Goal: Task Accomplishment & Management: Manage account settings

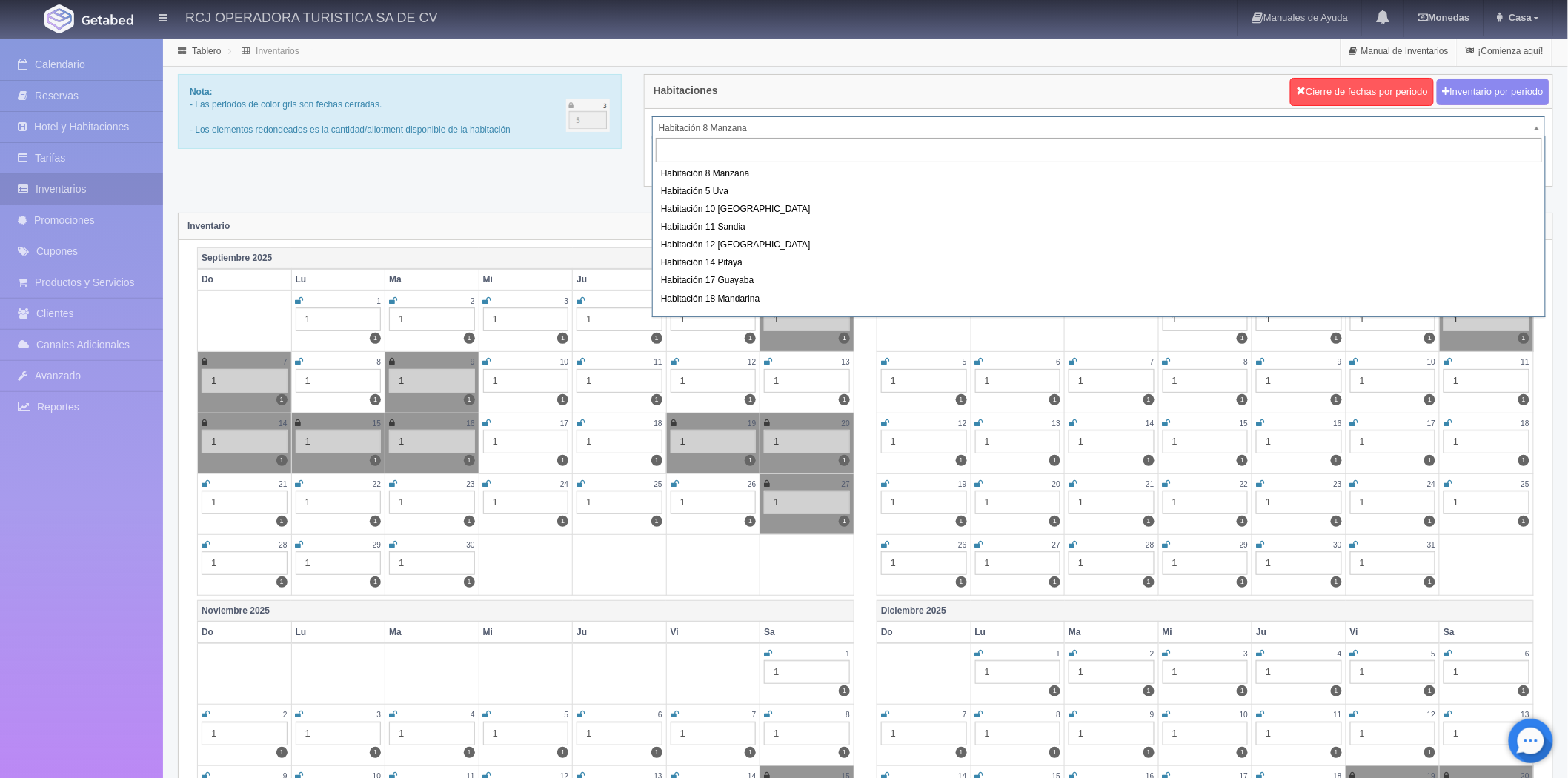
scroll to position [82, 0]
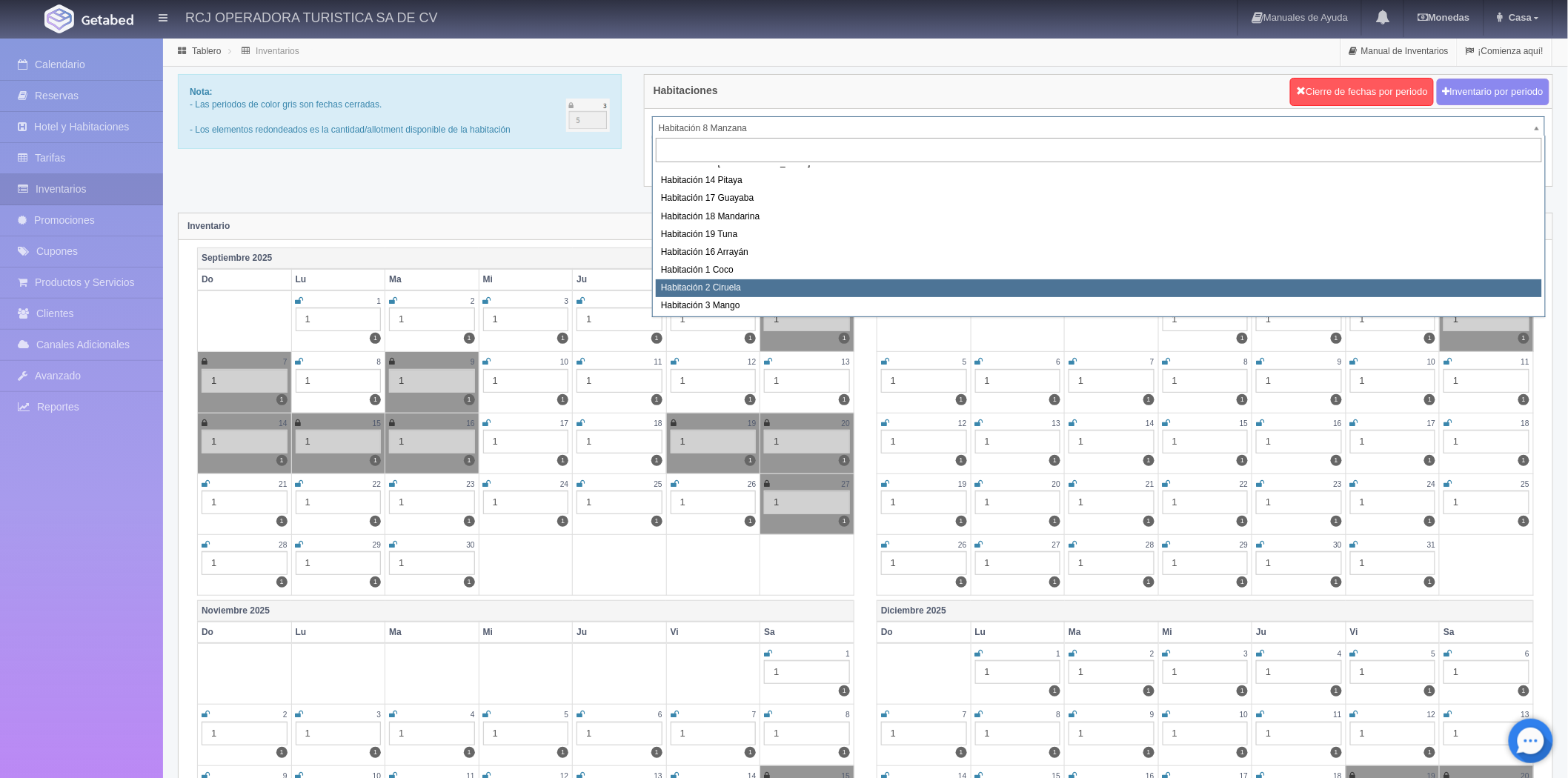
select select "1607"
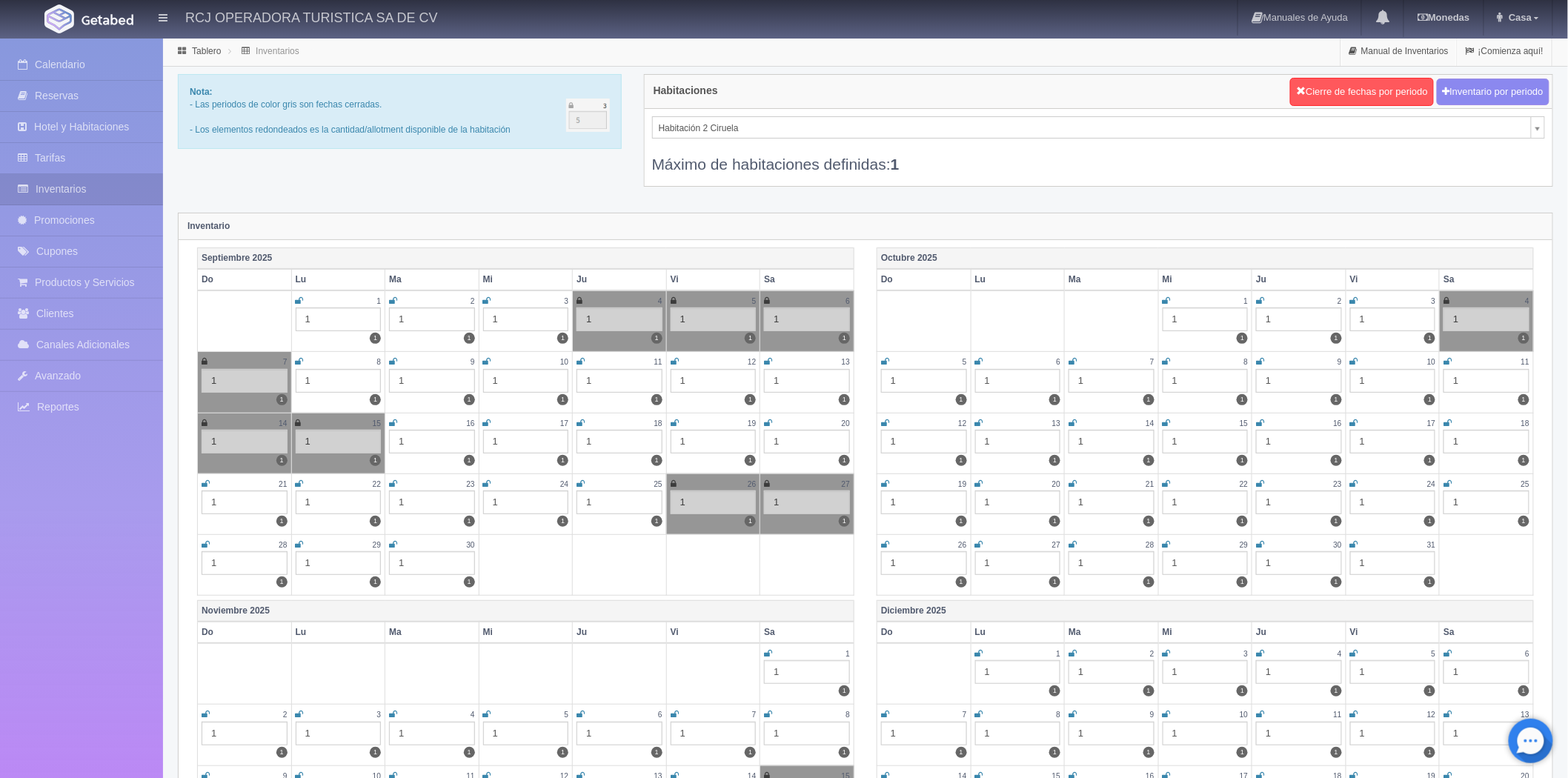
click at [391, 423] on icon at bounding box center [393, 423] width 8 height 9
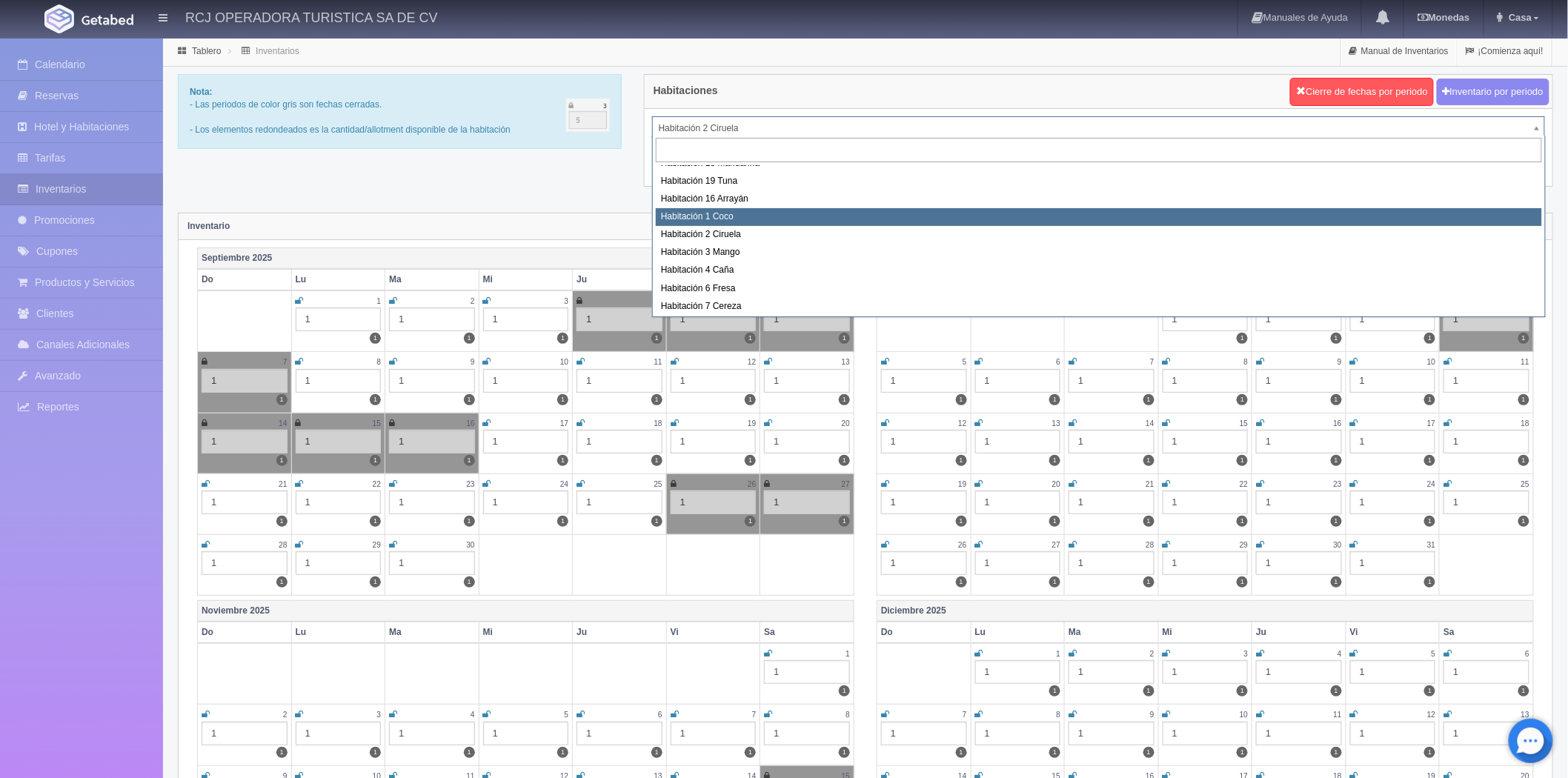
scroll to position [165, 0]
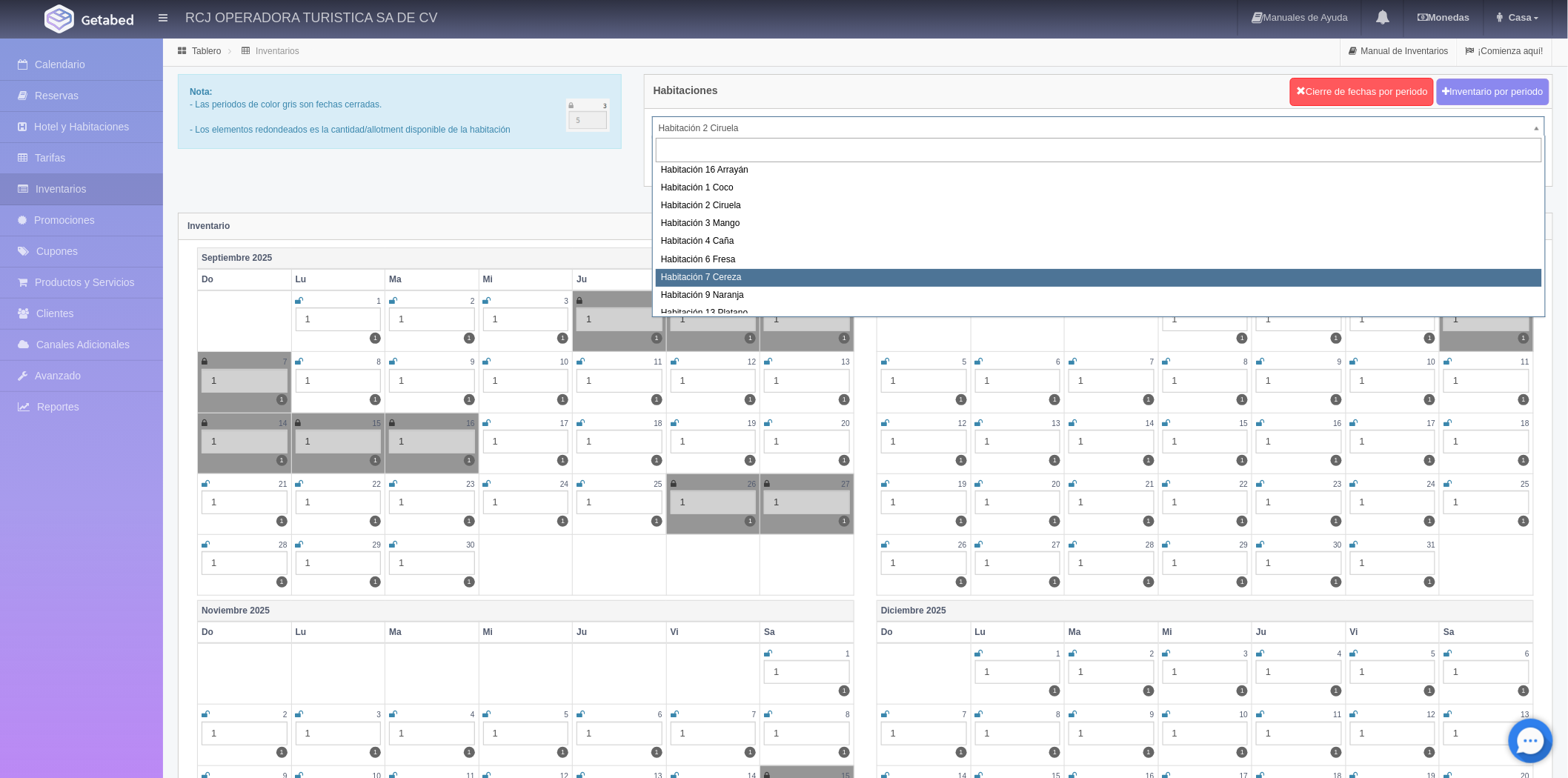
select select "1611"
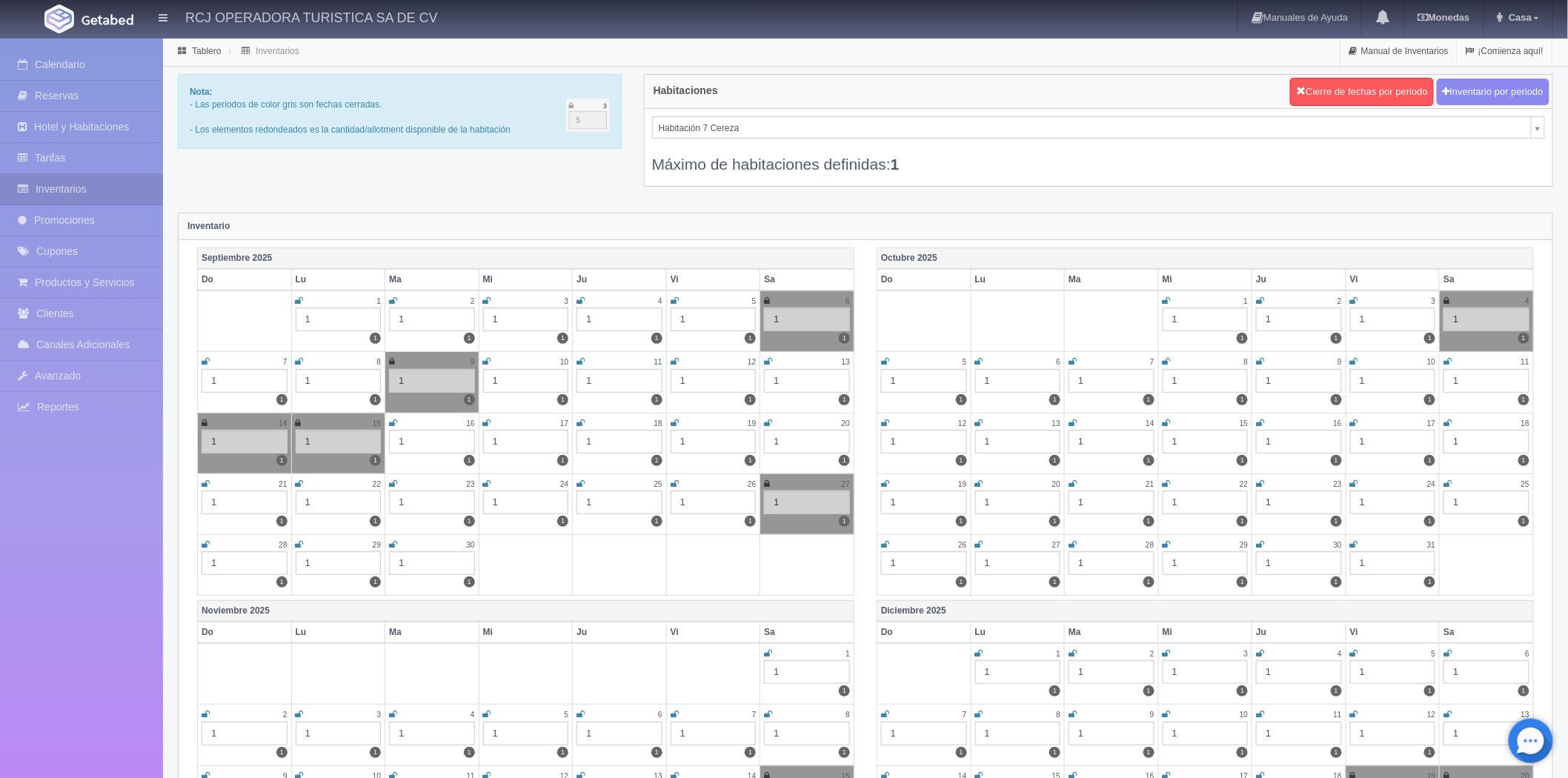
click at [394, 424] on icon at bounding box center [393, 423] width 8 height 9
click at [673, 420] on icon at bounding box center [674, 423] width 8 height 9
click at [769, 419] on icon at bounding box center [767, 423] width 8 height 9
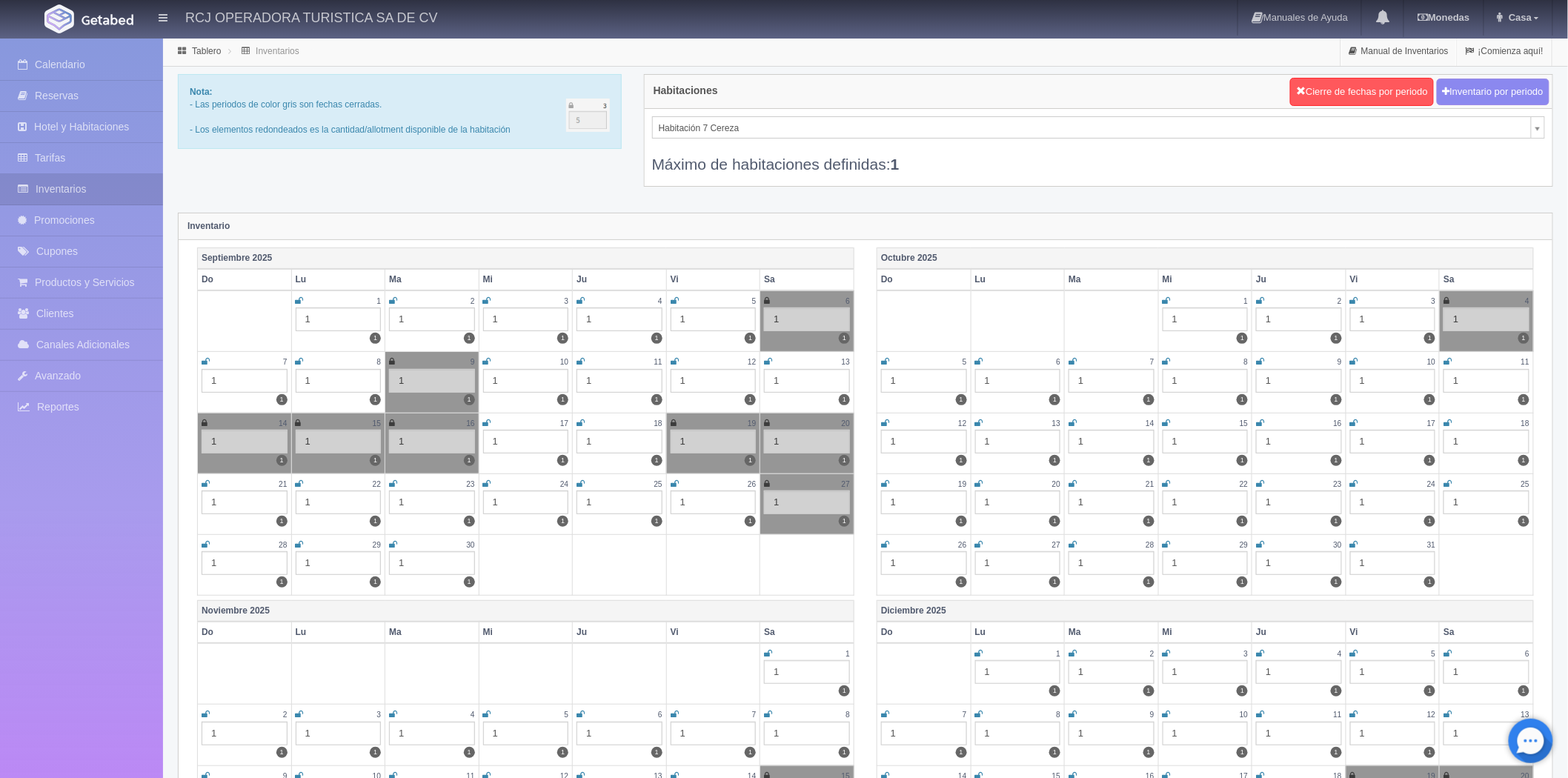
click at [854, 447] on div "Septiembre 2025 Do Lu Ma Mi Ju Vi Sa 1 1 1 2 1 1 3 1 1 4 1 1 5 1 1 6 1 1 7 1 1 …" at bounding box center [526, 424] width 680 height 353
click at [964, 273] on th "Do" at bounding box center [925, 280] width 94 height 21
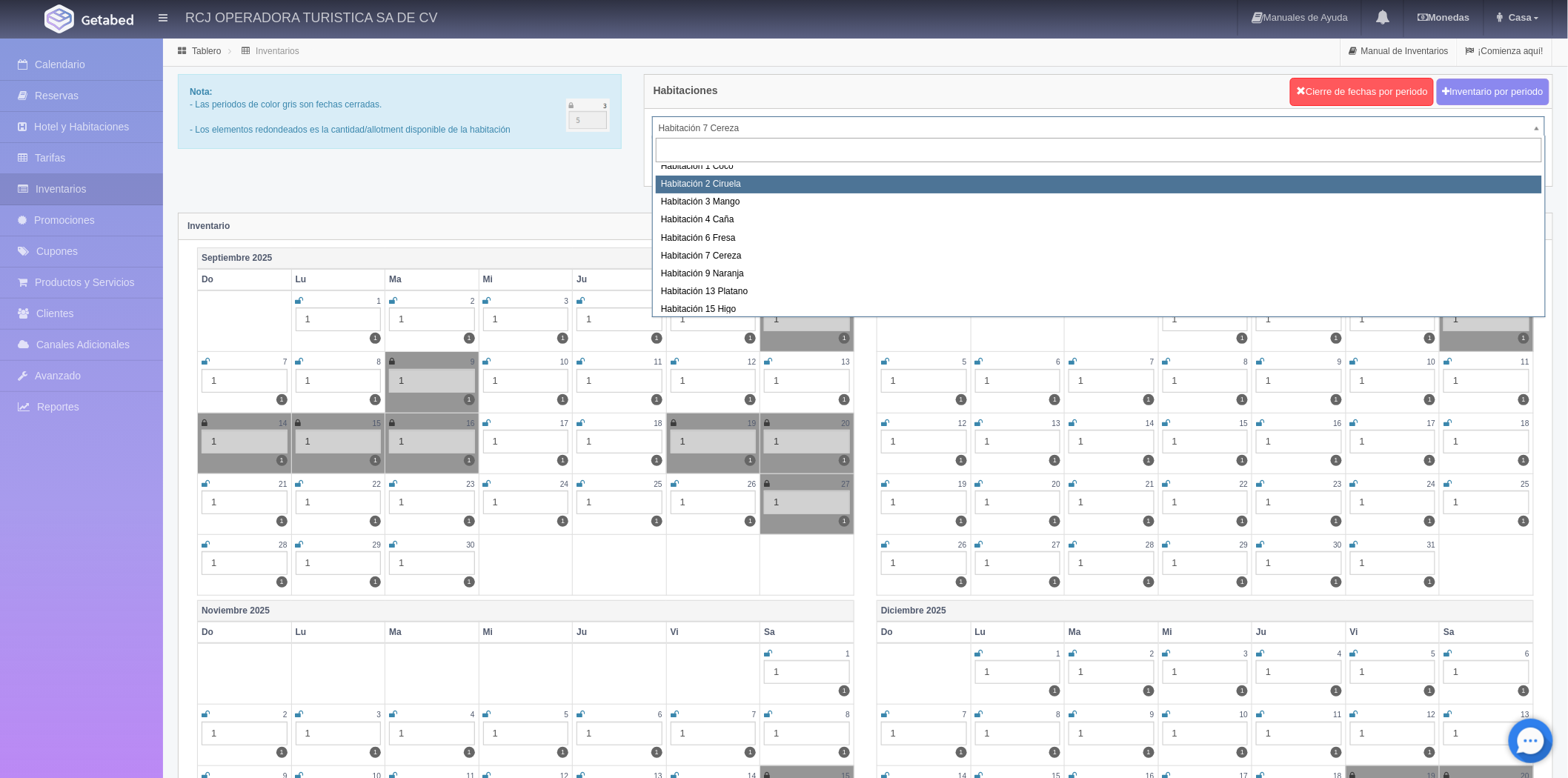
scroll to position [191, 0]
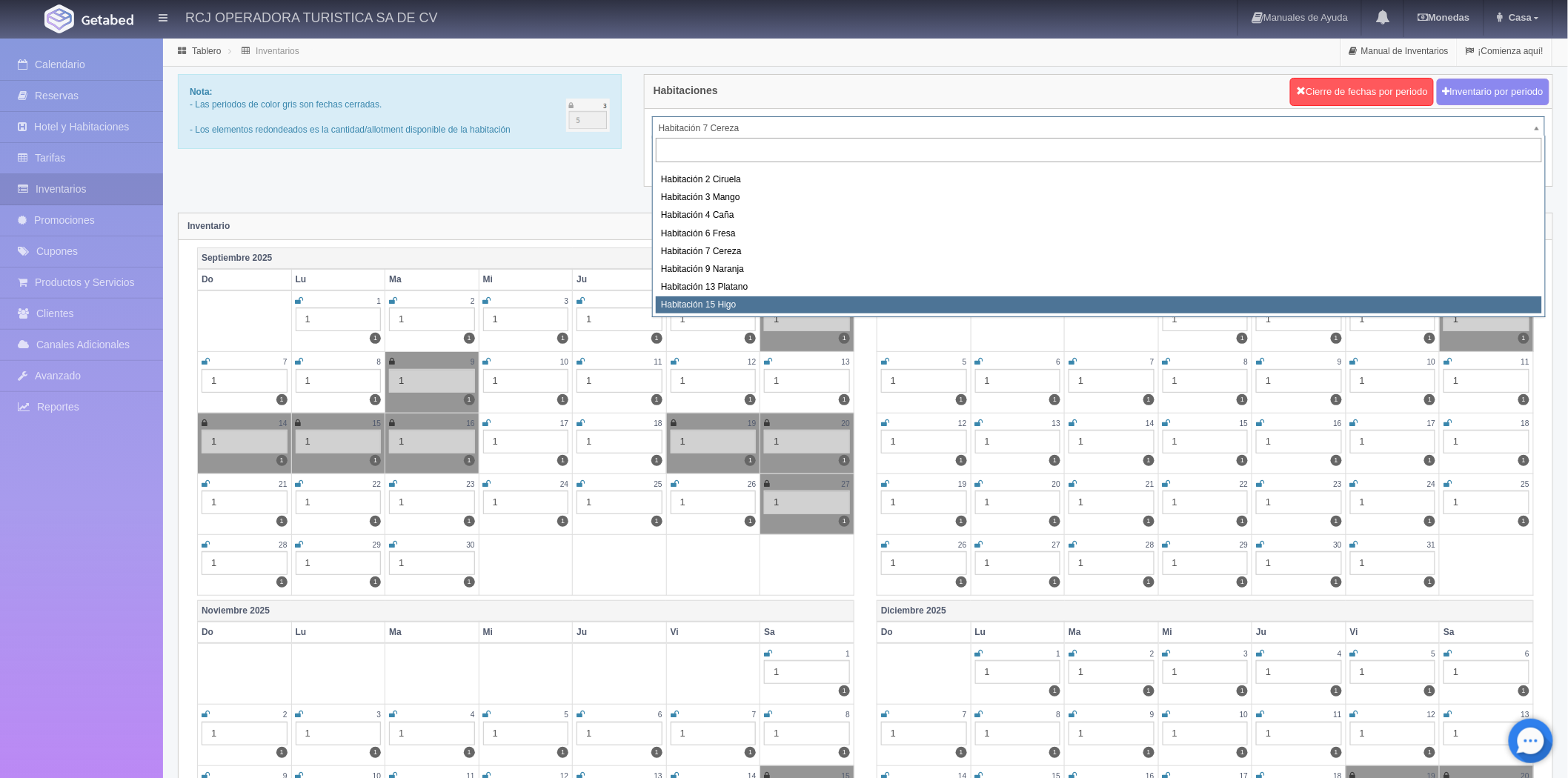
select select "1614"
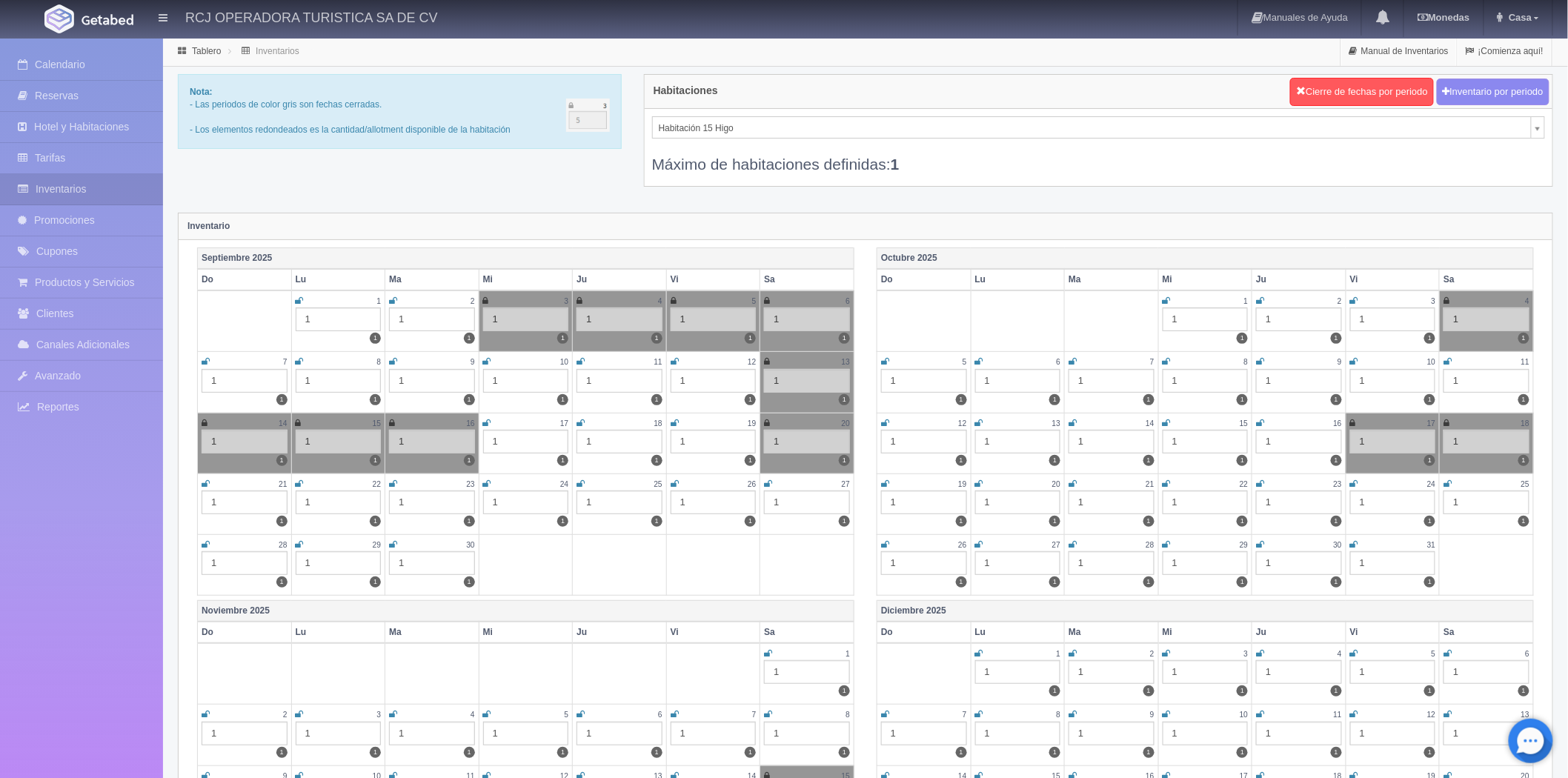
click at [959, 221] on div "Inventario" at bounding box center [865, 226] width 1374 height 27
click at [998, 166] on div "Máximo de habitaciones definidas: 1" at bounding box center [1098, 157] width 893 height 37
click at [1093, 190] on div "Habitaciones Cierre de fechas por periodo Inventario por periodo Habitación 15 …" at bounding box center [1098, 139] width 931 height 131
click at [1098, 194] on div "Habitaciones Cierre de fechas por periodo Inventario por periodo Habitación 15 …" at bounding box center [1098, 139] width 931 height 131
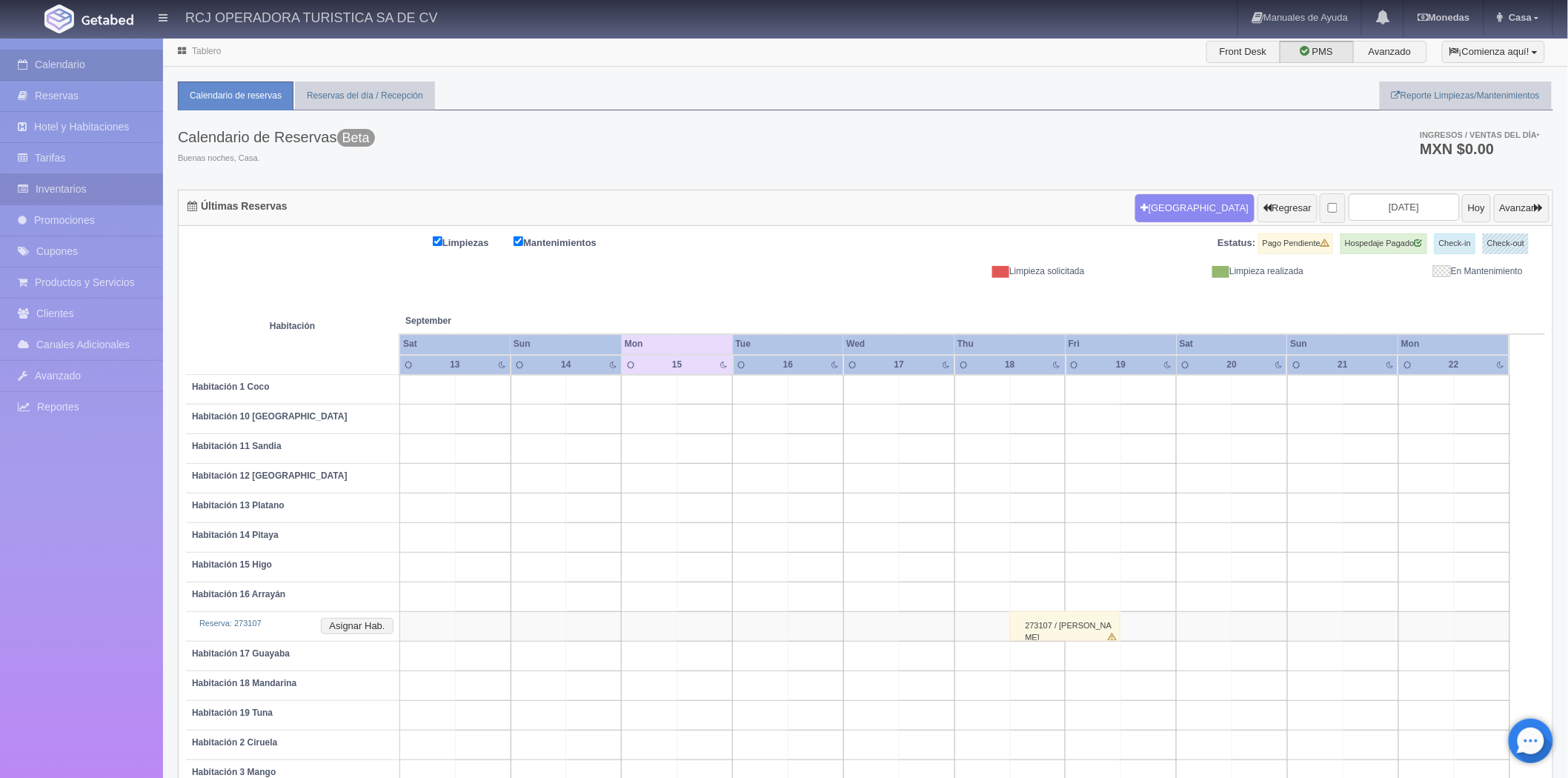
click at [61, 181] on link "Inventarios" at bounding box center [81, 189] width 163 height 30
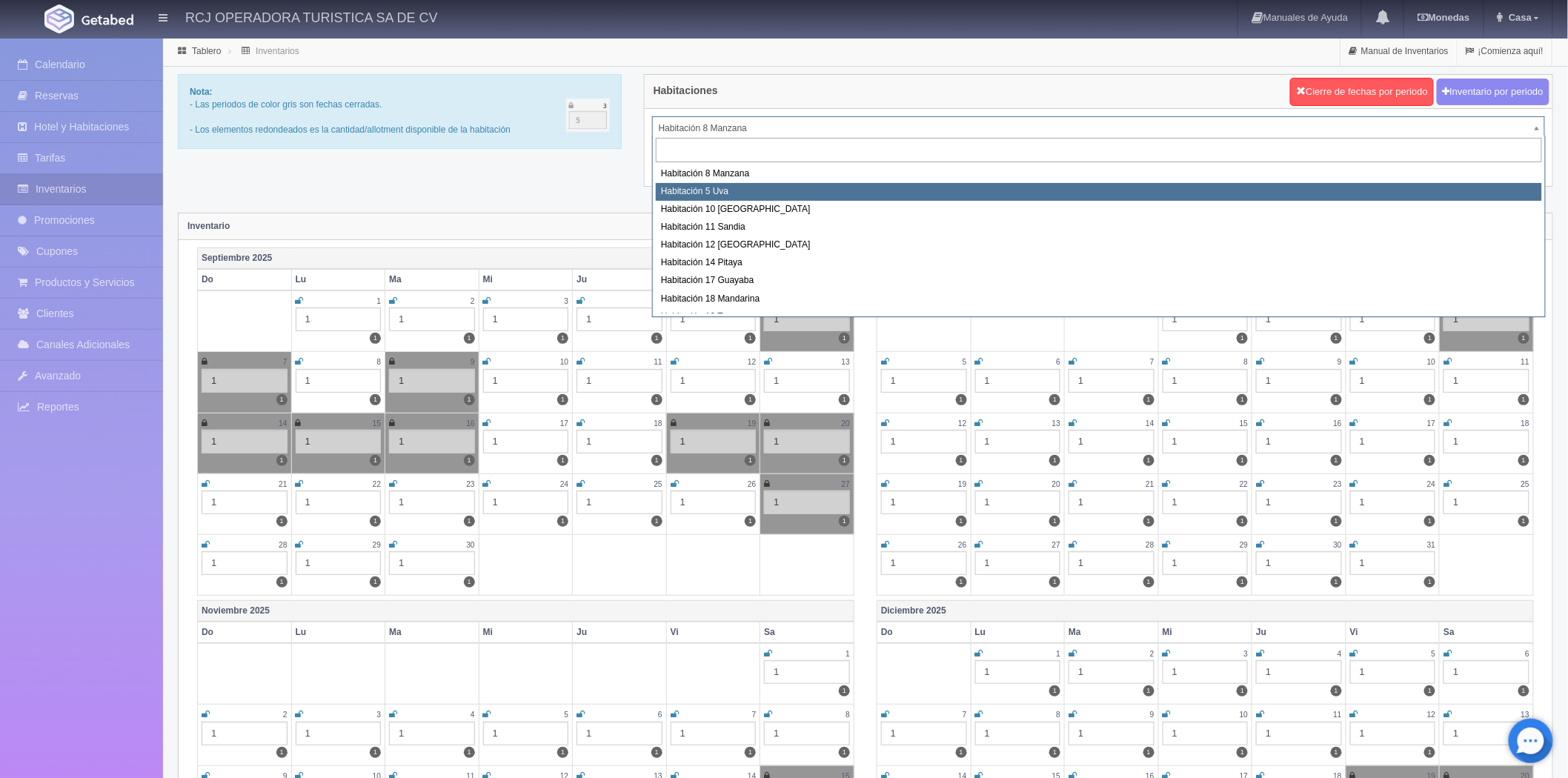
select select "1573"
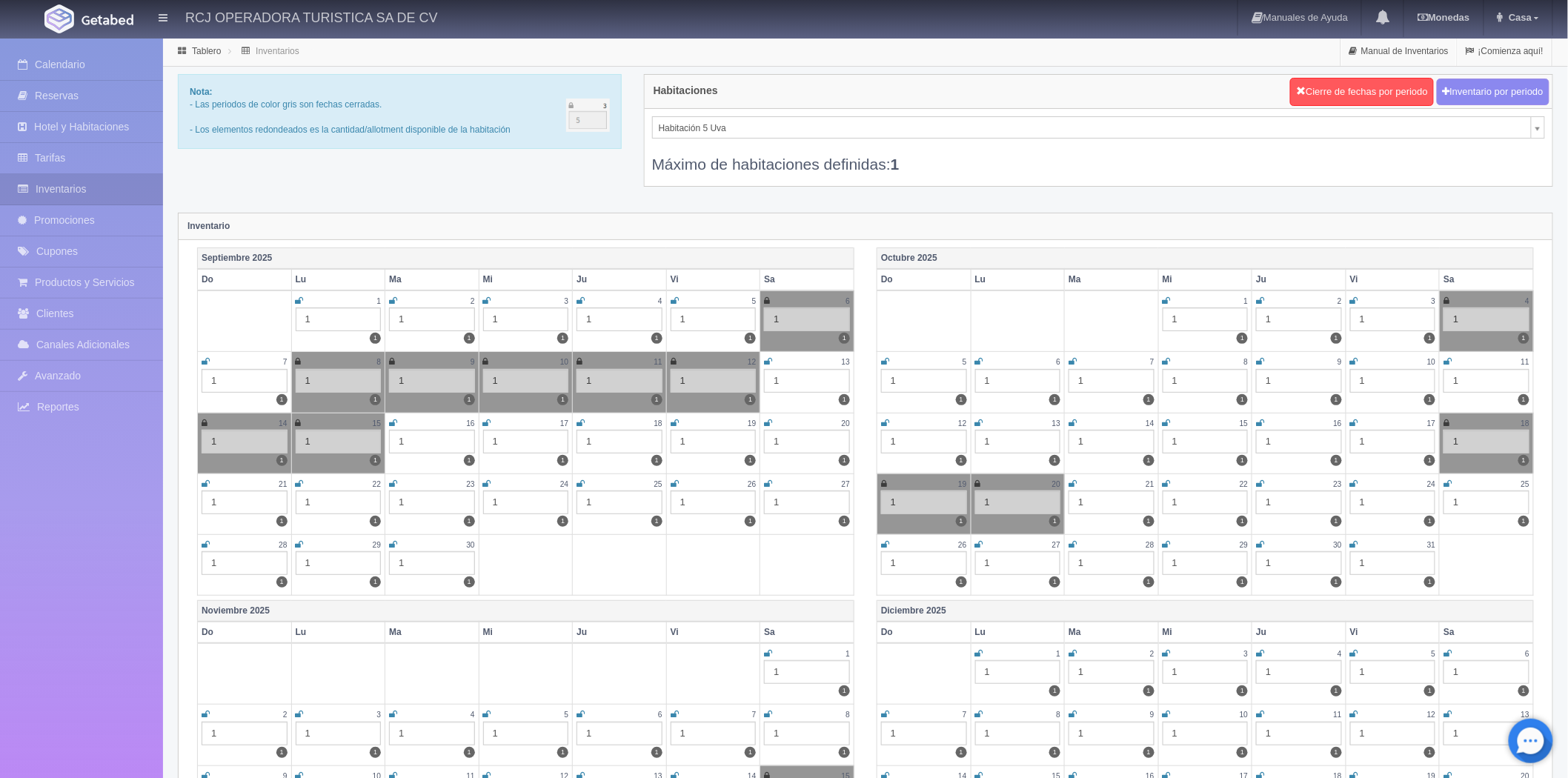
click at [395, 421] on icon at bounding box center [393, 423] width 8 height 9
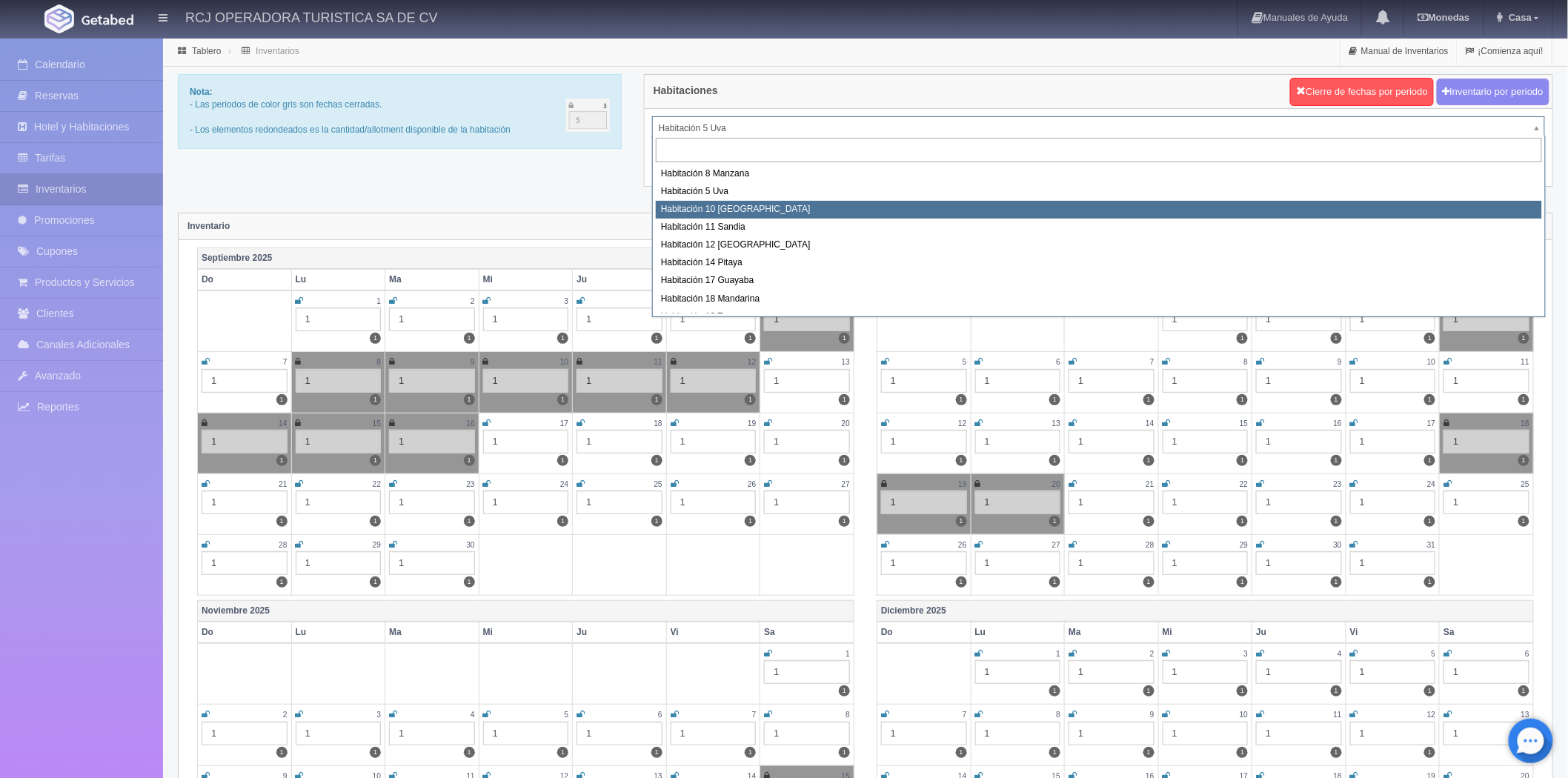
select select "1574"
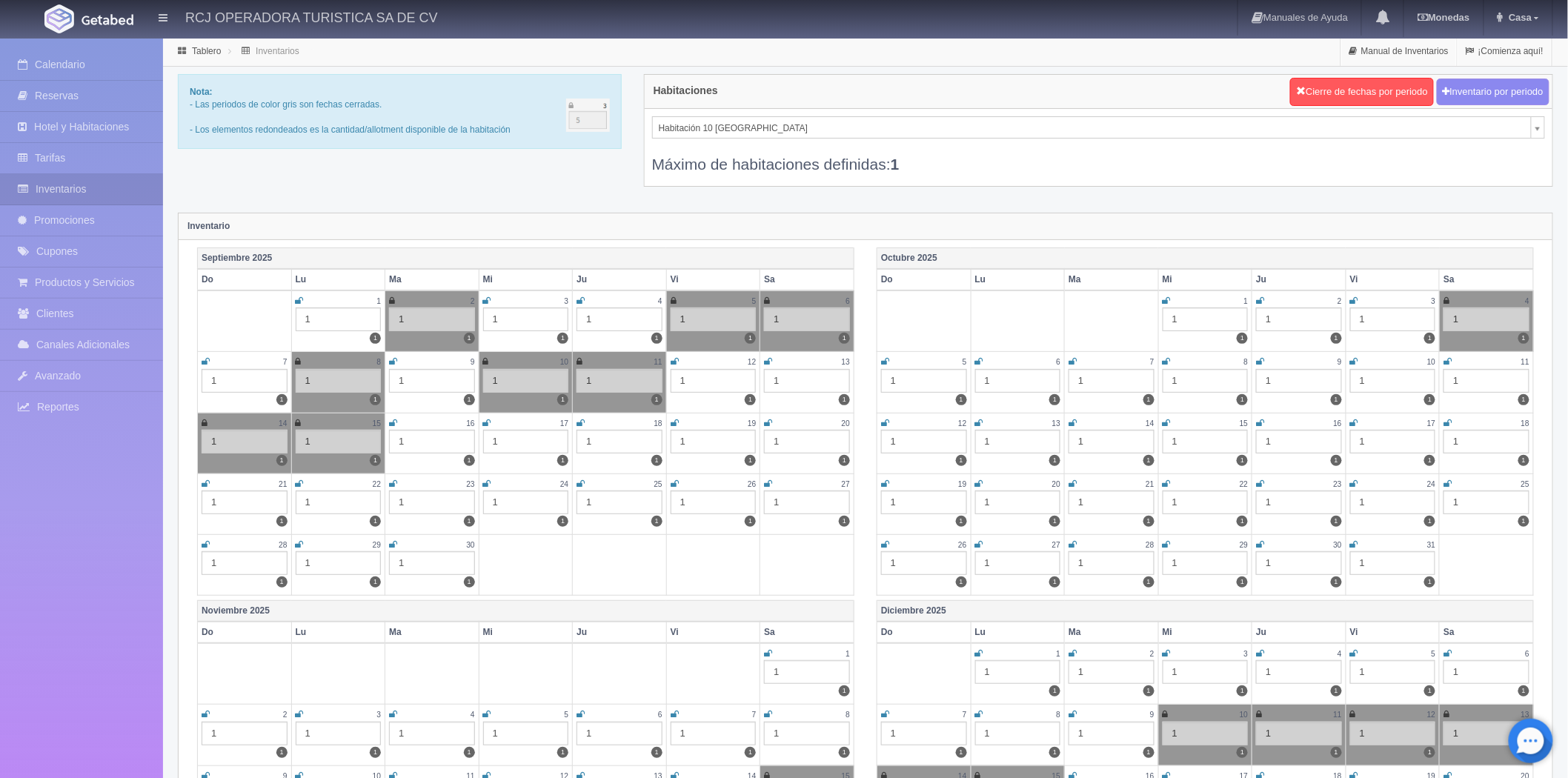
click at [394, 421] on icon at bounding box center [393, 423] width 8 height 9
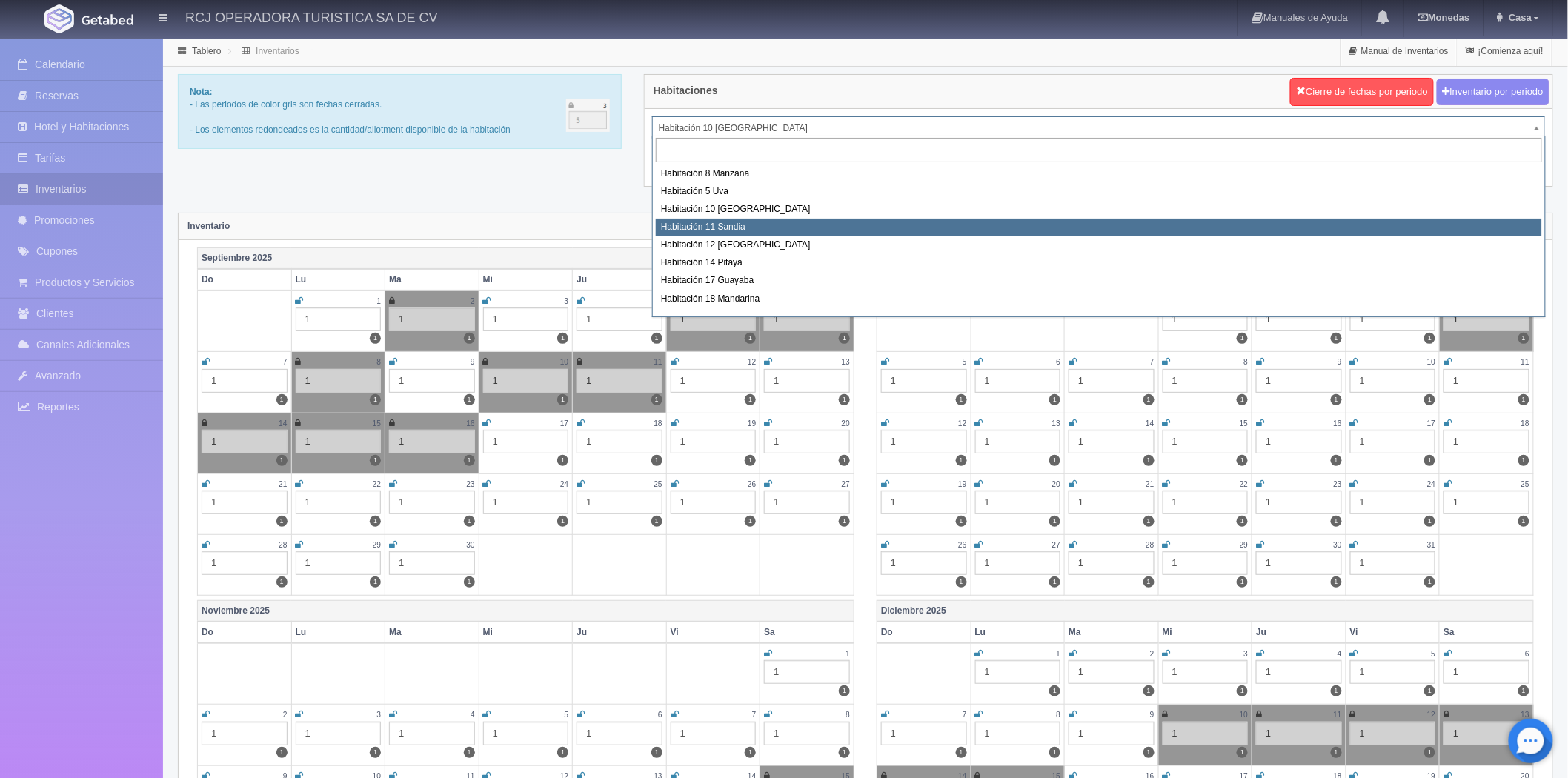
select select "1575"
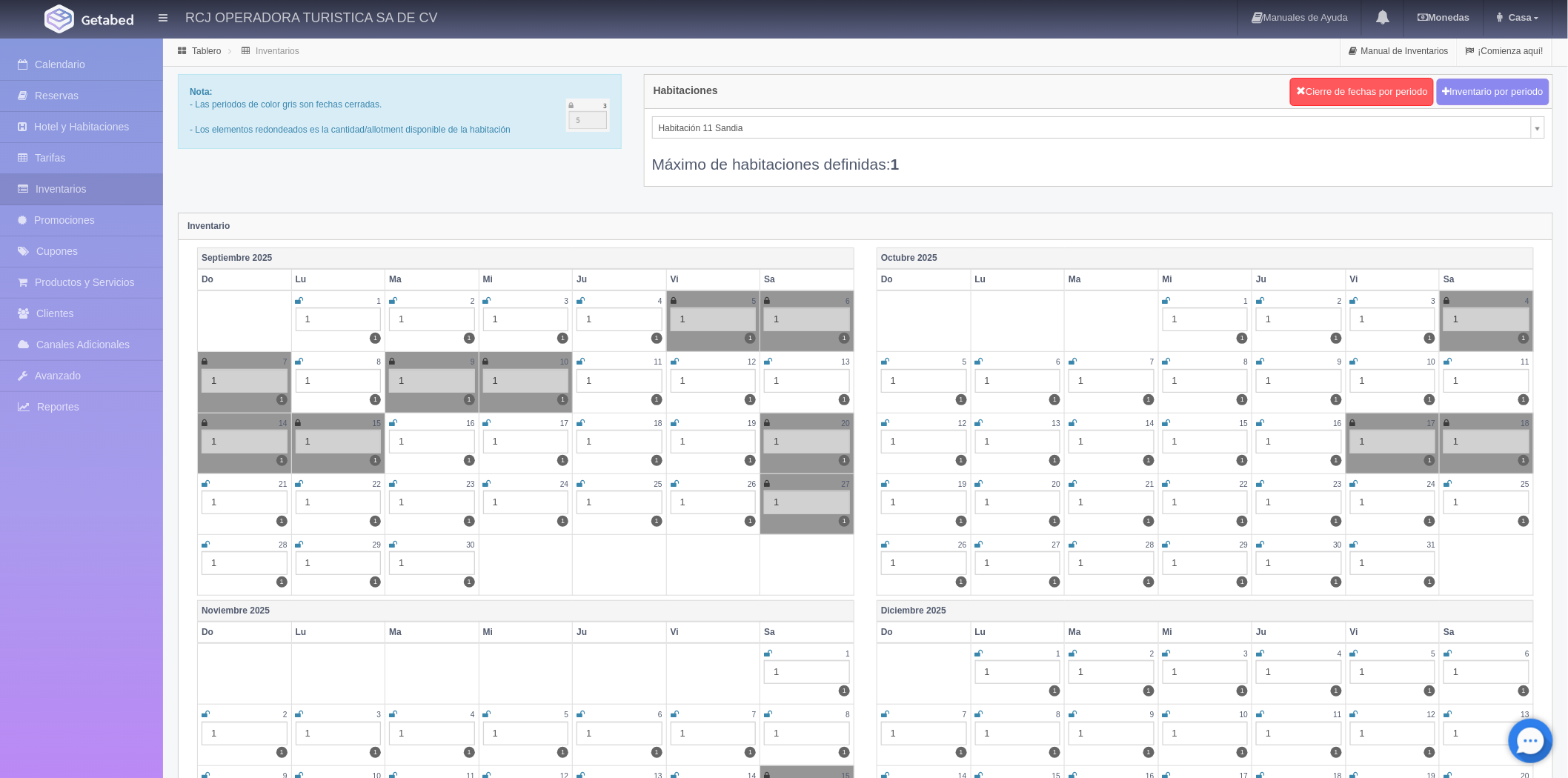
click at [389, 421] on icon at bounding box center [393, 423] width 8 height 9
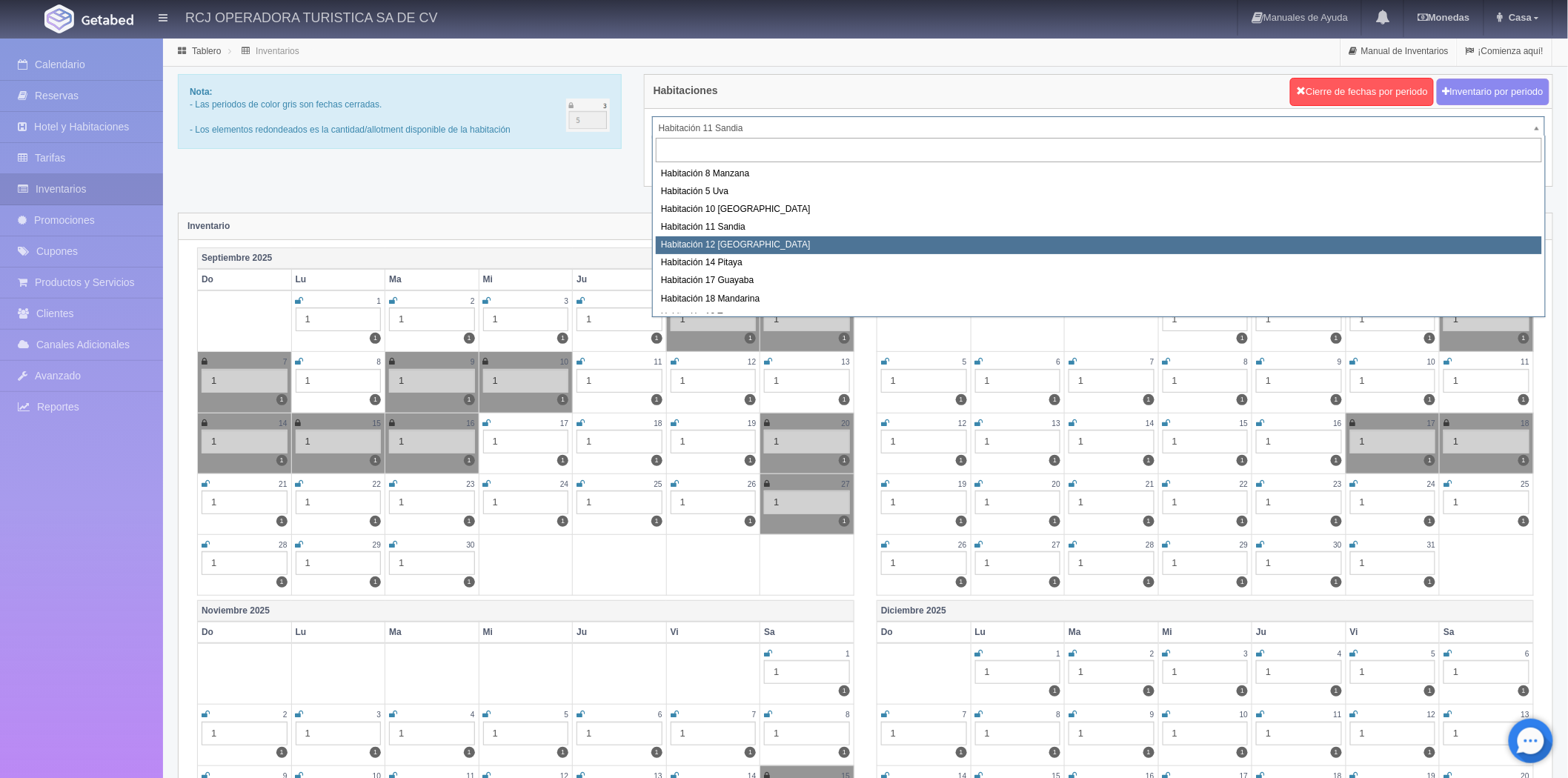
select select "1576"
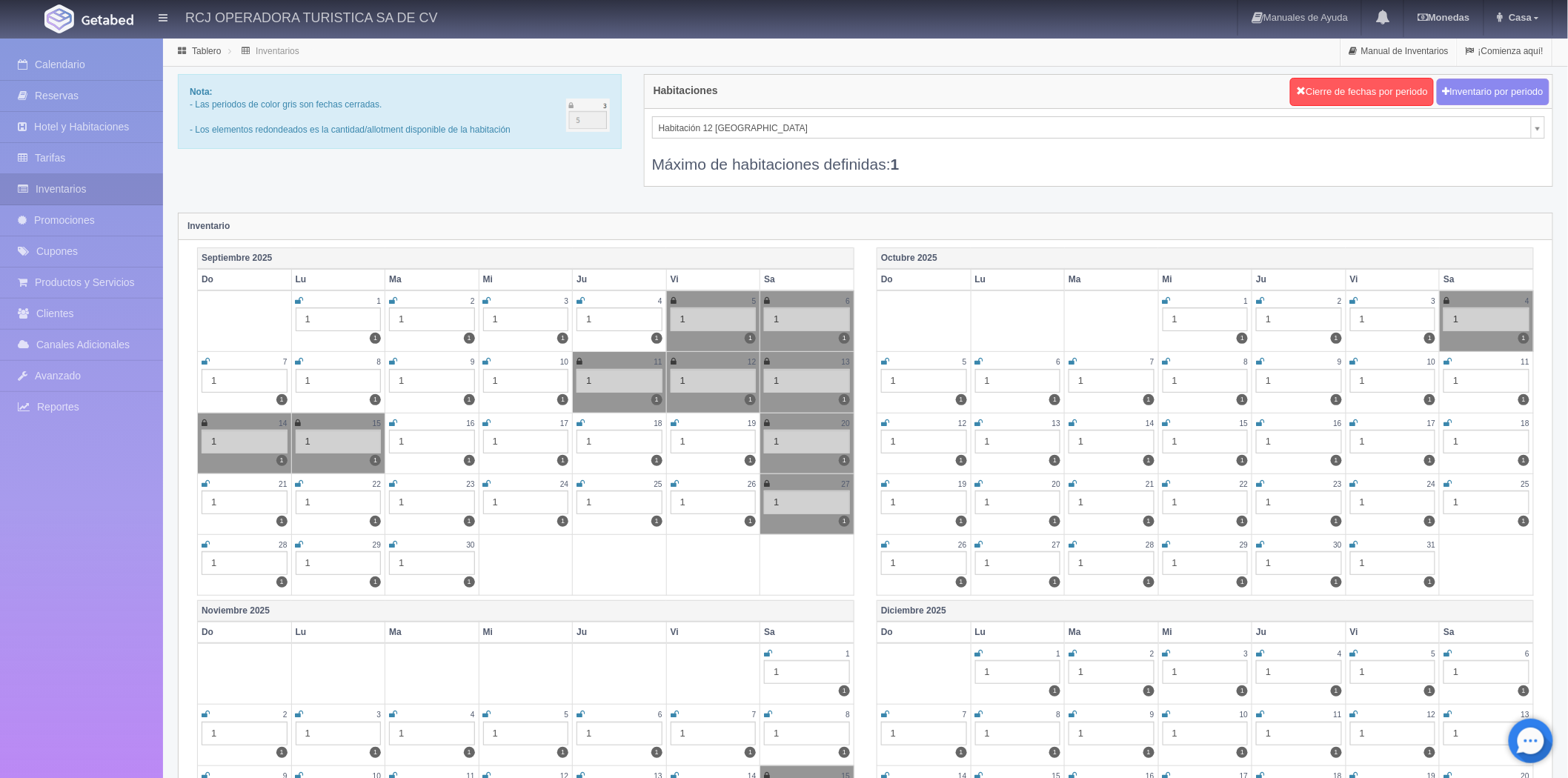
click at [391, 419] on icon at bounding box center [393, 423] width 8 height 9
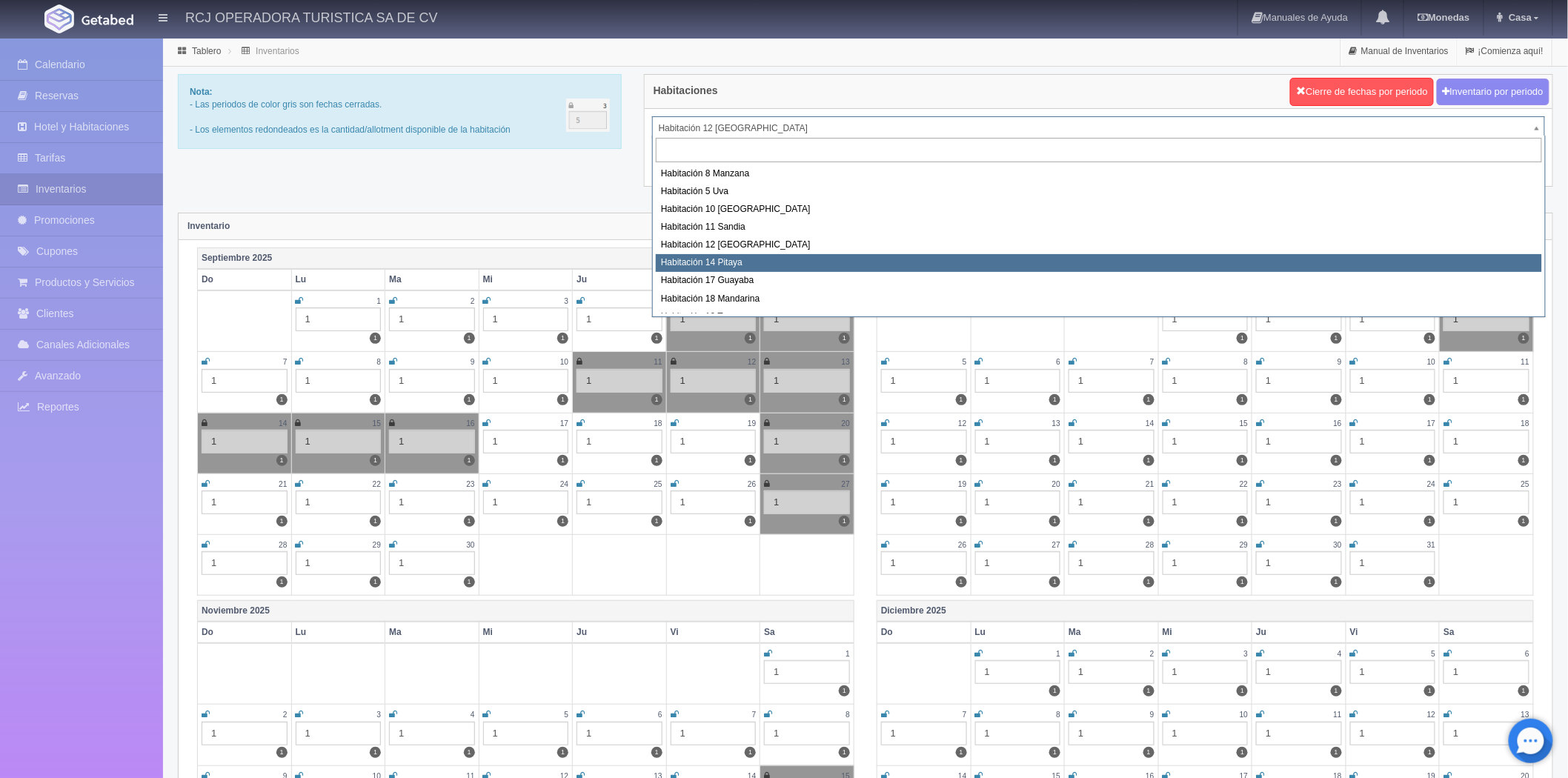
select select "1577"
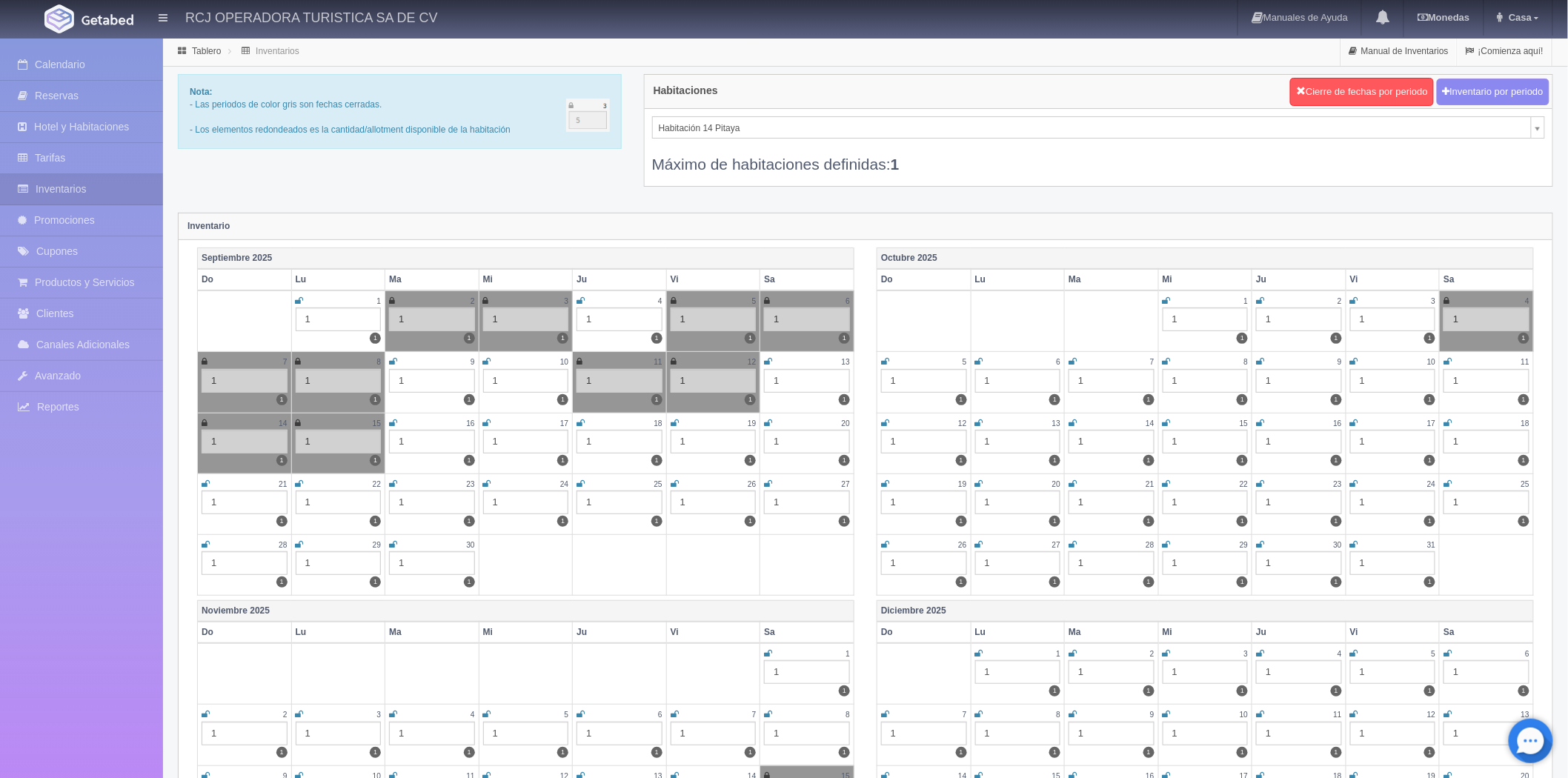
click at [393, 424] on icon at bounding box center [393, 423] width 8 height 9
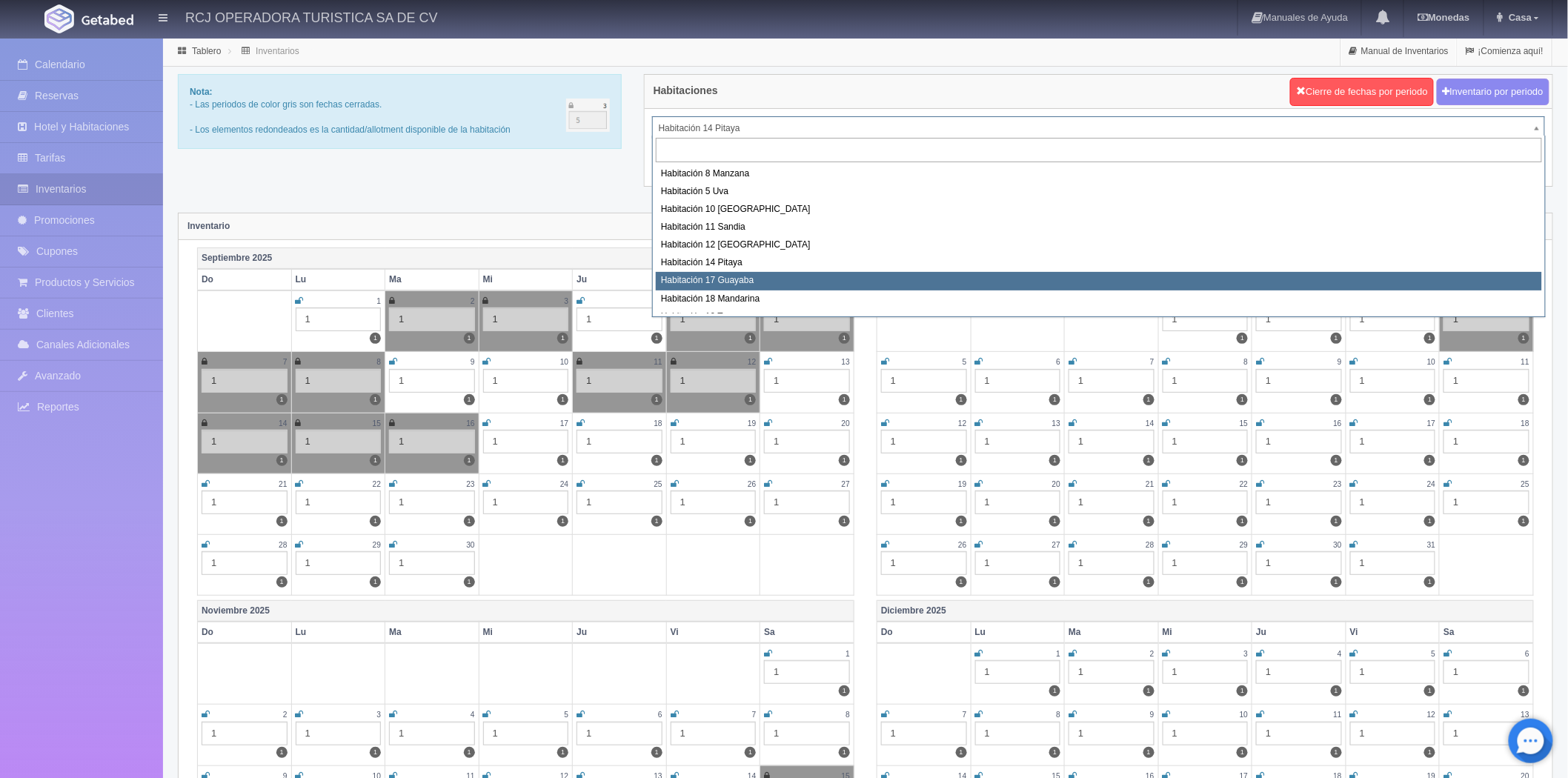
select select "1578"
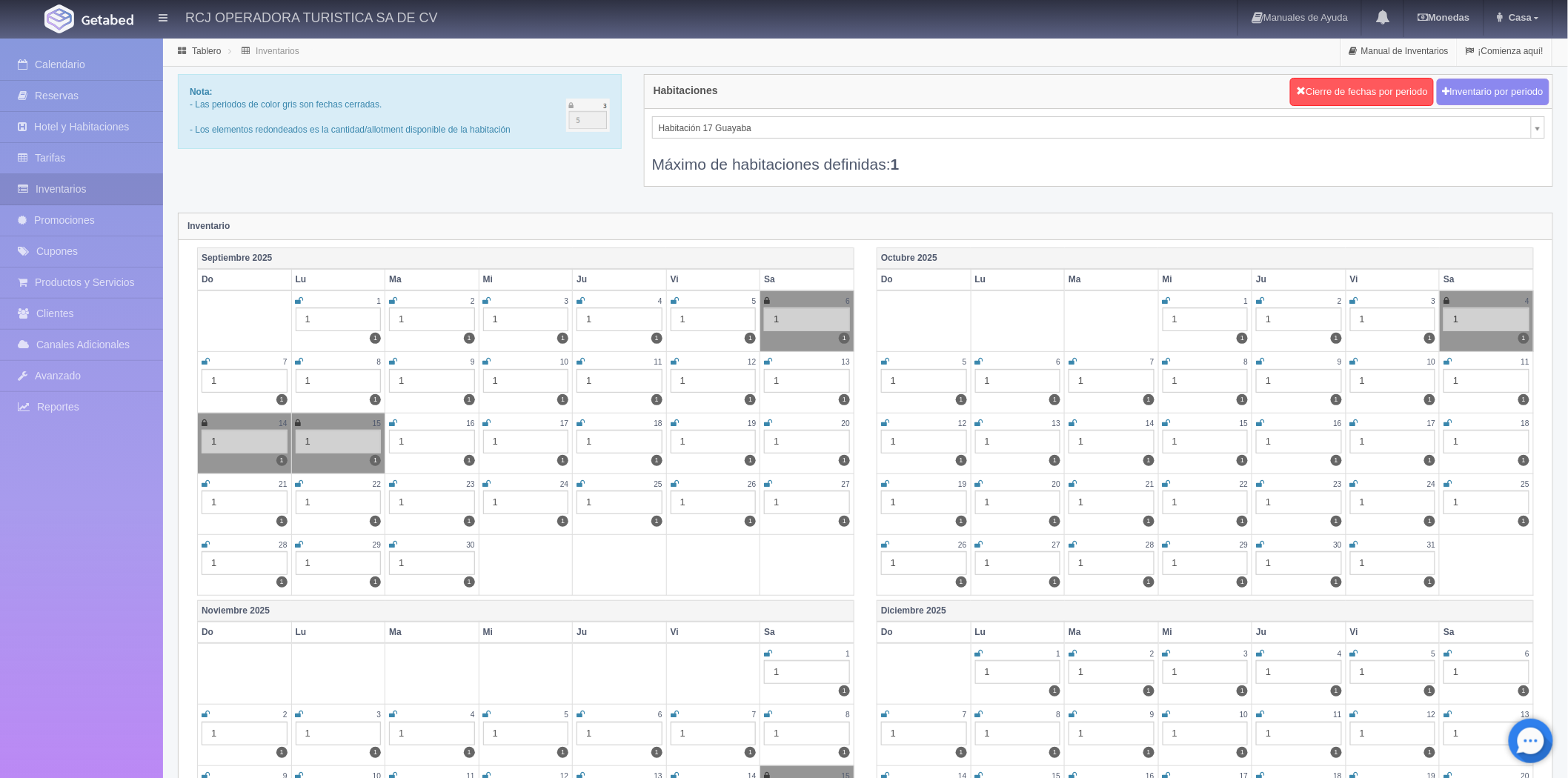
drag, startPoint x: 394, startPoint y: 418, endPoint x: 398, endPoint y: 412, distance: 7.2
click at [394, 419] on icon at bounding box center [393, 423] width 8 height 9
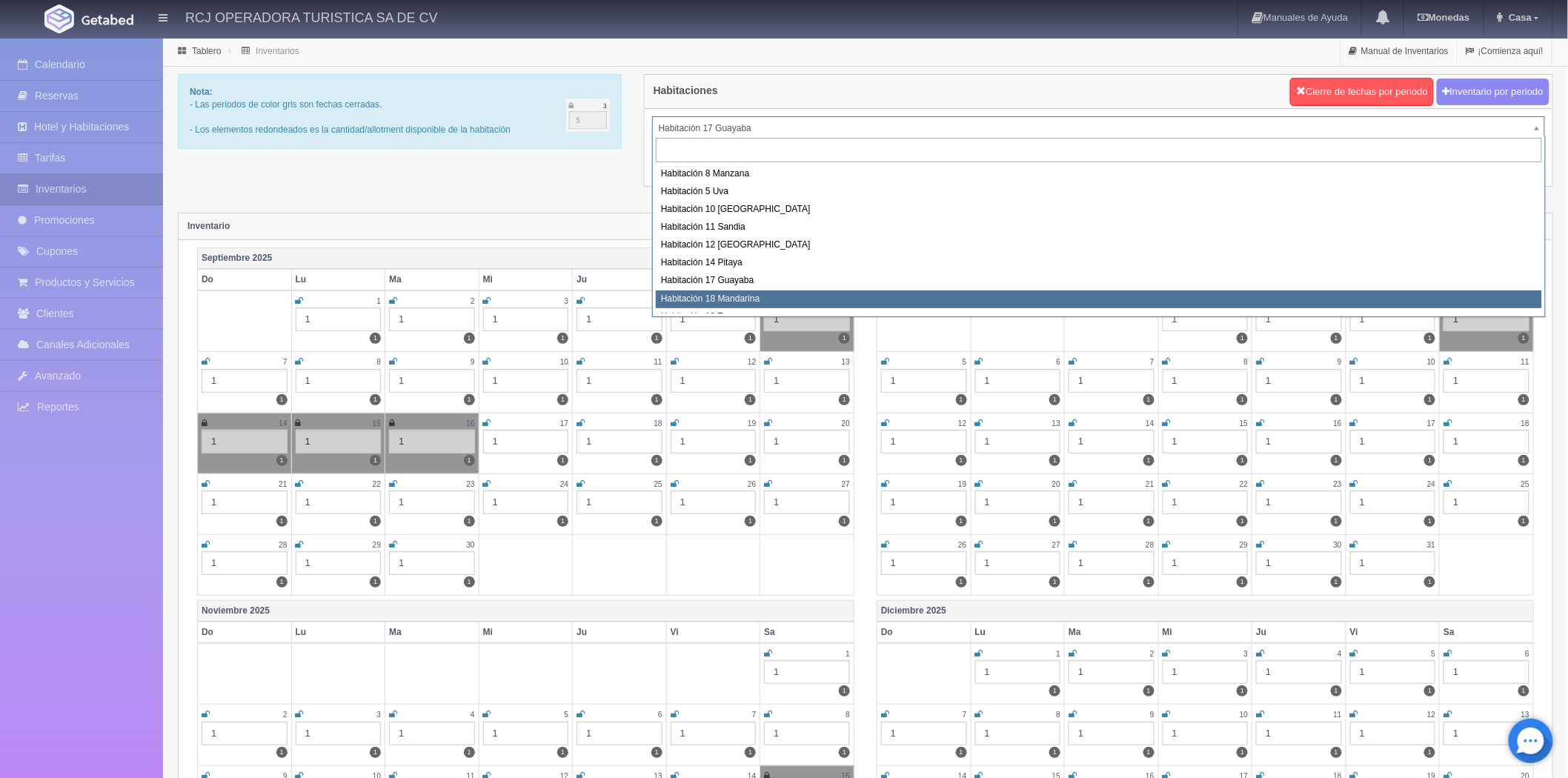
select select "1579"
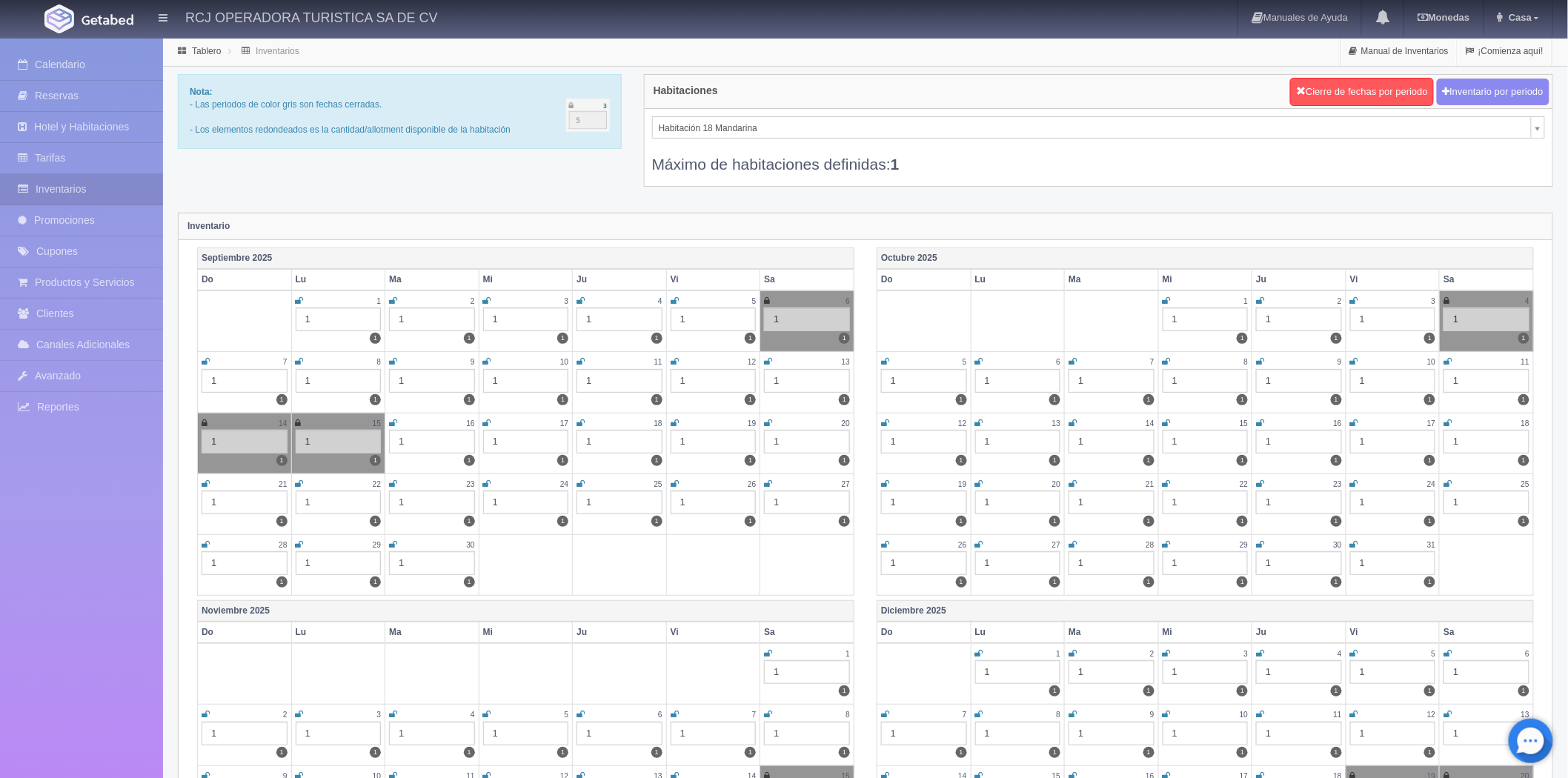
click at [390, 420] on icon at bounding box center [393, 423] width 8 height 9
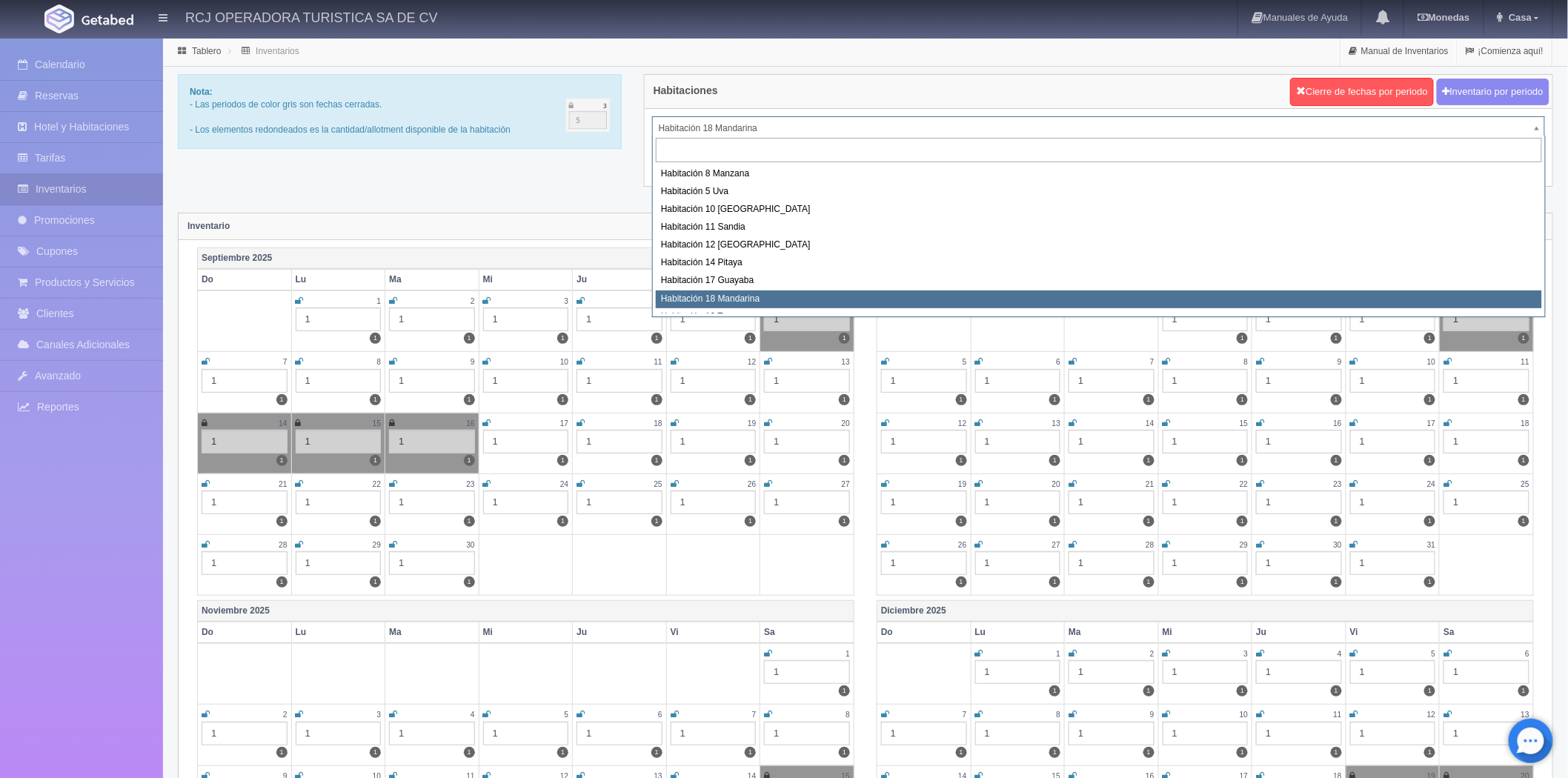
drag, startPoint x: 788, startPoint y: 127, endPoint x: 776, endPoint y: 146, distance: 22.5
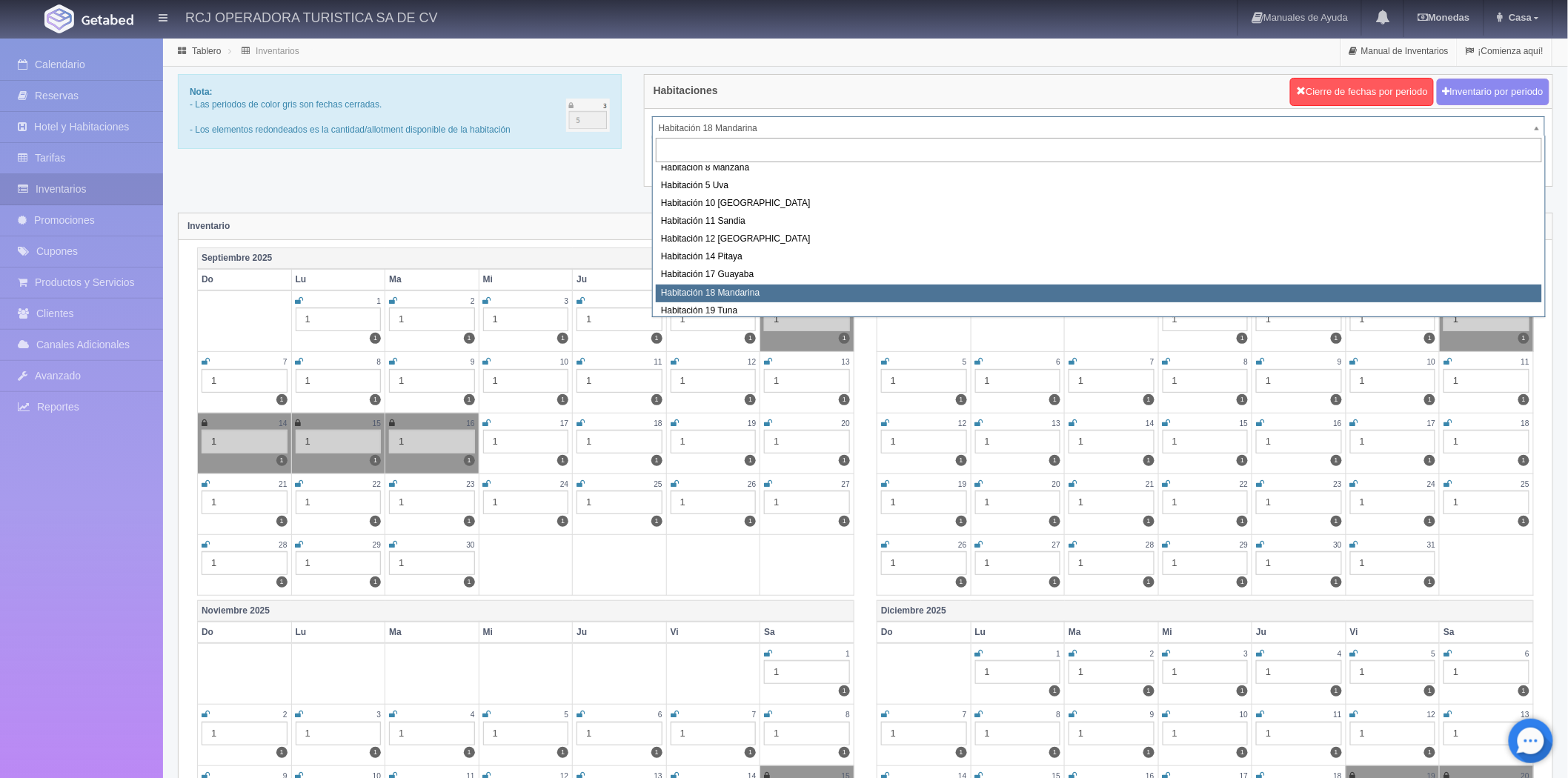
scroll to position [89, 0]
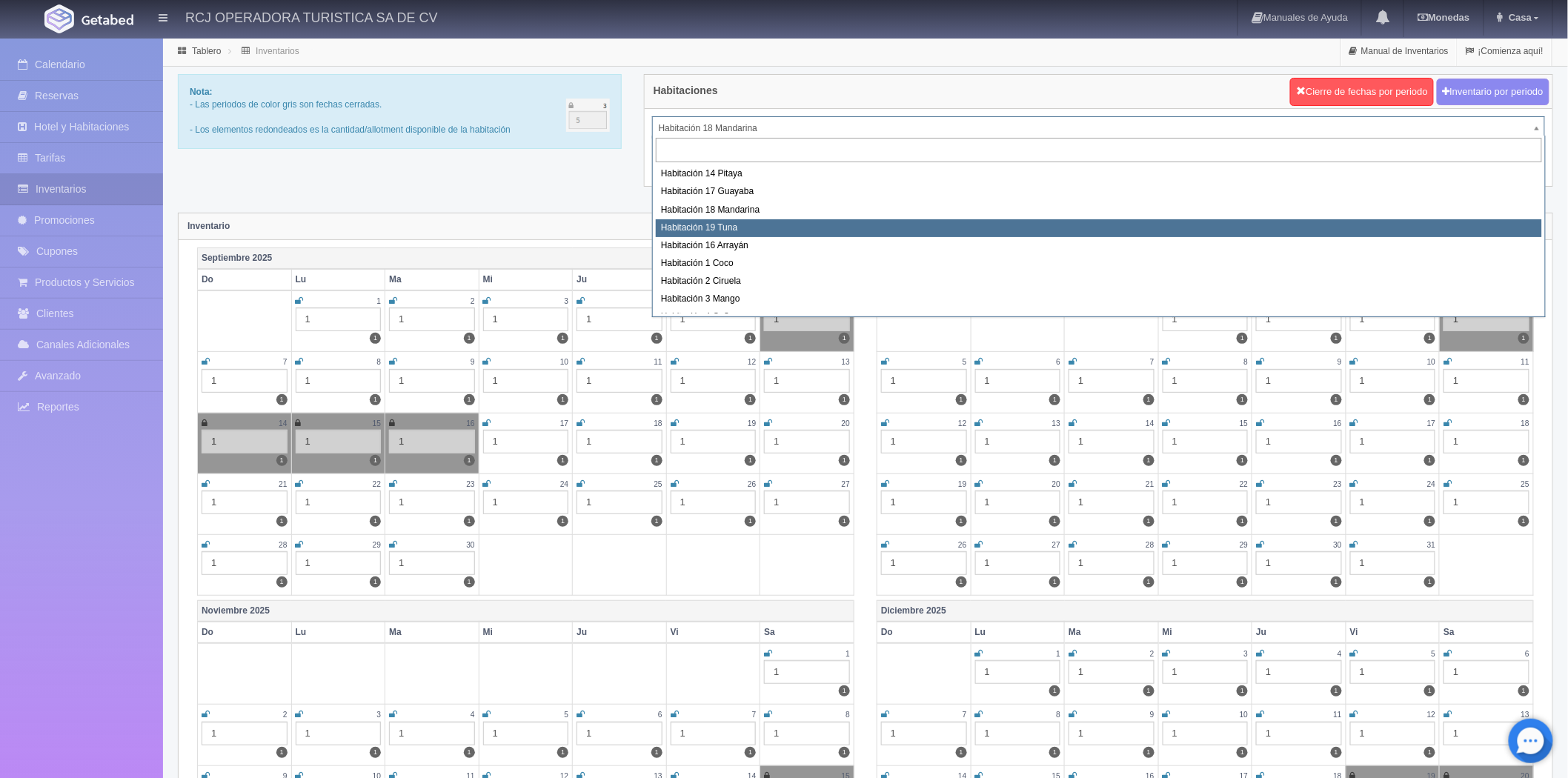
select select "1580"
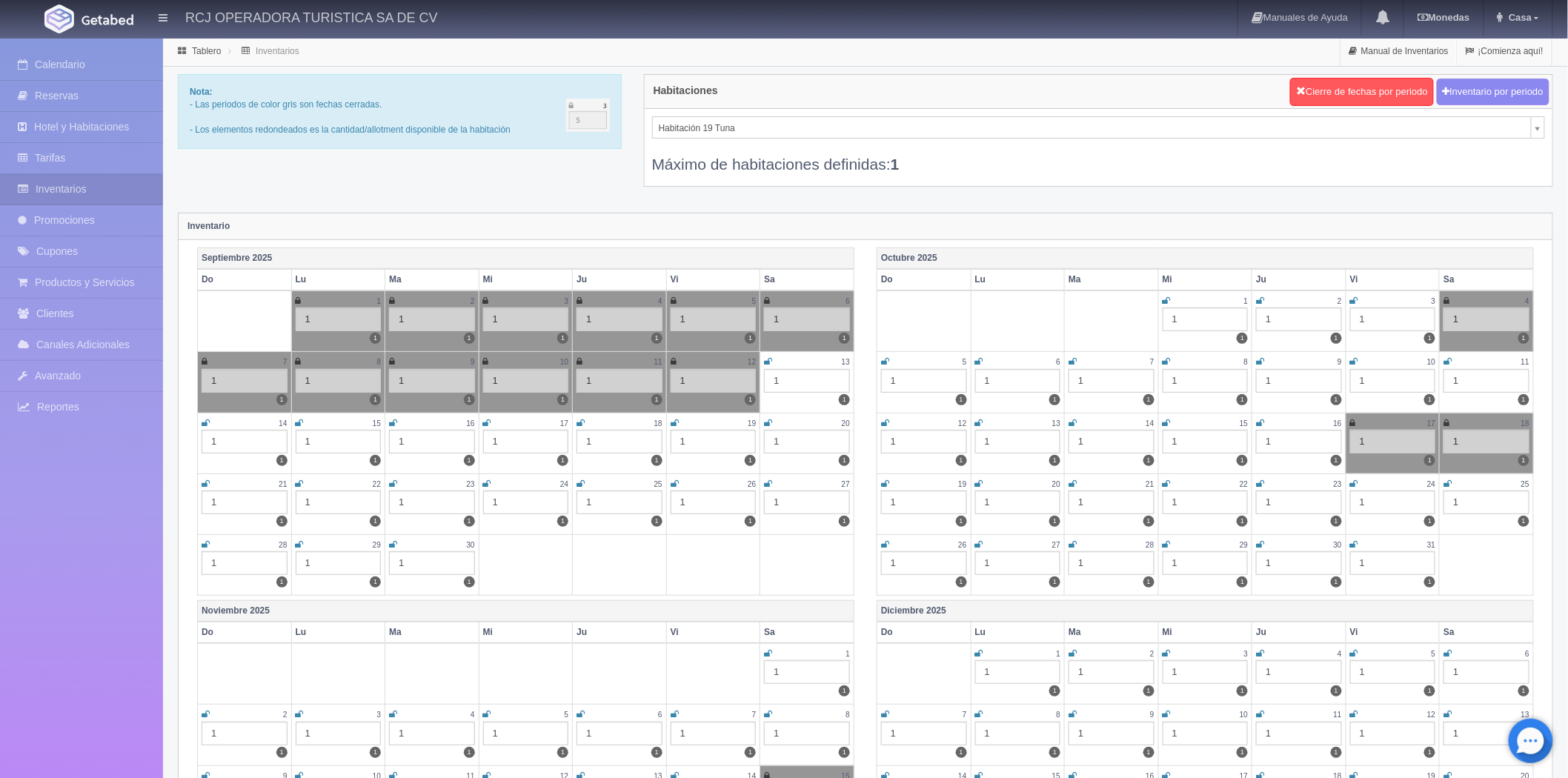
click at [394, 419] on icon at bounding box center [393, 423] width 8 height 9
click at [300, 421] on icon at bounding box center [299, 423] width 8 height 9
click at [209, 421] on icon at bounding box center [205, 423] width 8 height 9
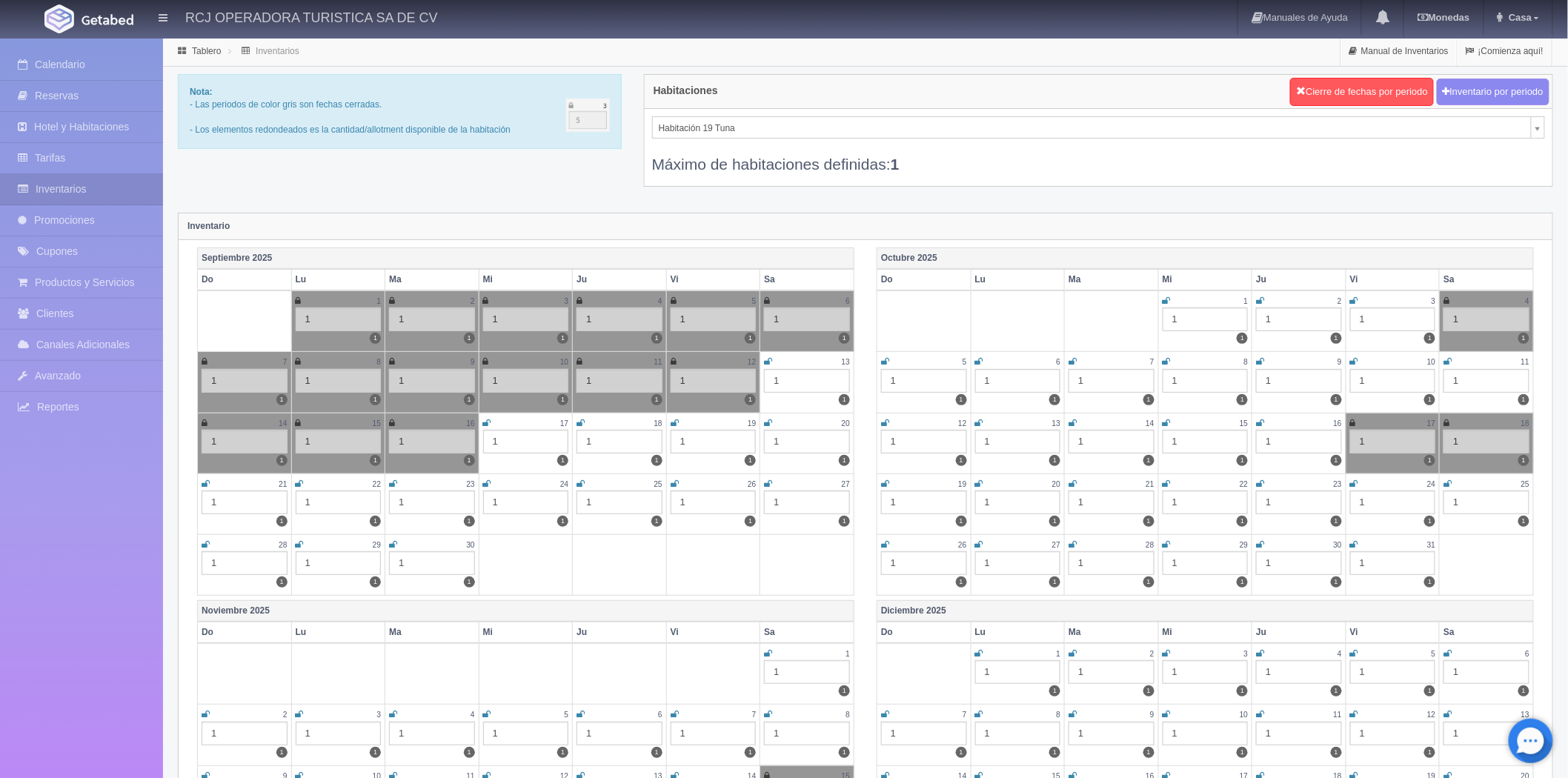
click at [484, 421] on icon at bounding box center [486, 423] width 8 height 9
click at [582, 419] on icon at bounding box center [580, 423] width 8 height 9
click at [676, 419] on icon at bounding box center [674, 423] width 8 height 9
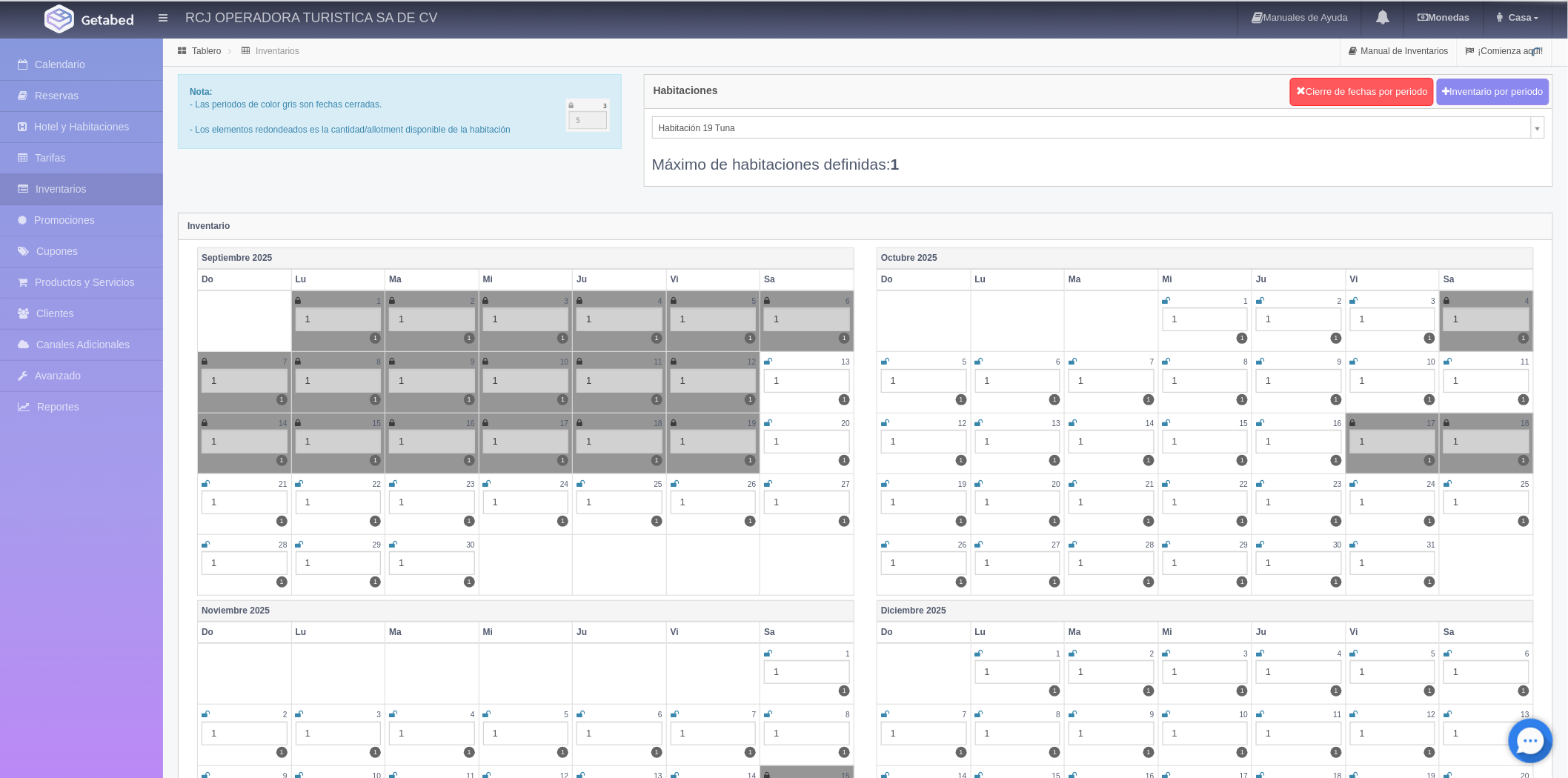
click at [764, 424] on icon at bounding box center [767, 423] width 8 height 9
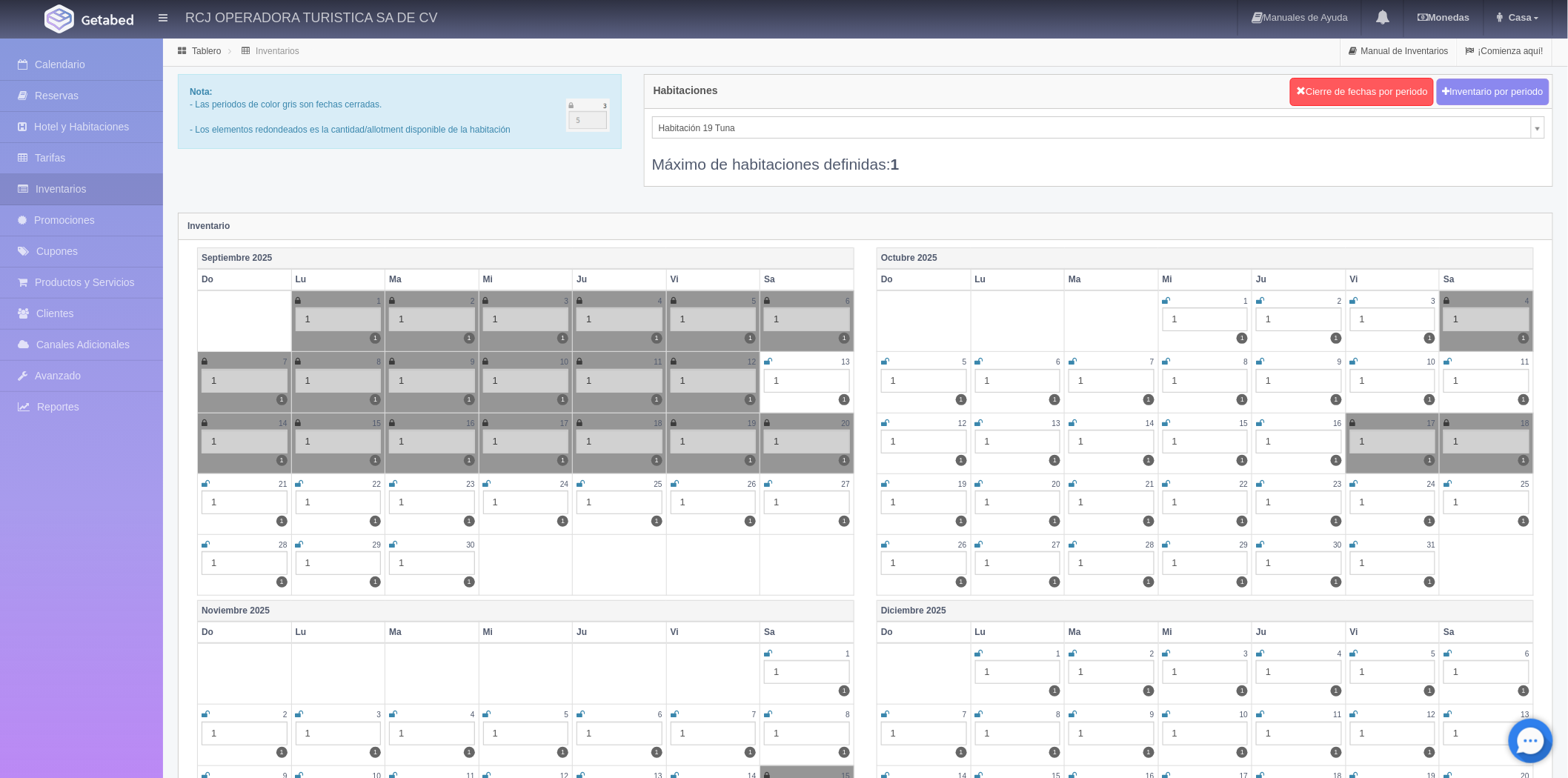
scroll to position [6, 0]
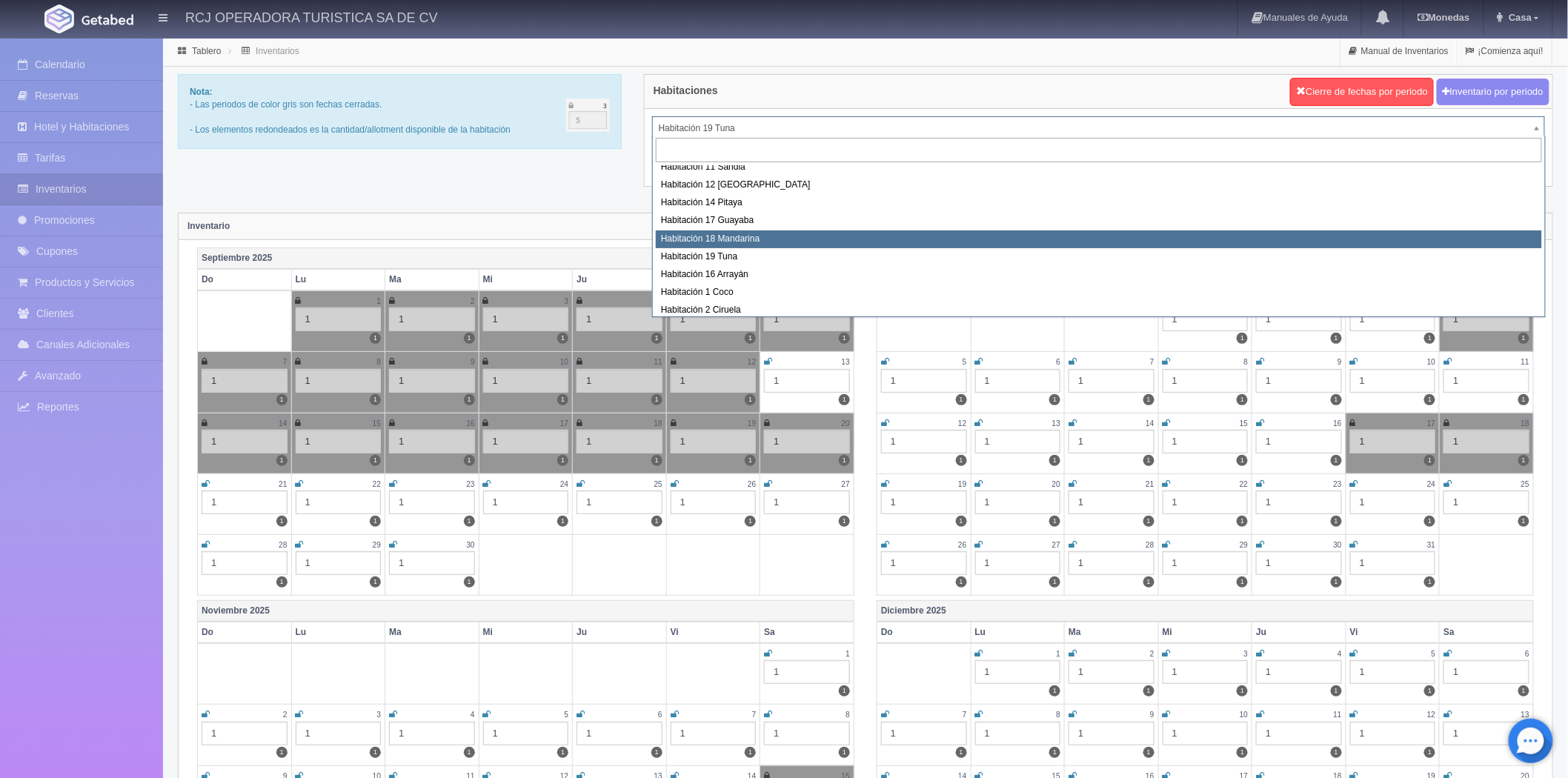
scroll to position [89, 0]
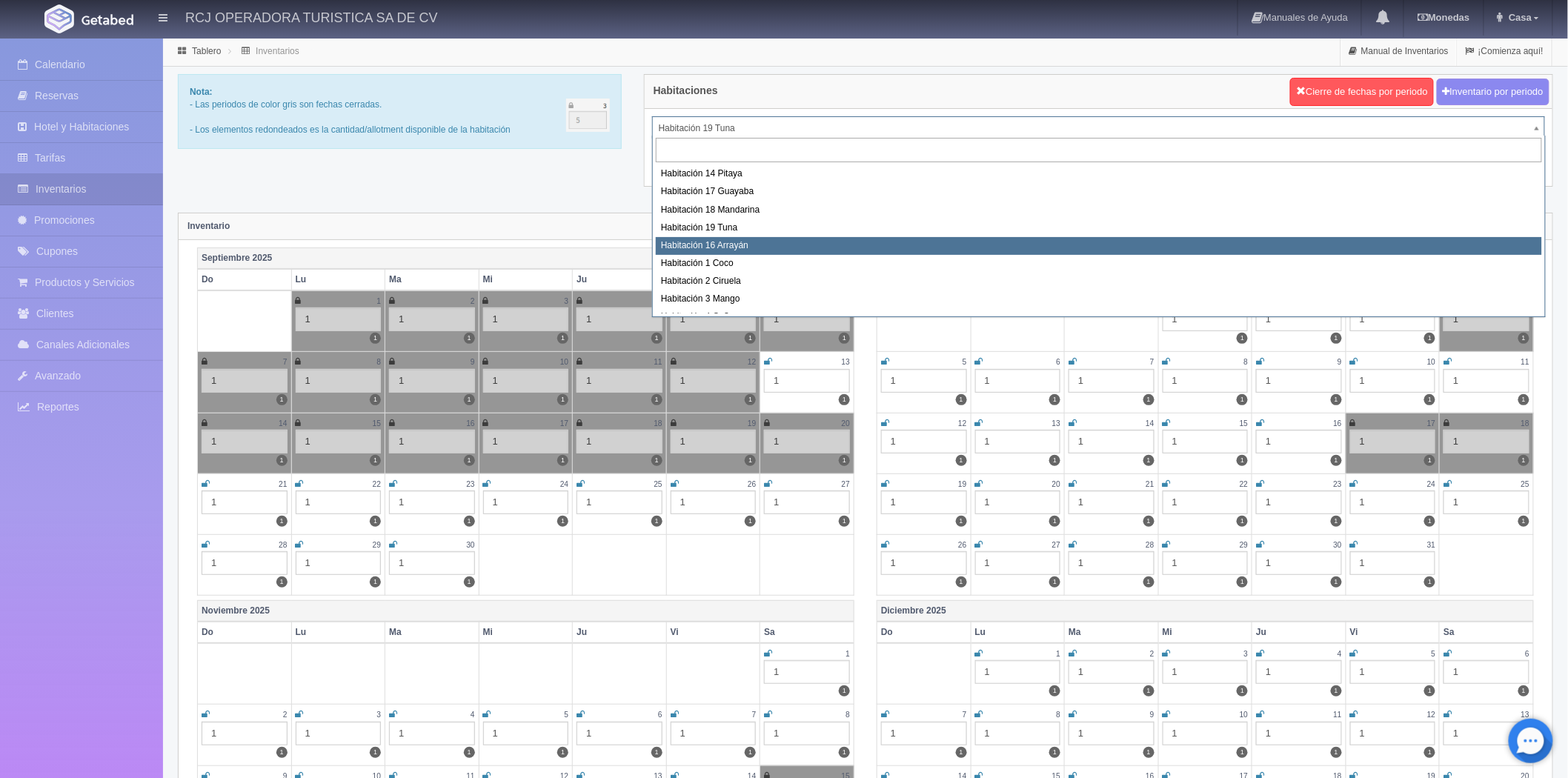
select select "1581"
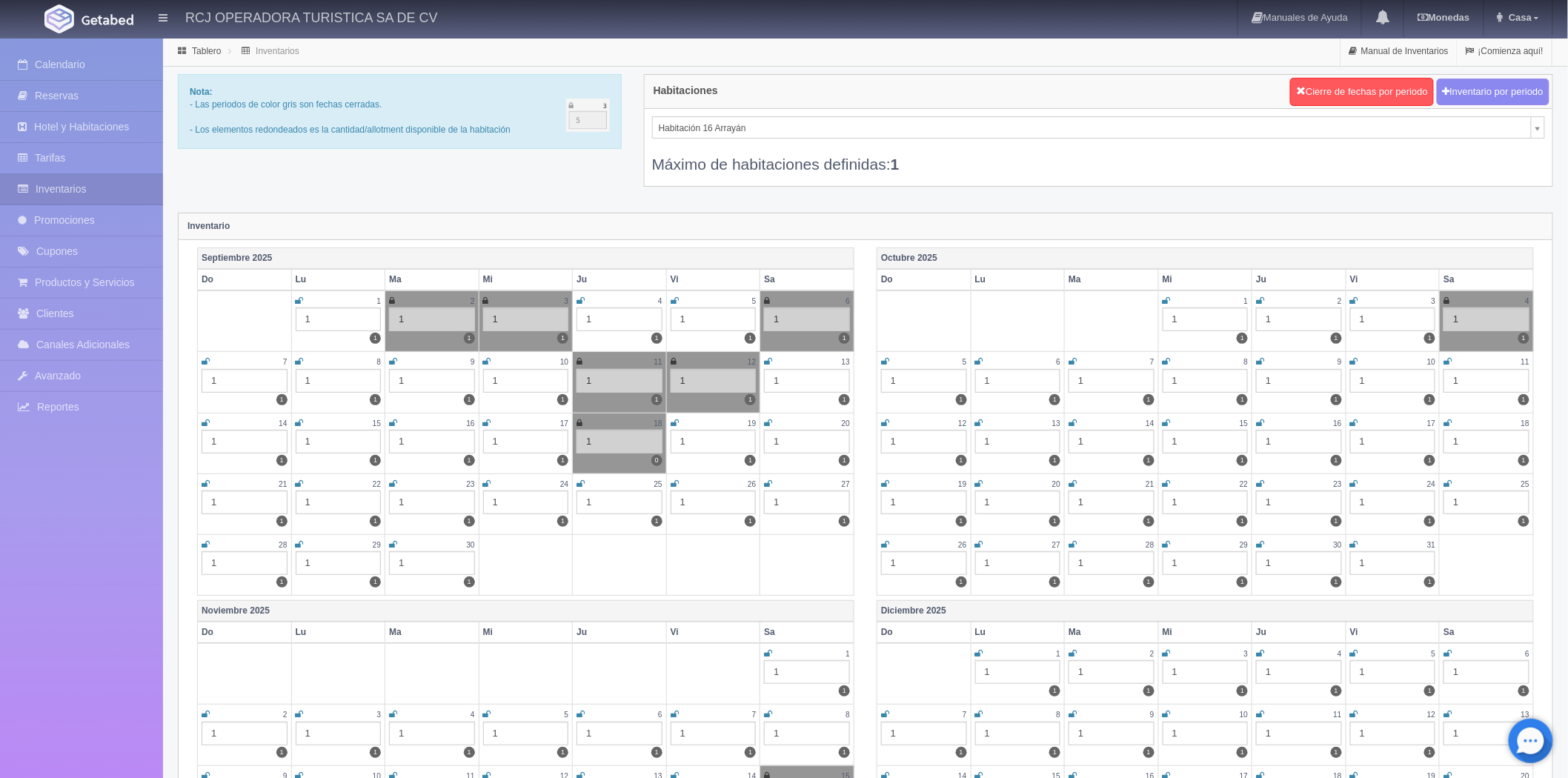
click at [393, 419] on icon at bounding box center [393, 423] width 8 height 9
click at [296, 421] on icon at bounding box center [299, 423] width 8 height 9
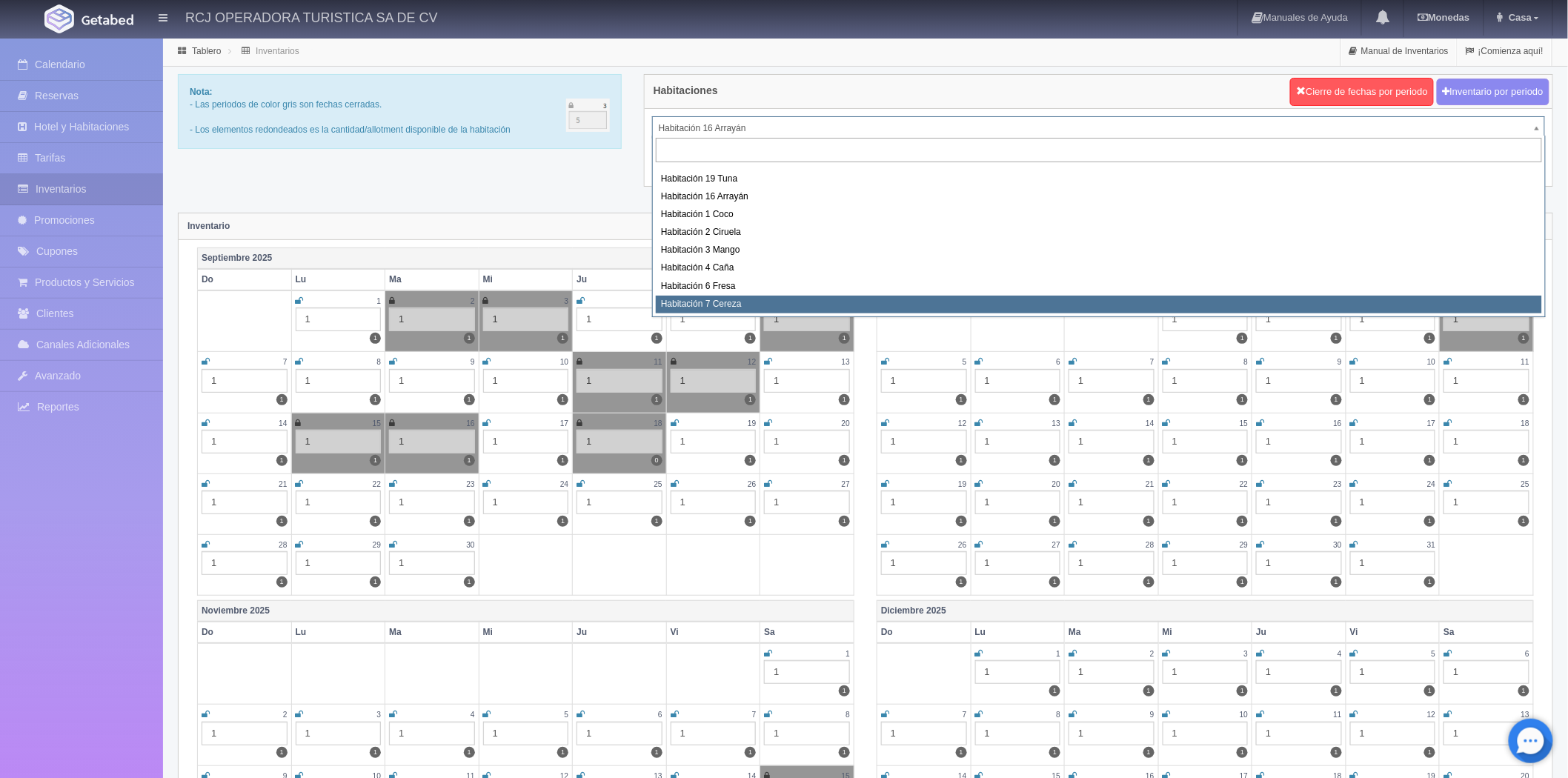
scroll to position [108, 0]
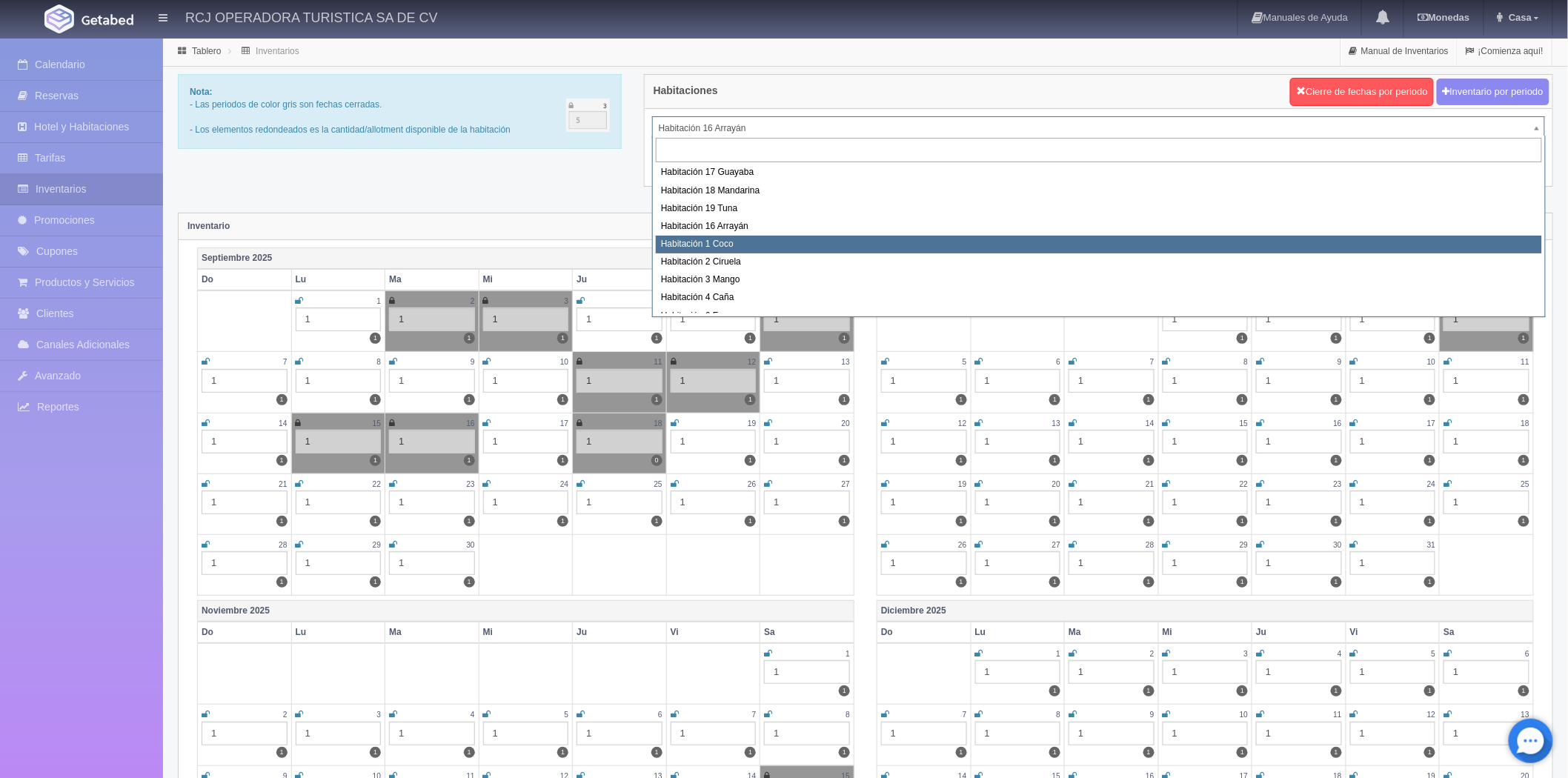
select select "1606"
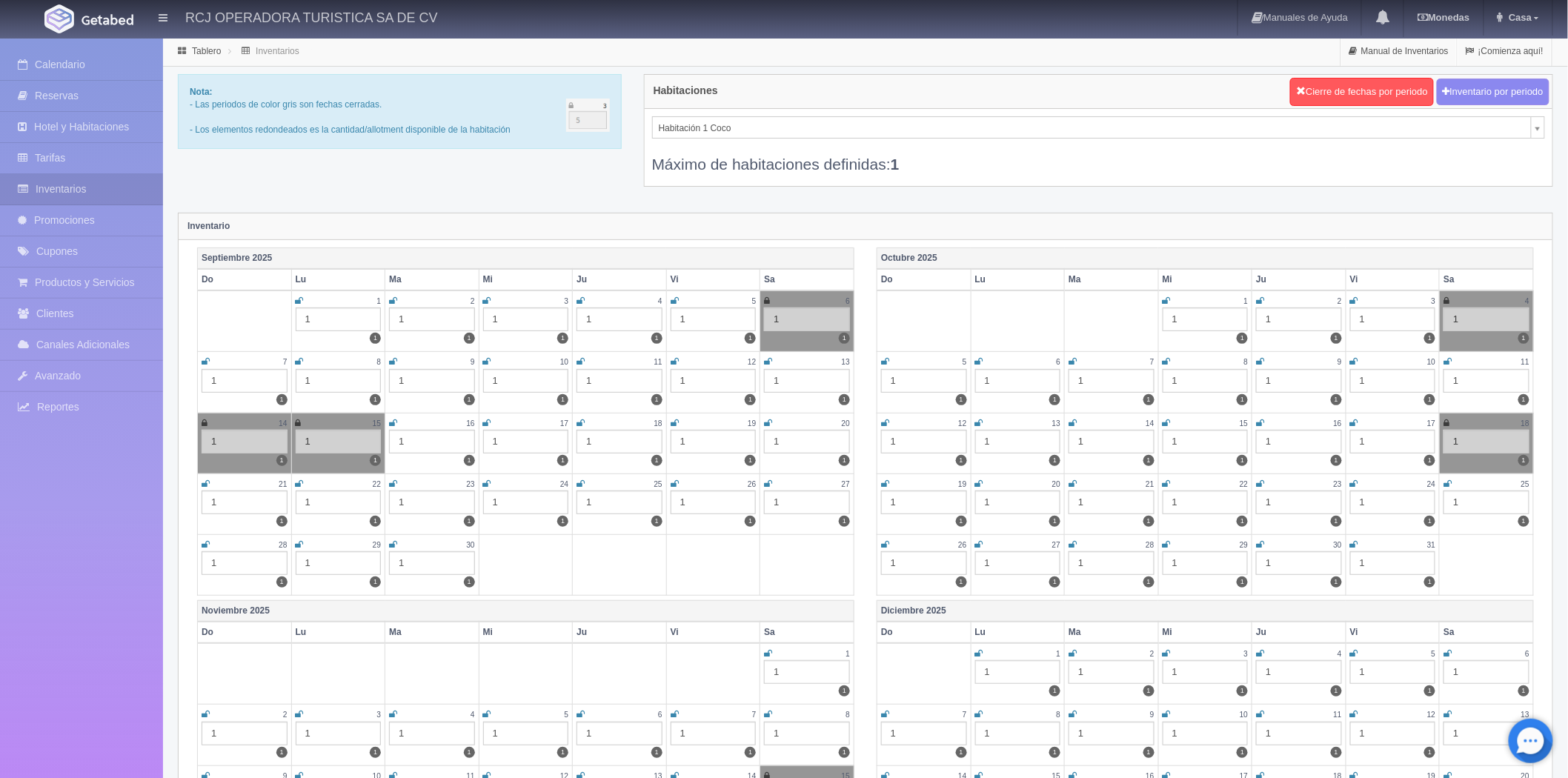
click at [391, 420] on icon at bounding box center [393, 423] width 8 height 9
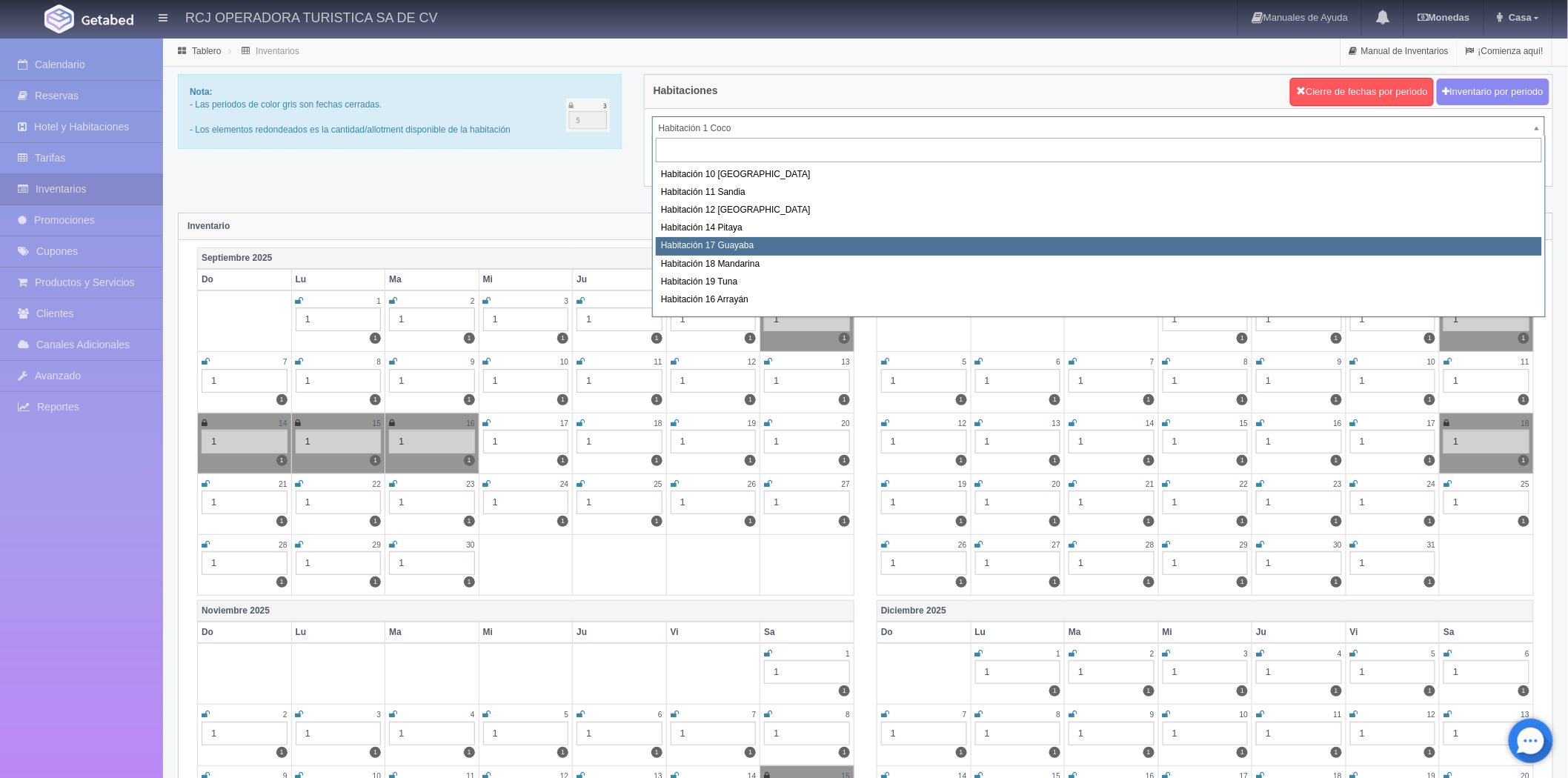
scroll to position [117, 0]
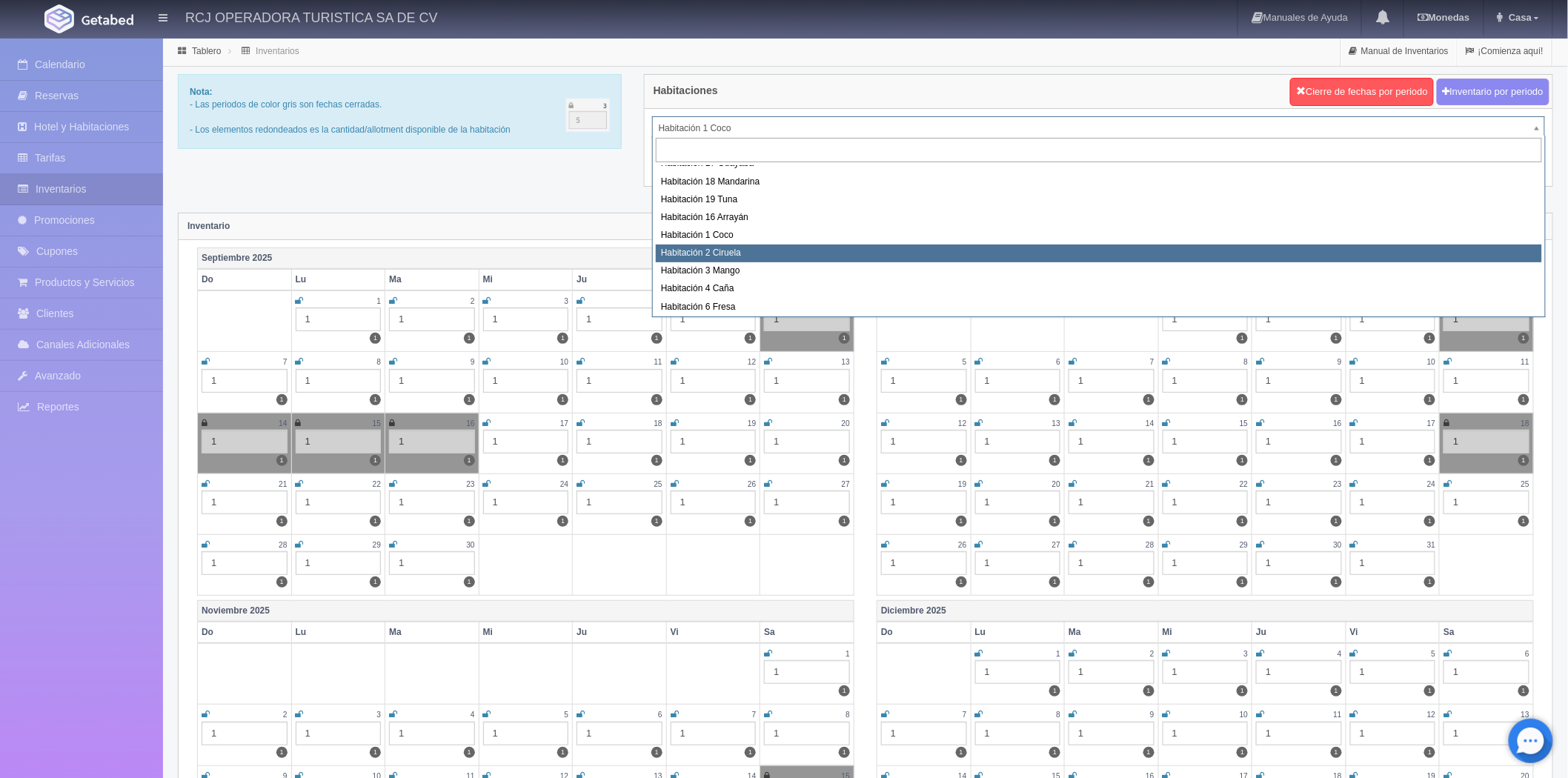
select select "1607"
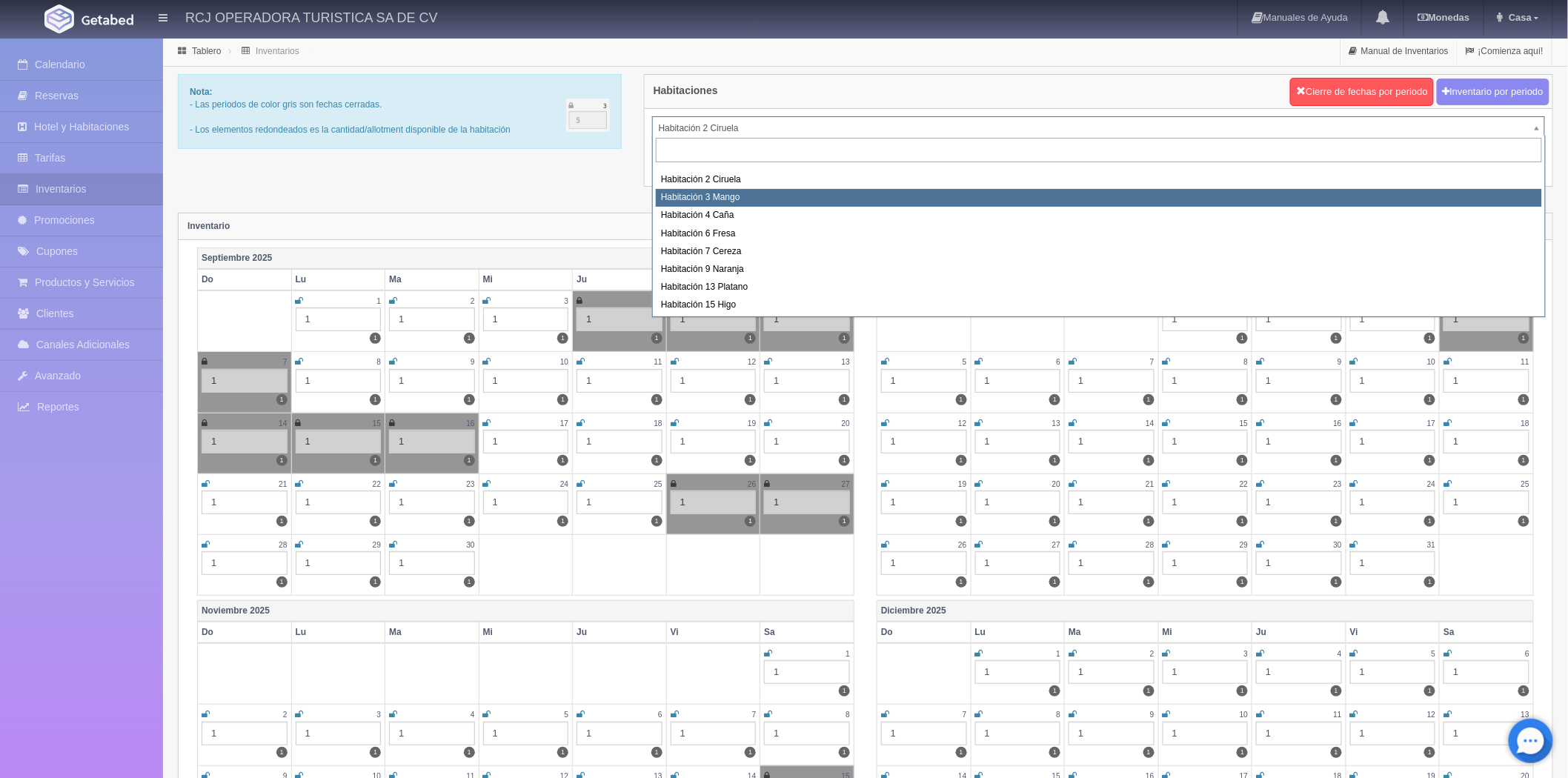
select select "1608"
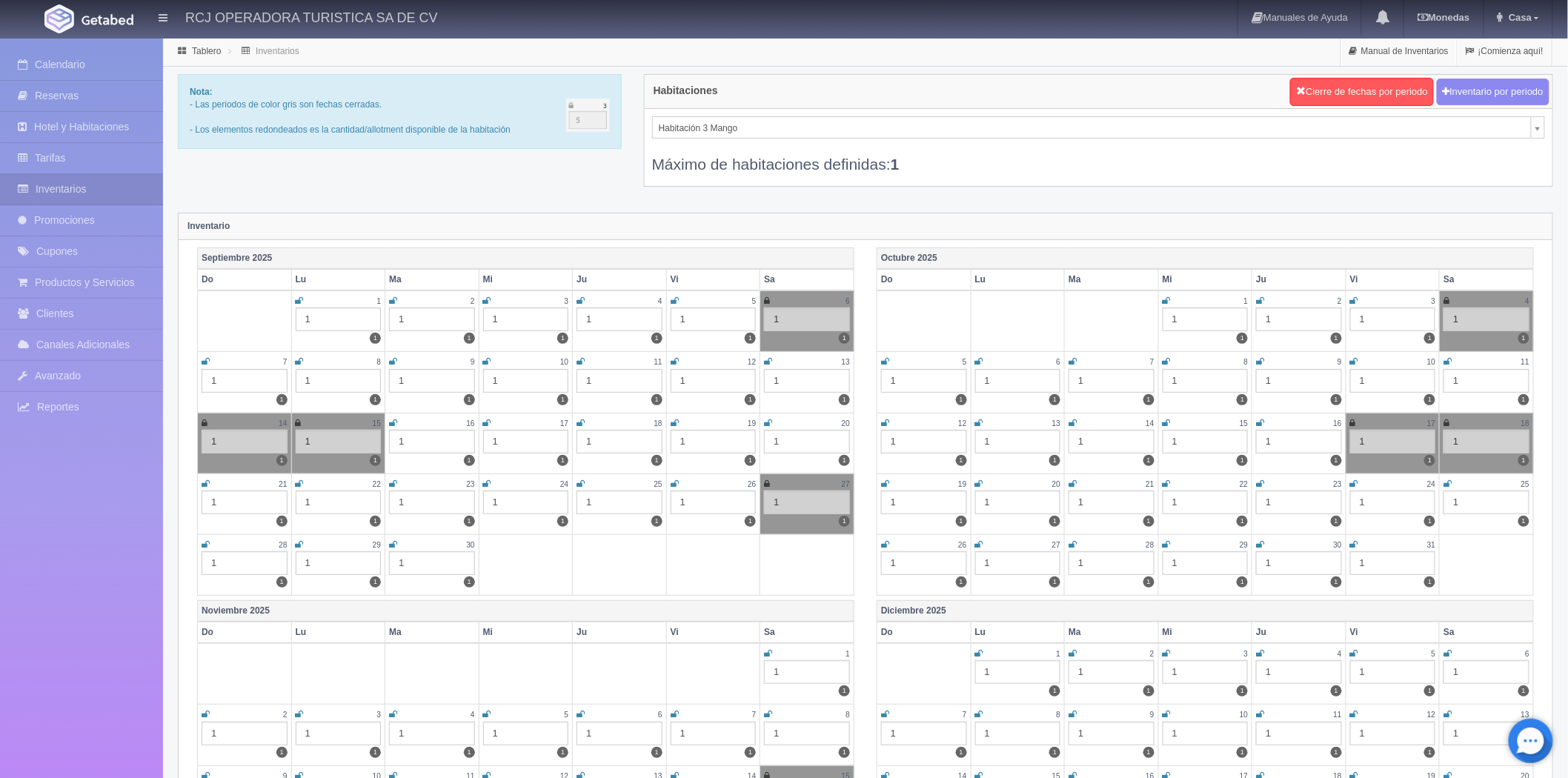
click at [391, 422] on icon at bounding box center [393, 423] width 8 height 9
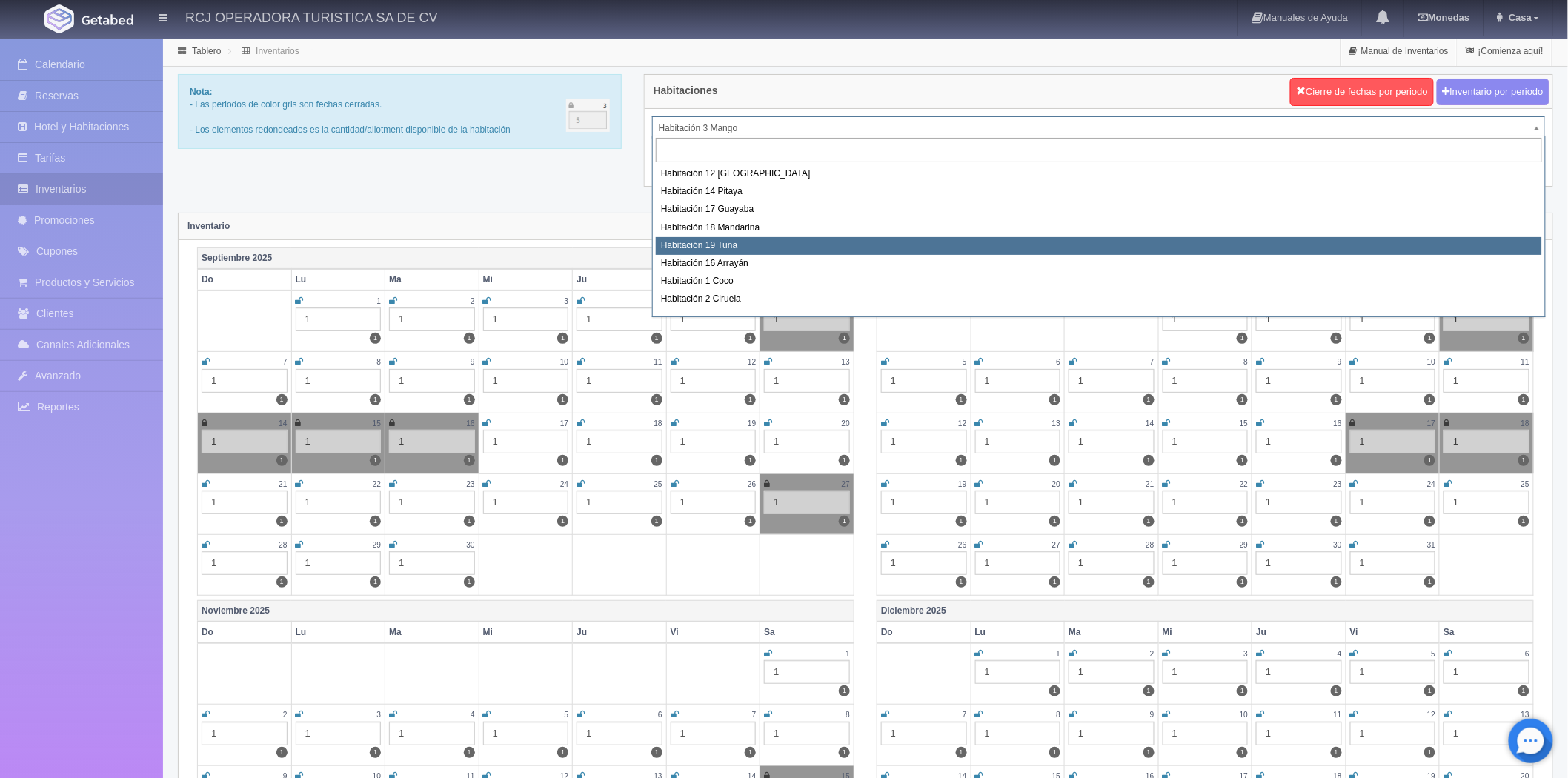
scroll to position [153, 0]
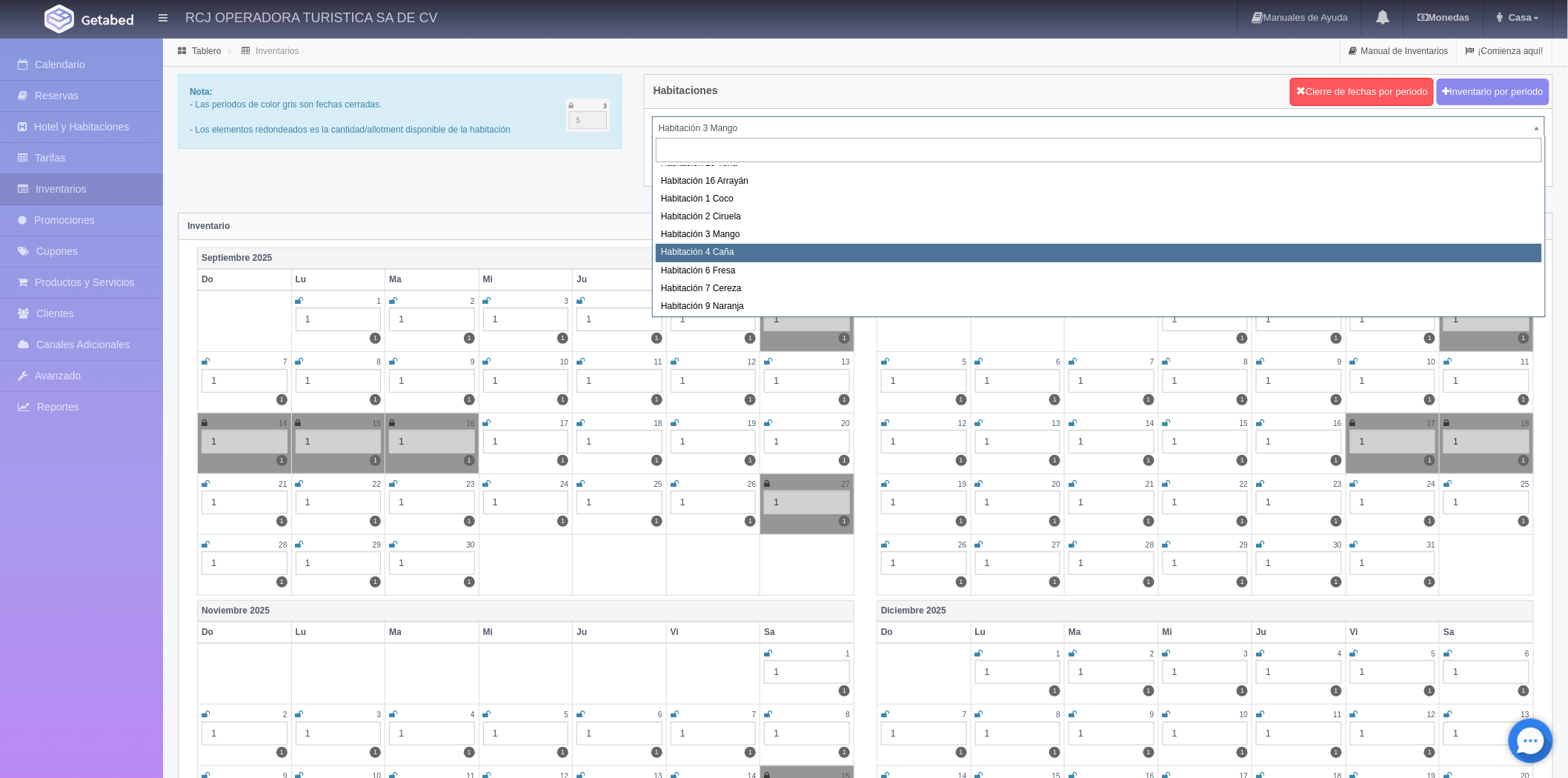
select select "1609"
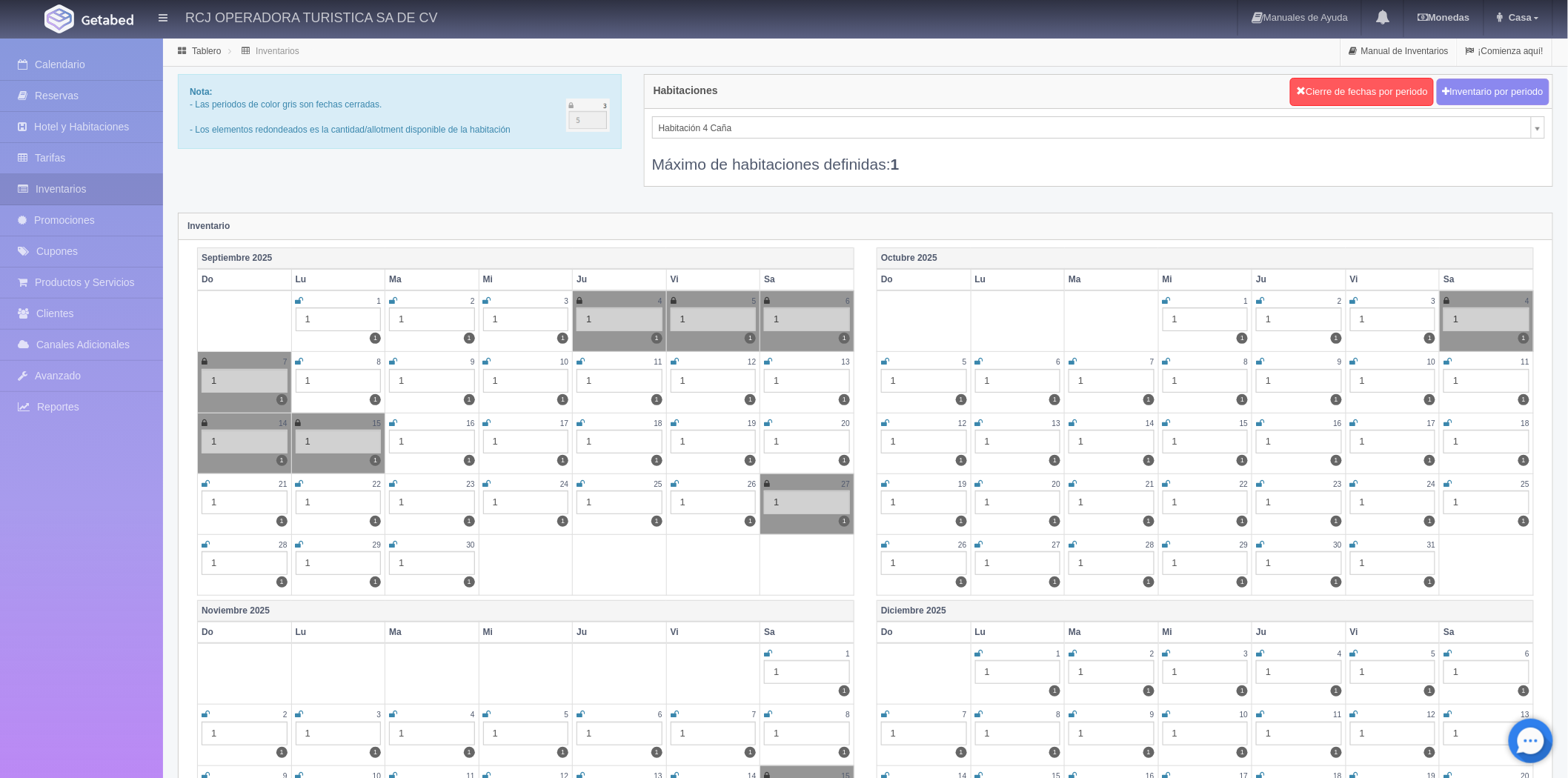
click at [388, 418] on td "16 1 1" at bounding box center [432, 443] width 94 height 61
click at [396, 419] on icon at bounding box center [393, 423] width 8 height 9
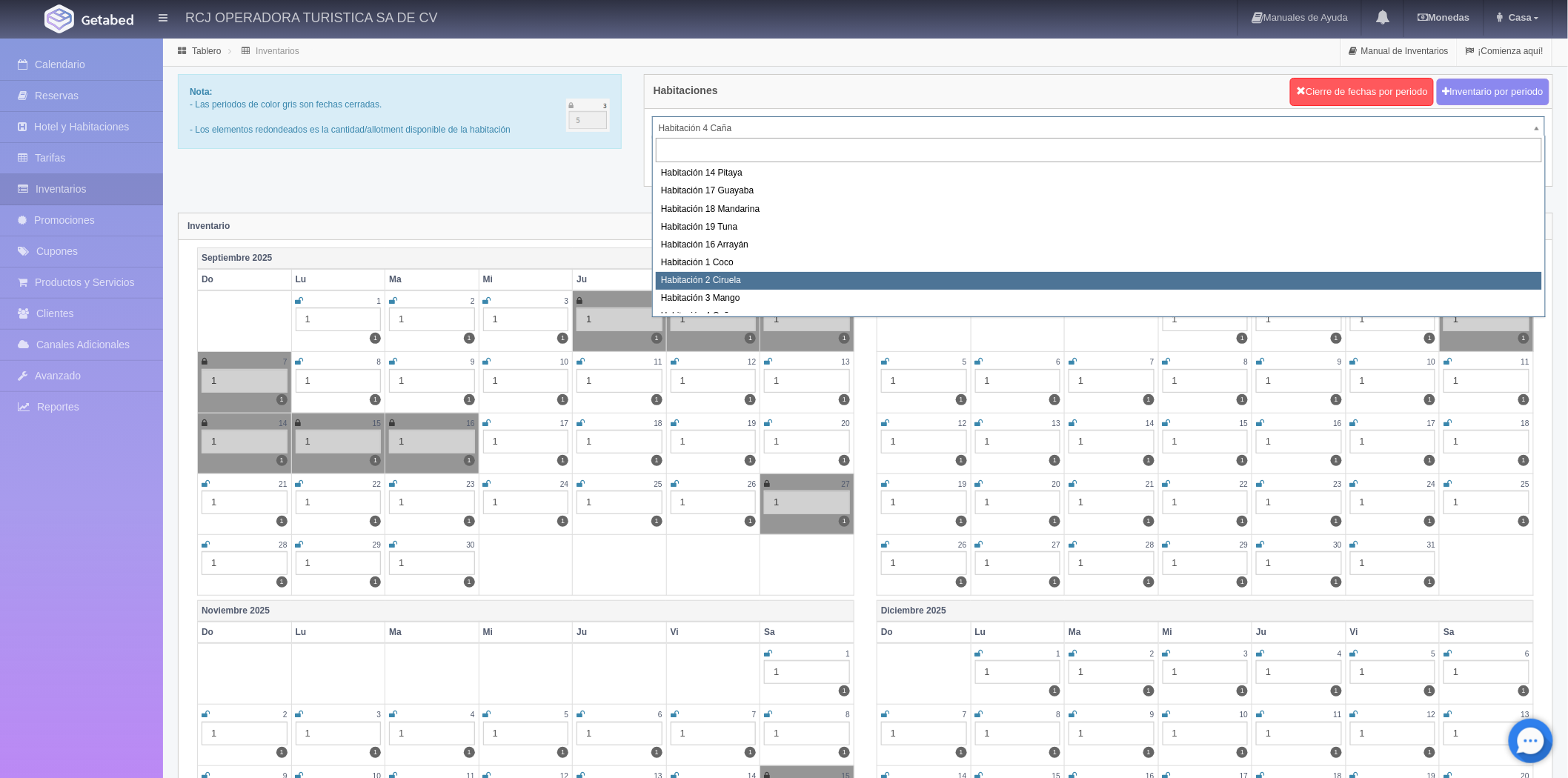
scroll to position [172, 0]
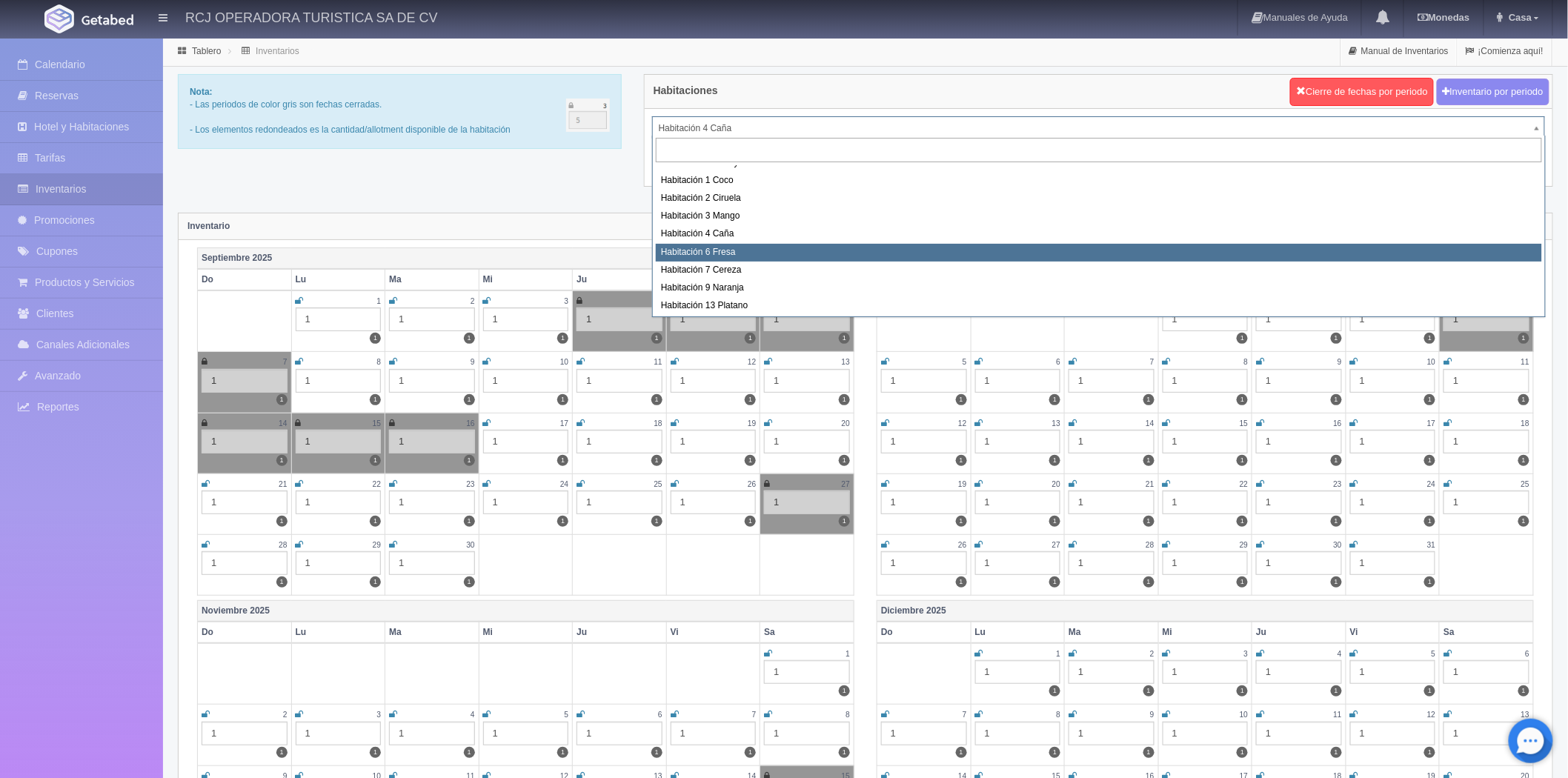
select select "1610"
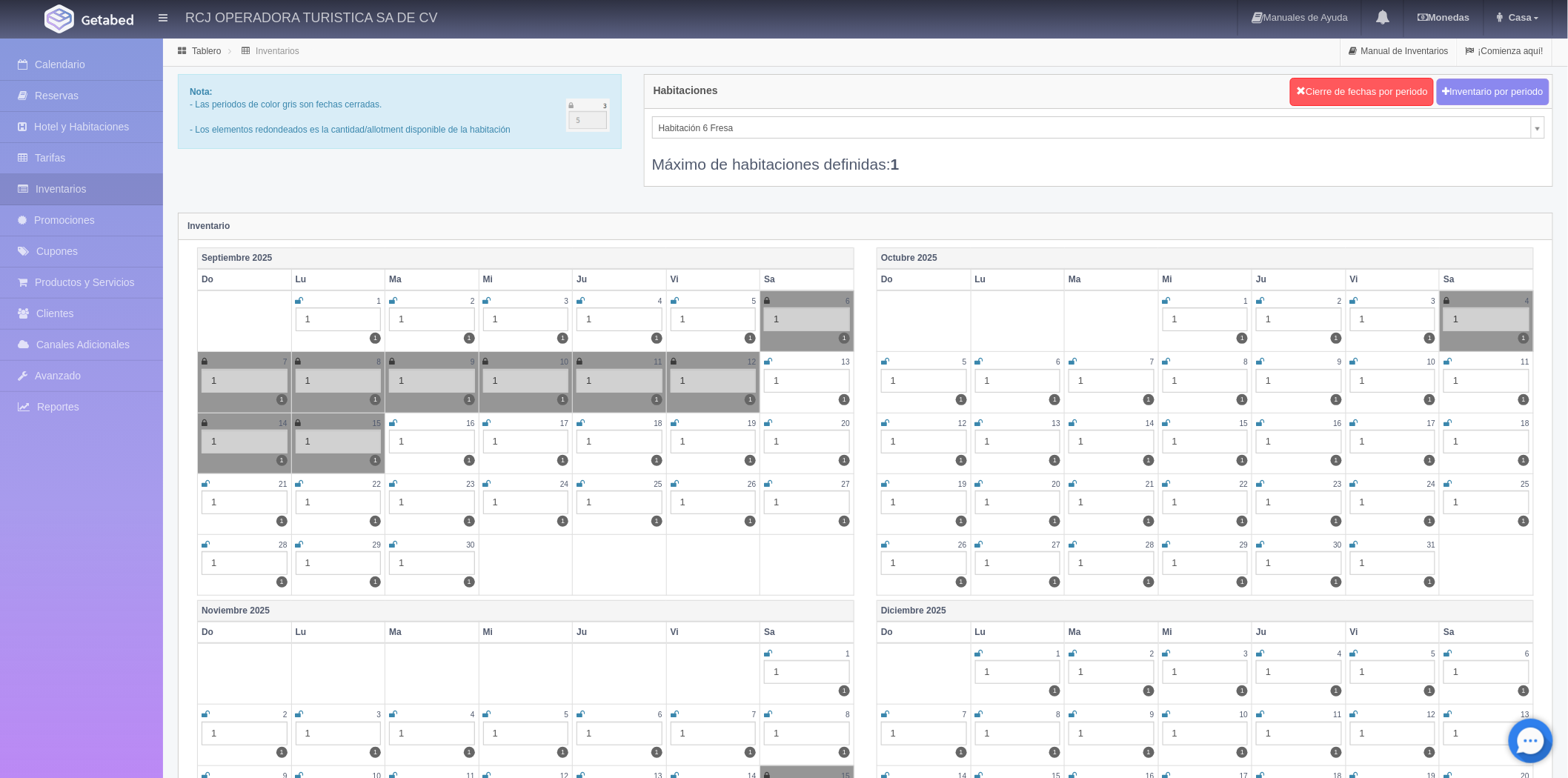
click at [394, 422] on icon at bounding box center [393, 423] width 8 height 9
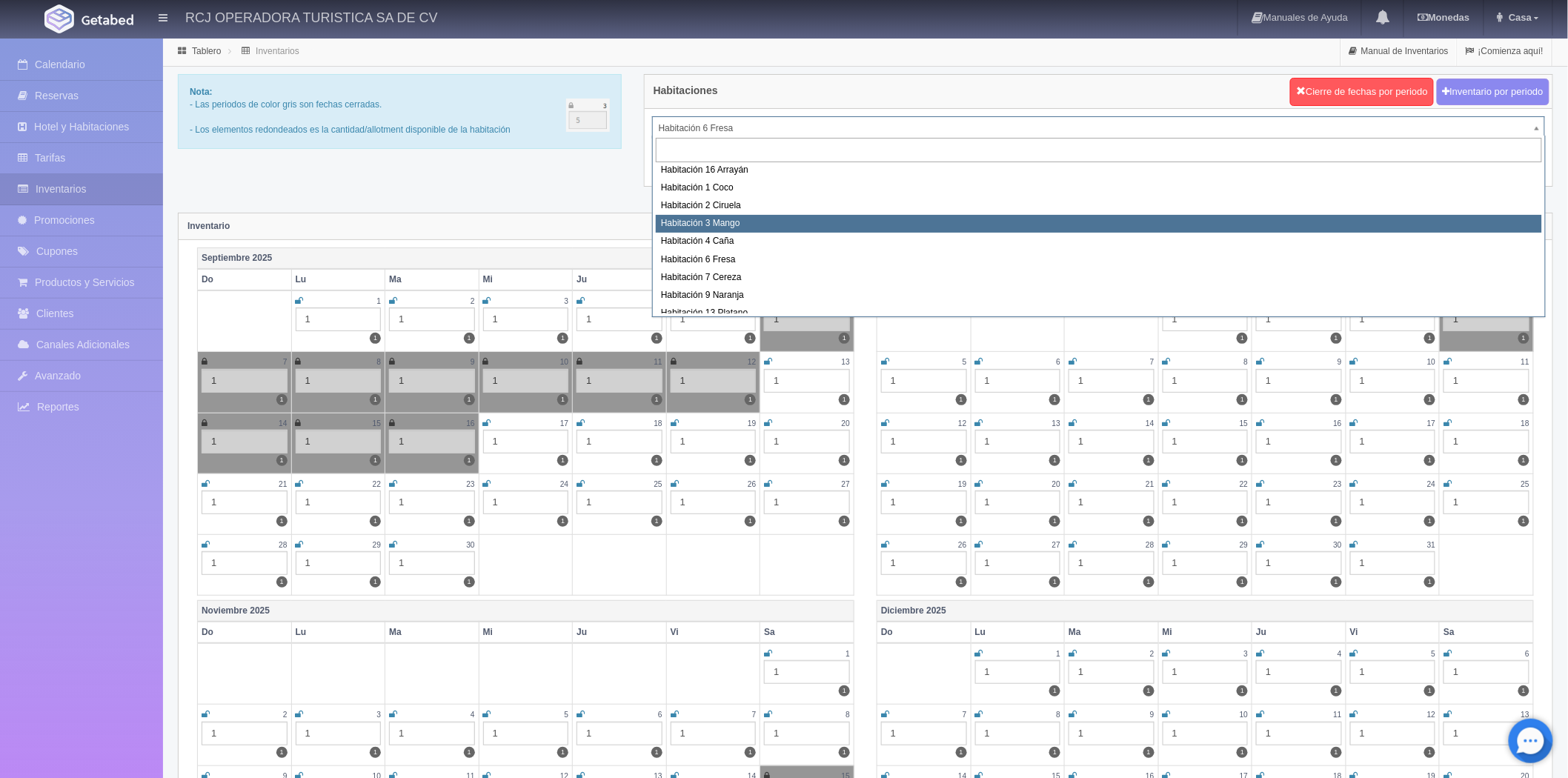
scroll to position [191, 0]
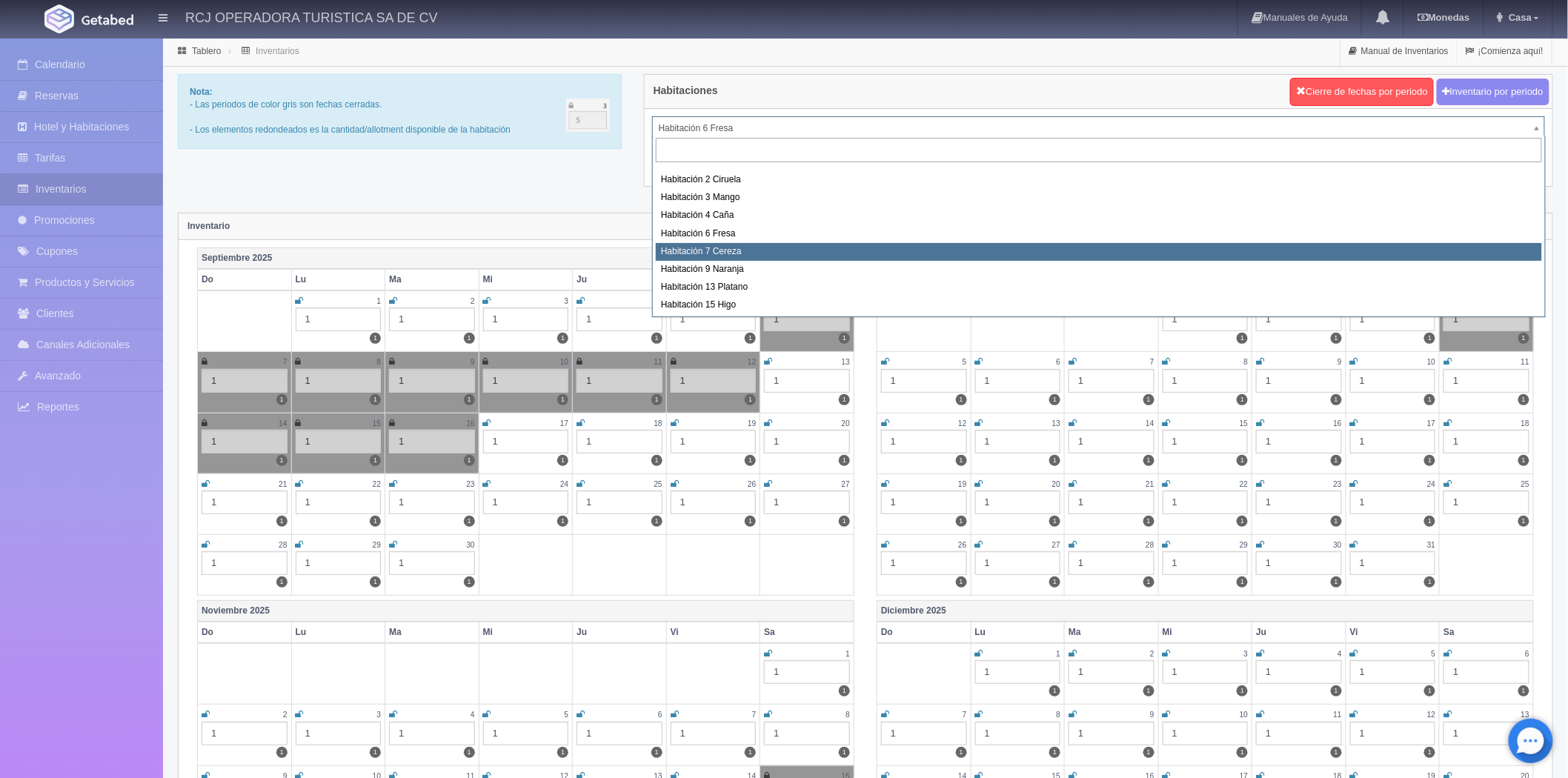
select select "1611"
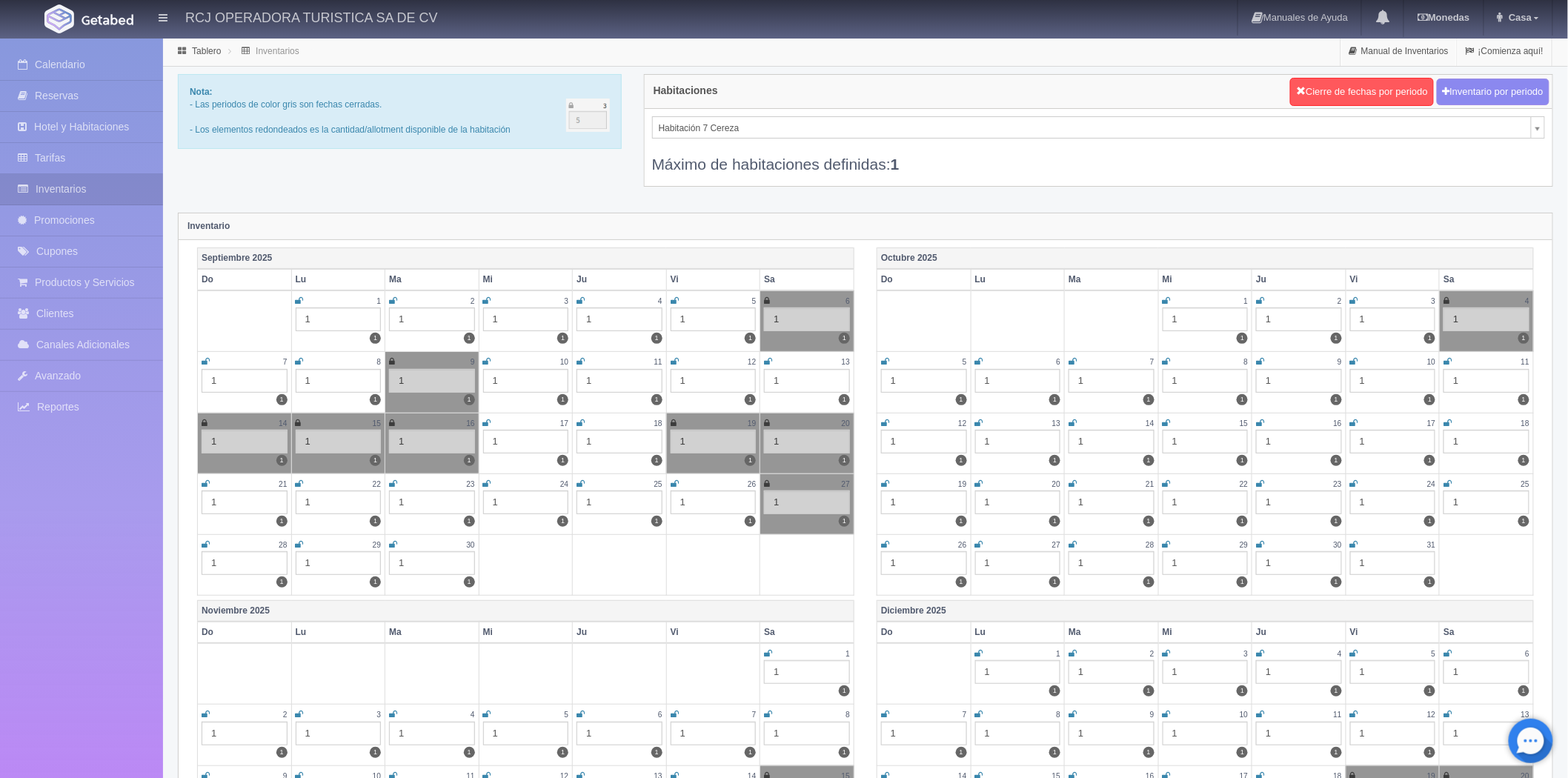
scroll to position [131, 0]
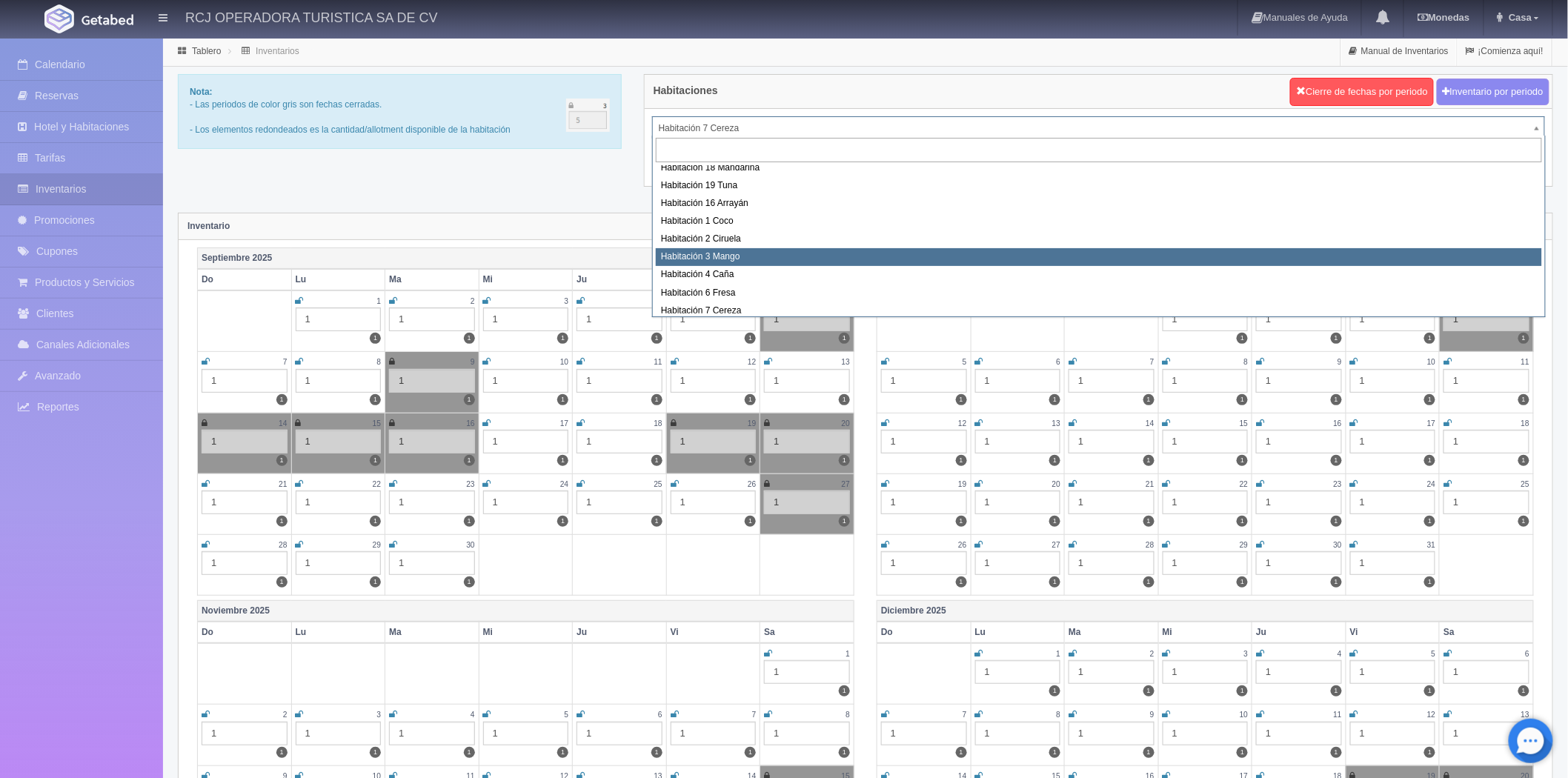
scroll to position [191, 0]
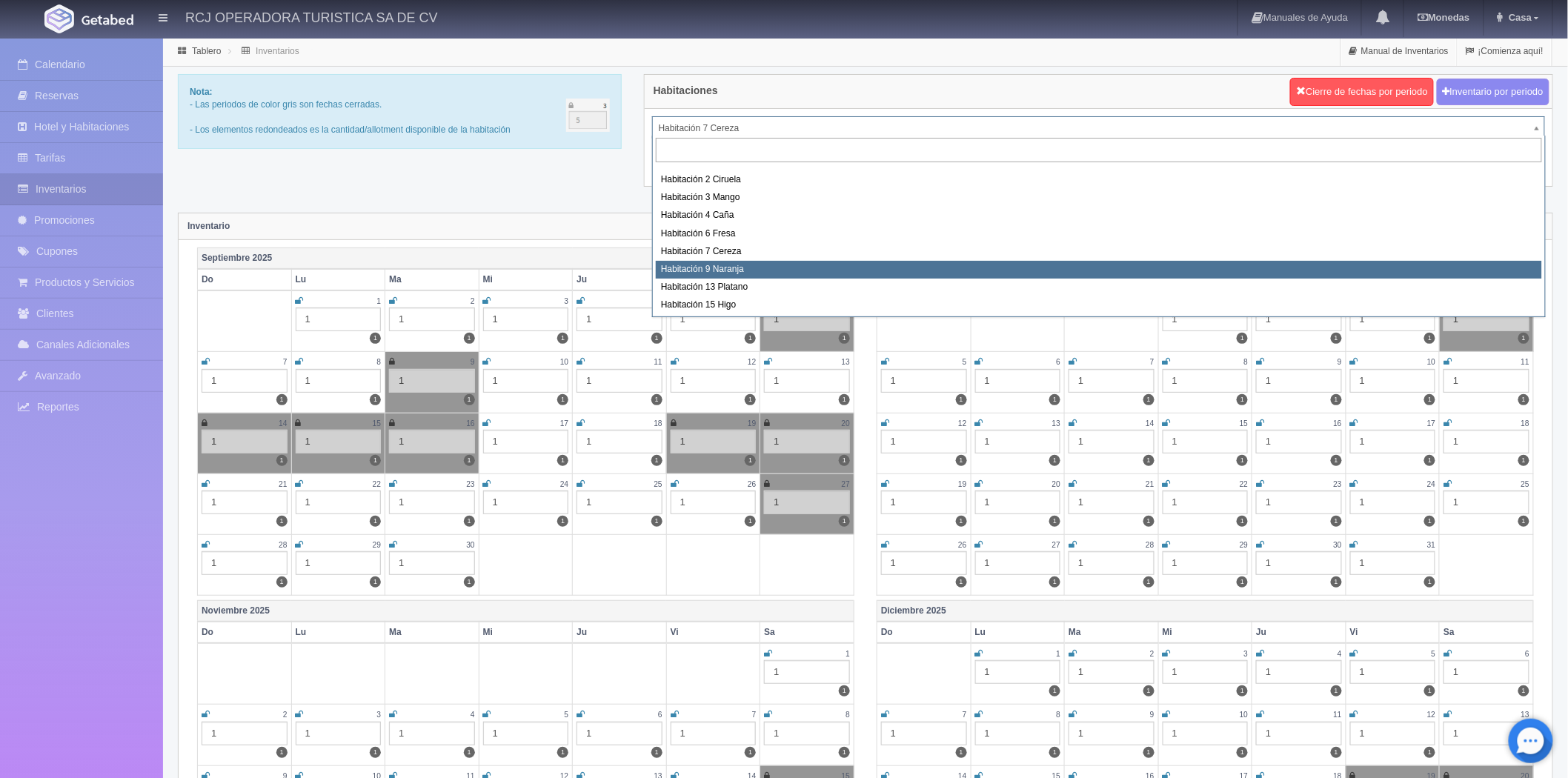
select select "1612"
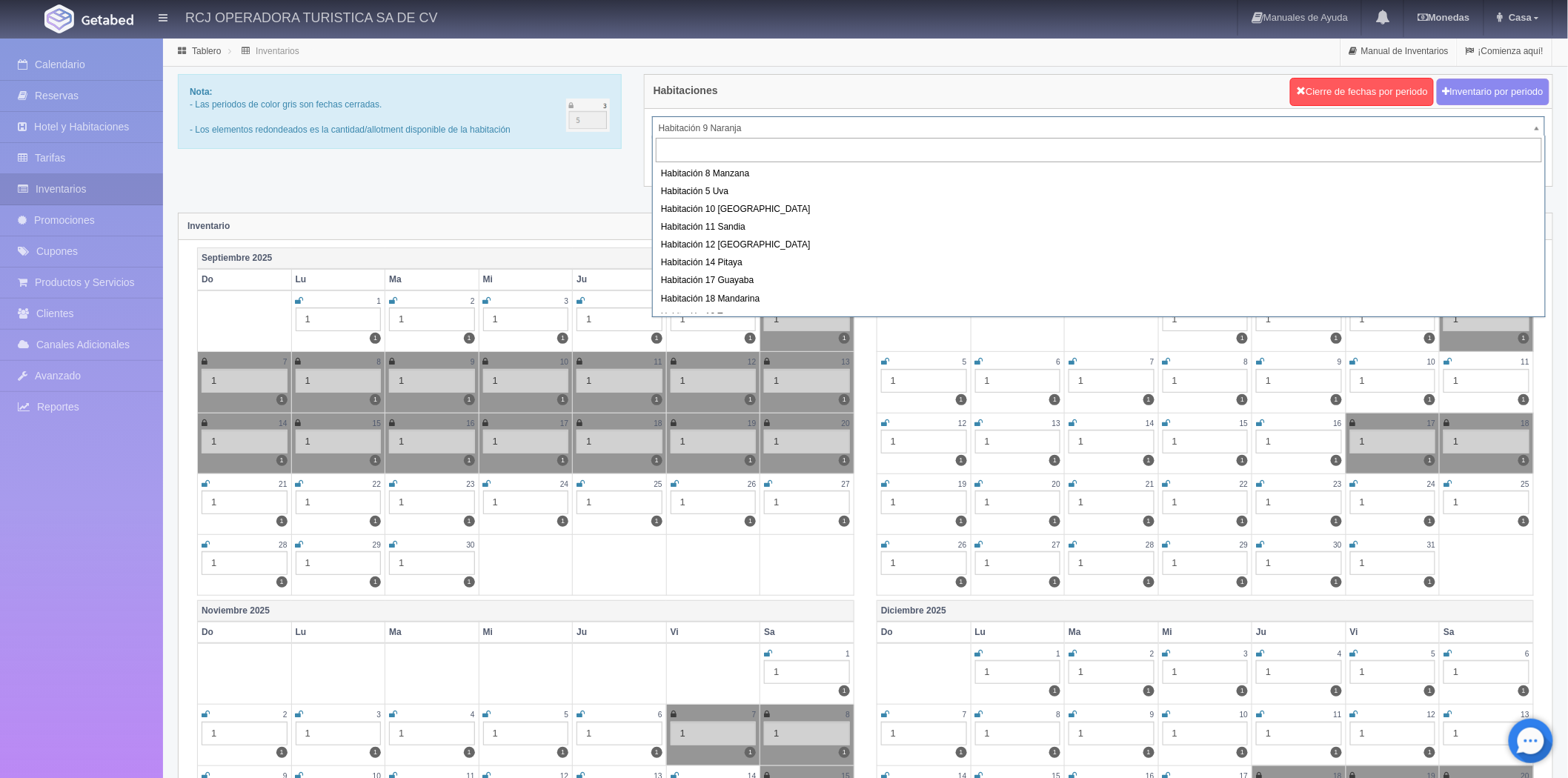
drag, startPoint x: 771, startPoint y: 121, endPoint x: 764, endPoint y: 143, distance: 23.1
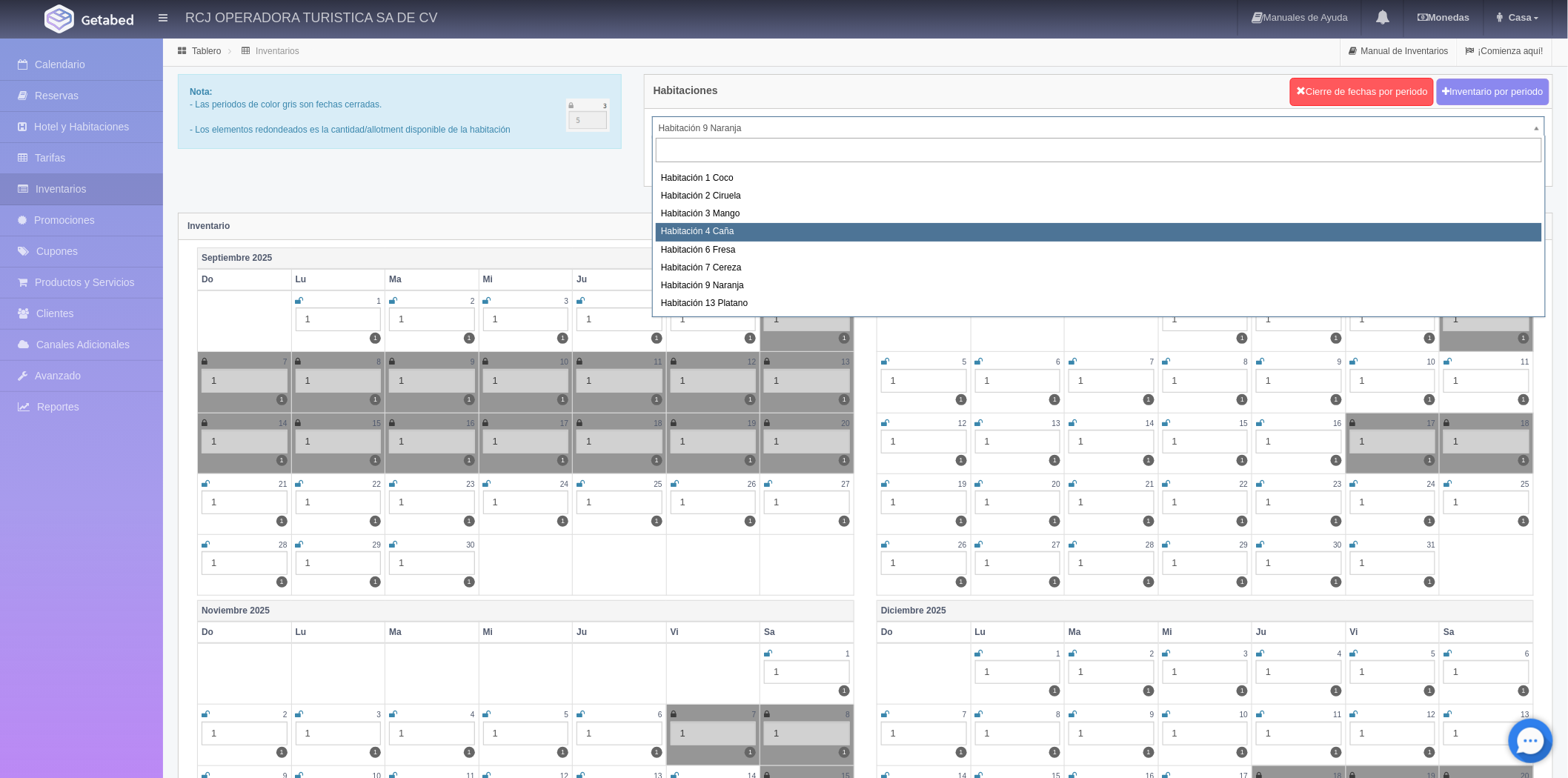
scroll to position [191, 0]
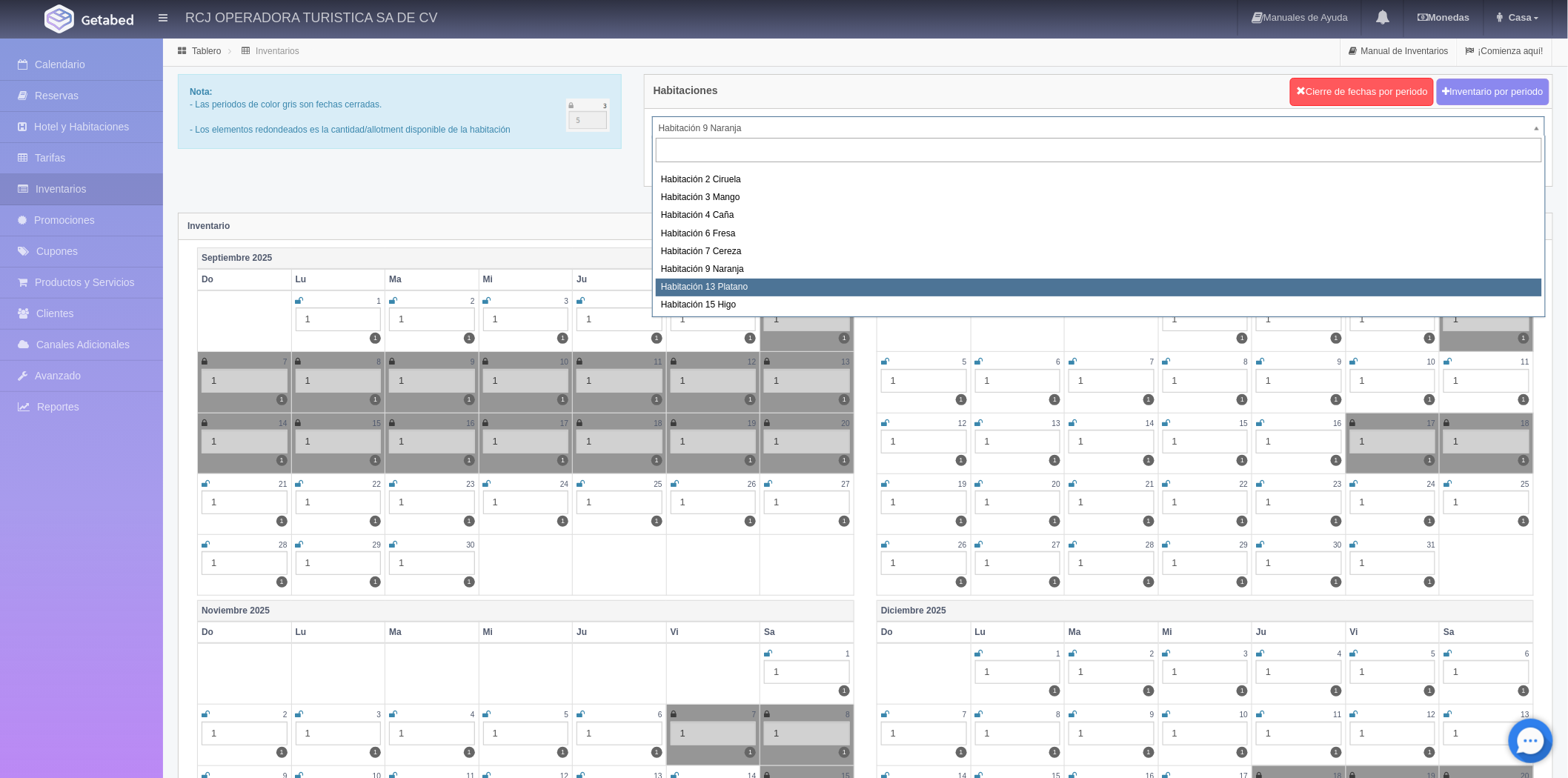
select select "1613"
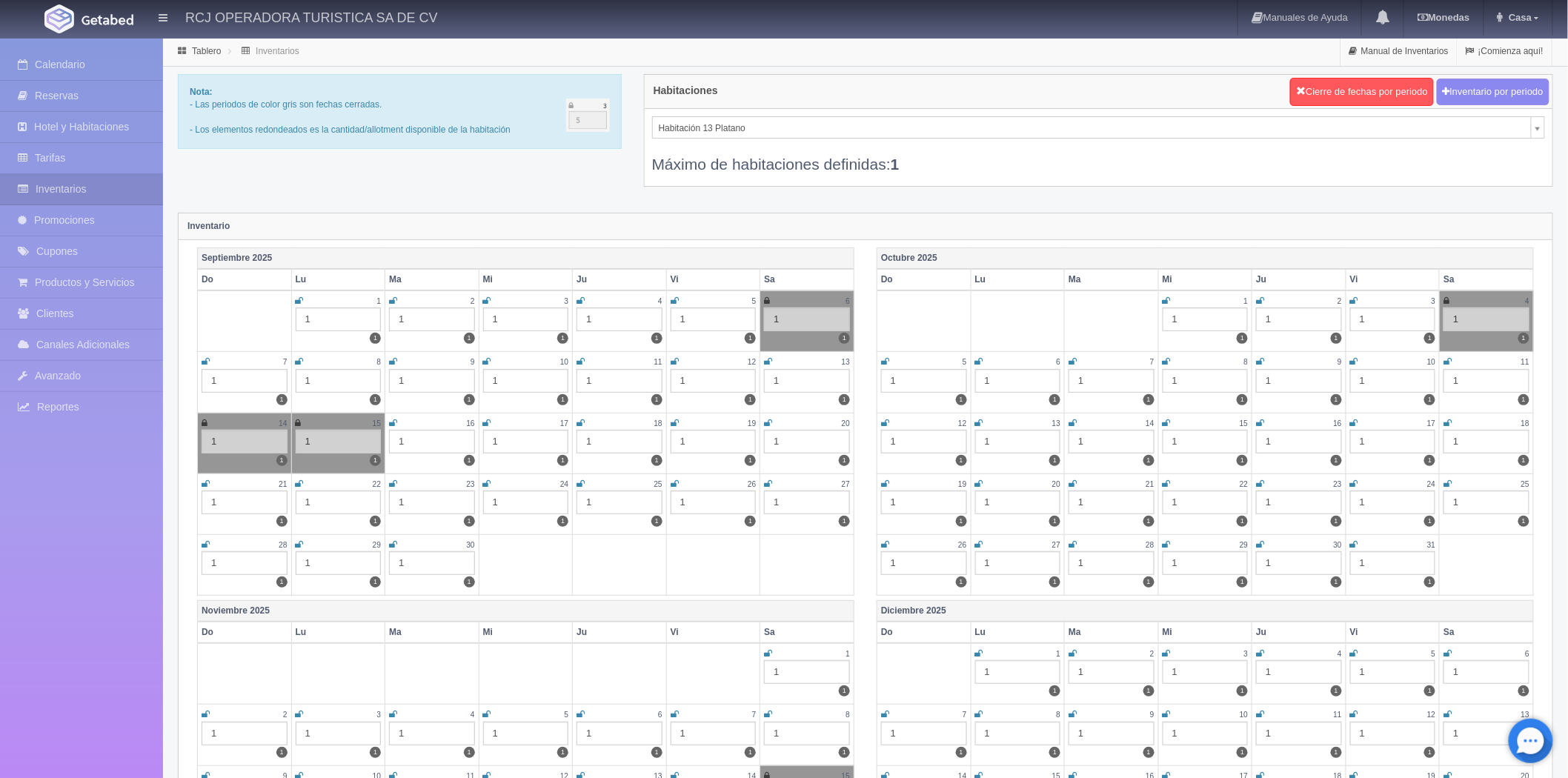
click at [389, 421] on icon at bounding box center [393, 423] width 8 height 9
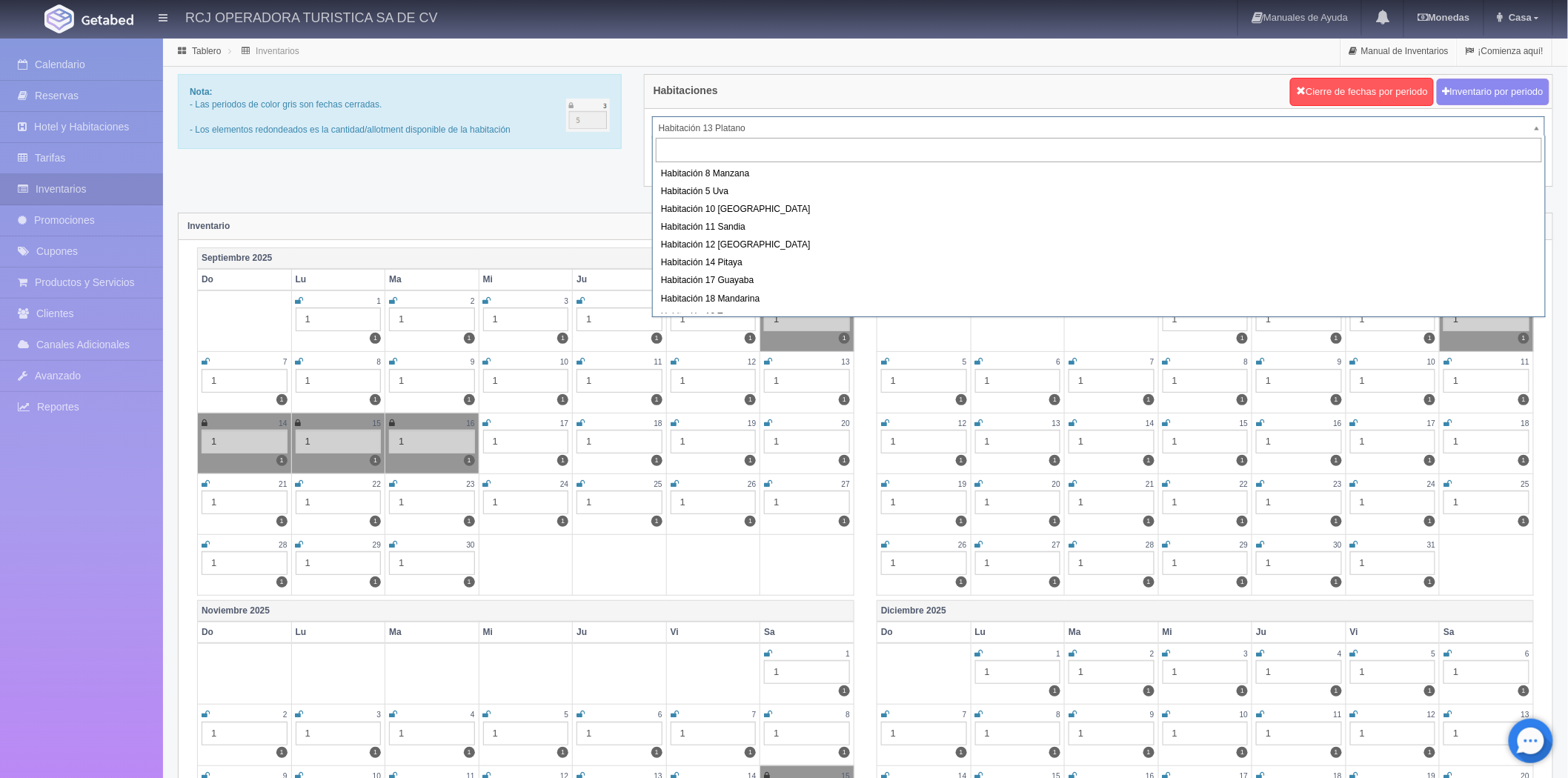
drag, startPoint x: 695, startPoint y: 124, endPoint x: 695, endPoint y: 132, distance: 8.0
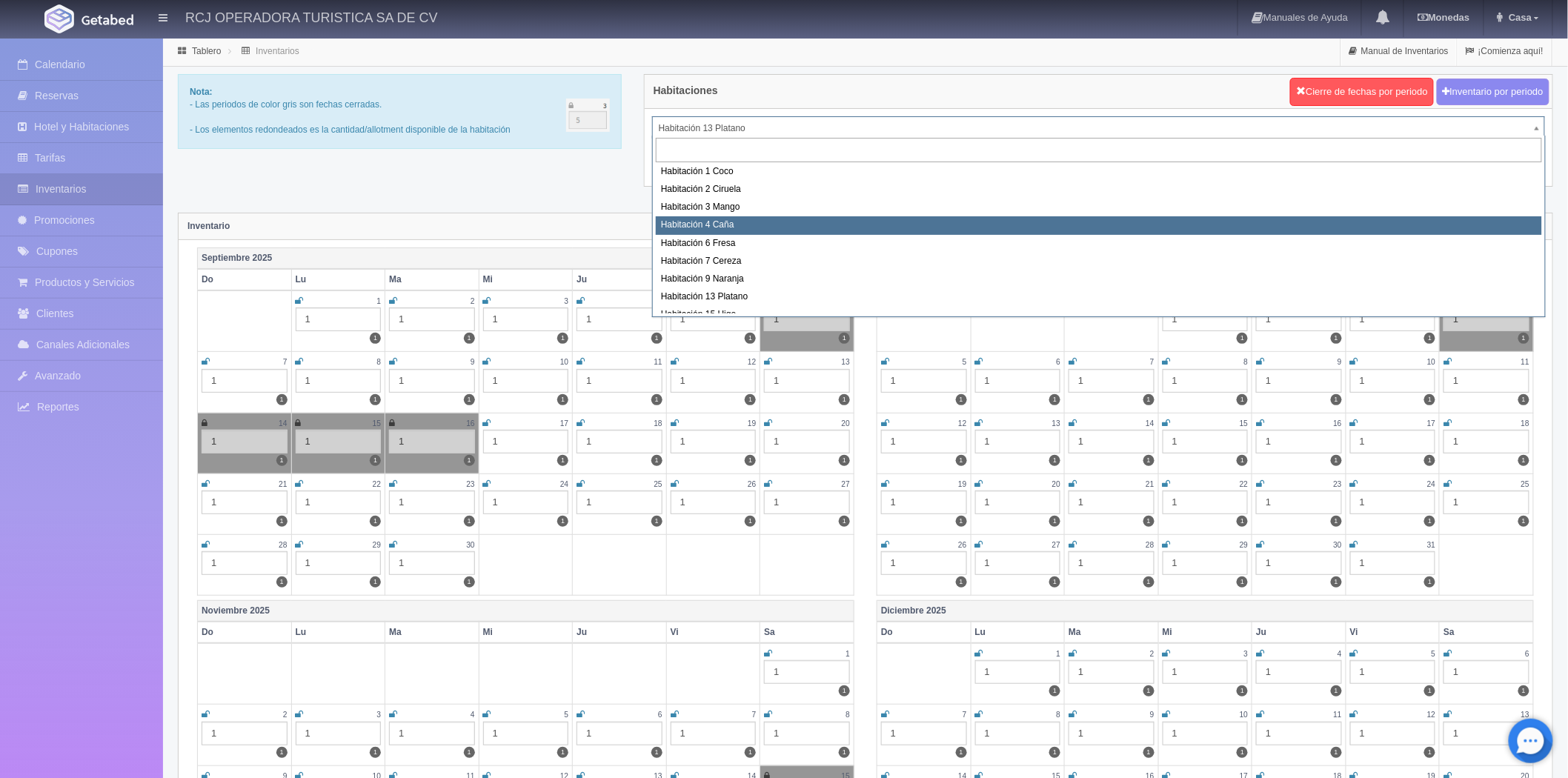
scroll to position [191, 0]
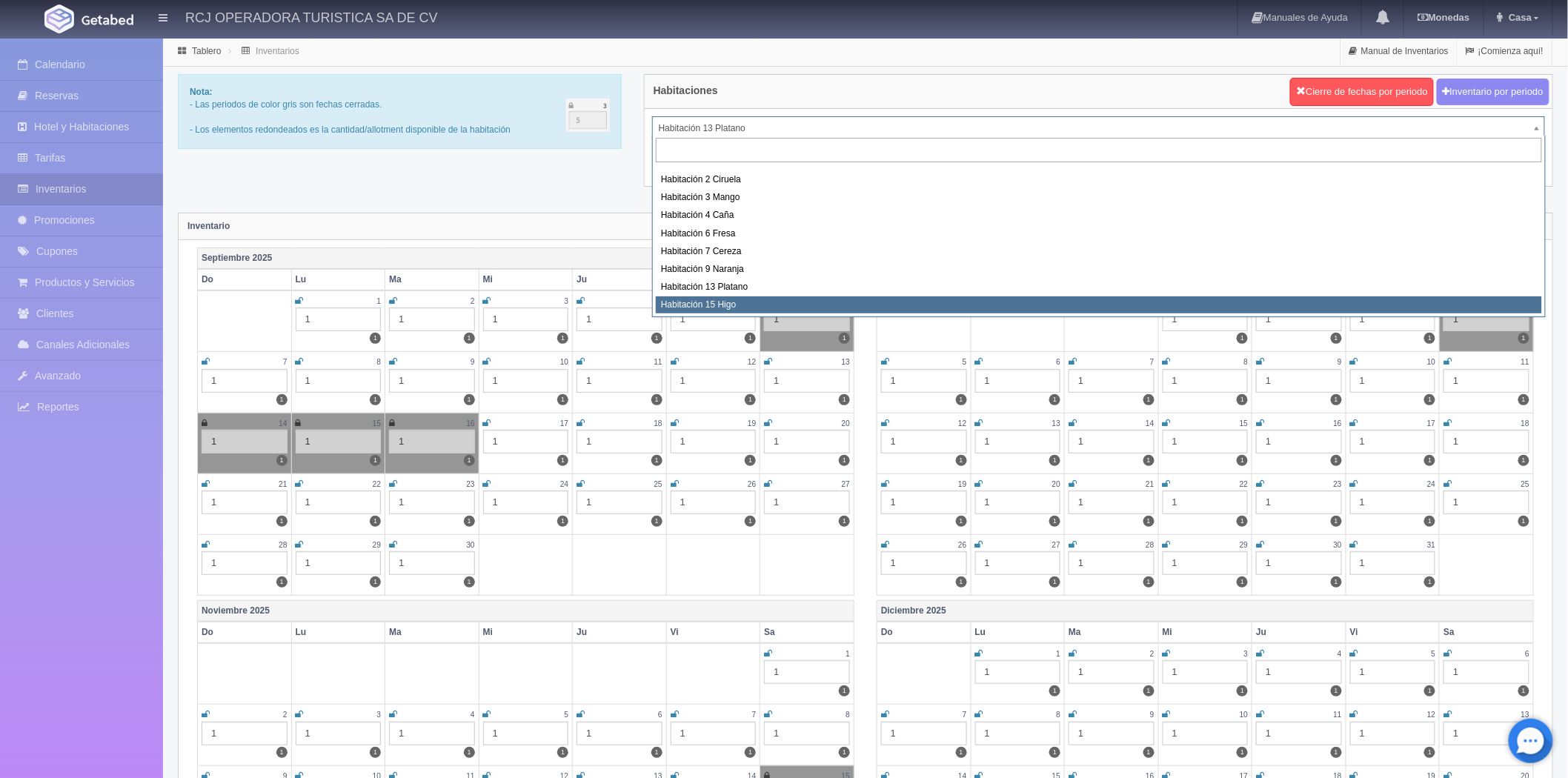
select select "1614"
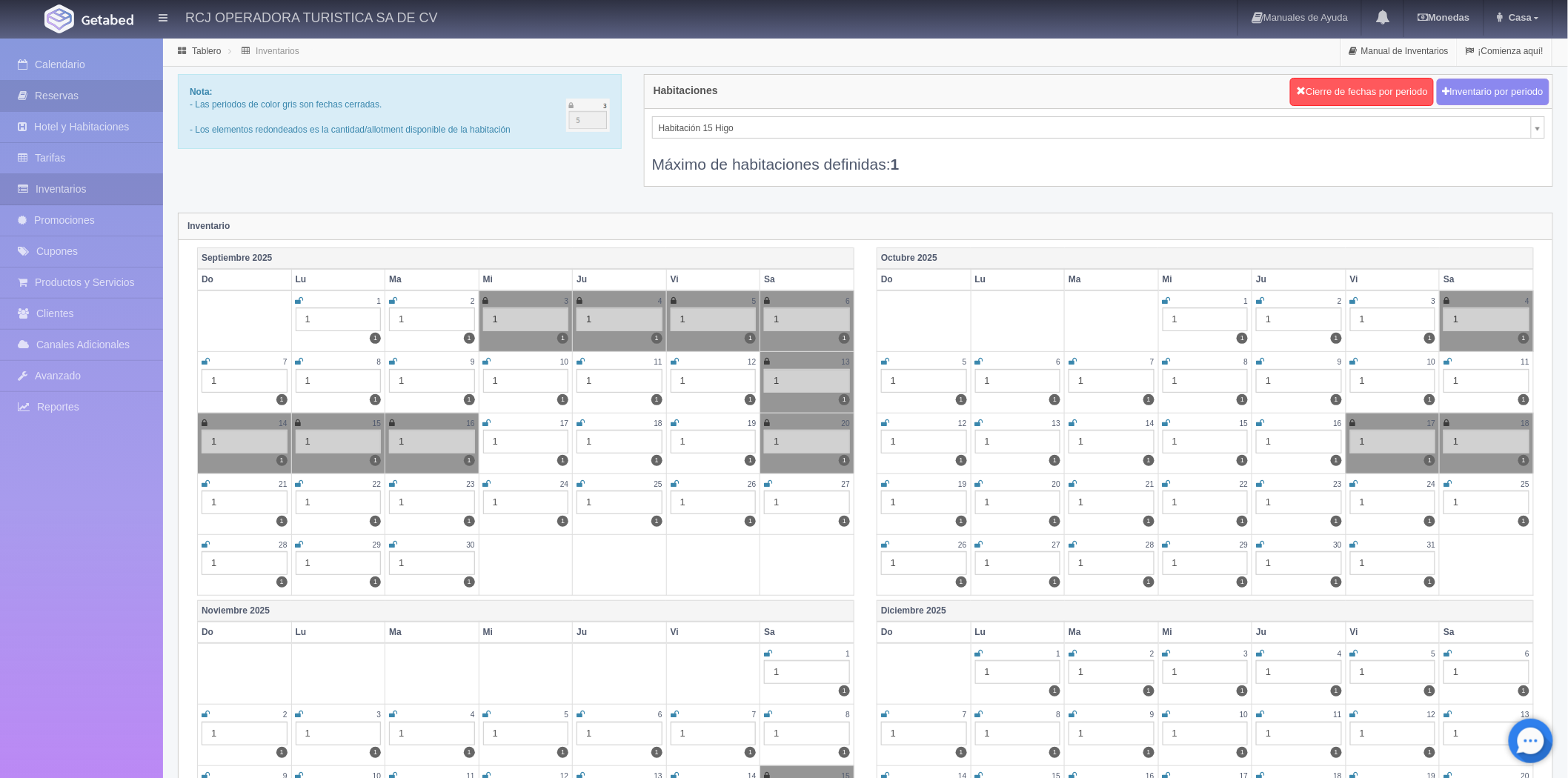
click at [98, 85] on link "Reservas" at bounding box center [81, 96] width 163 height 30
